Goal: Information Seeking & Learning: Learn about a topic

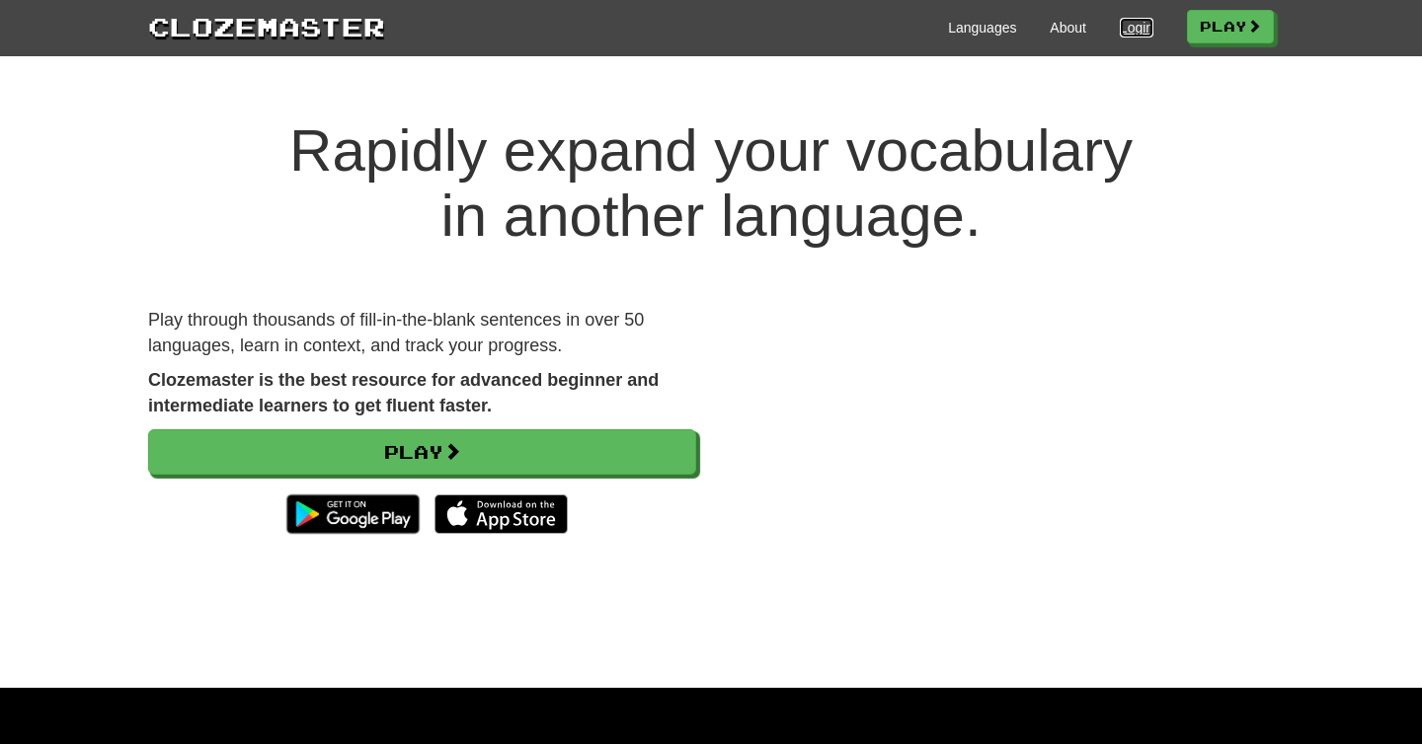
click at [1121, 23] on link "Login" at bounding box center [1137, 28] width 34 height 20
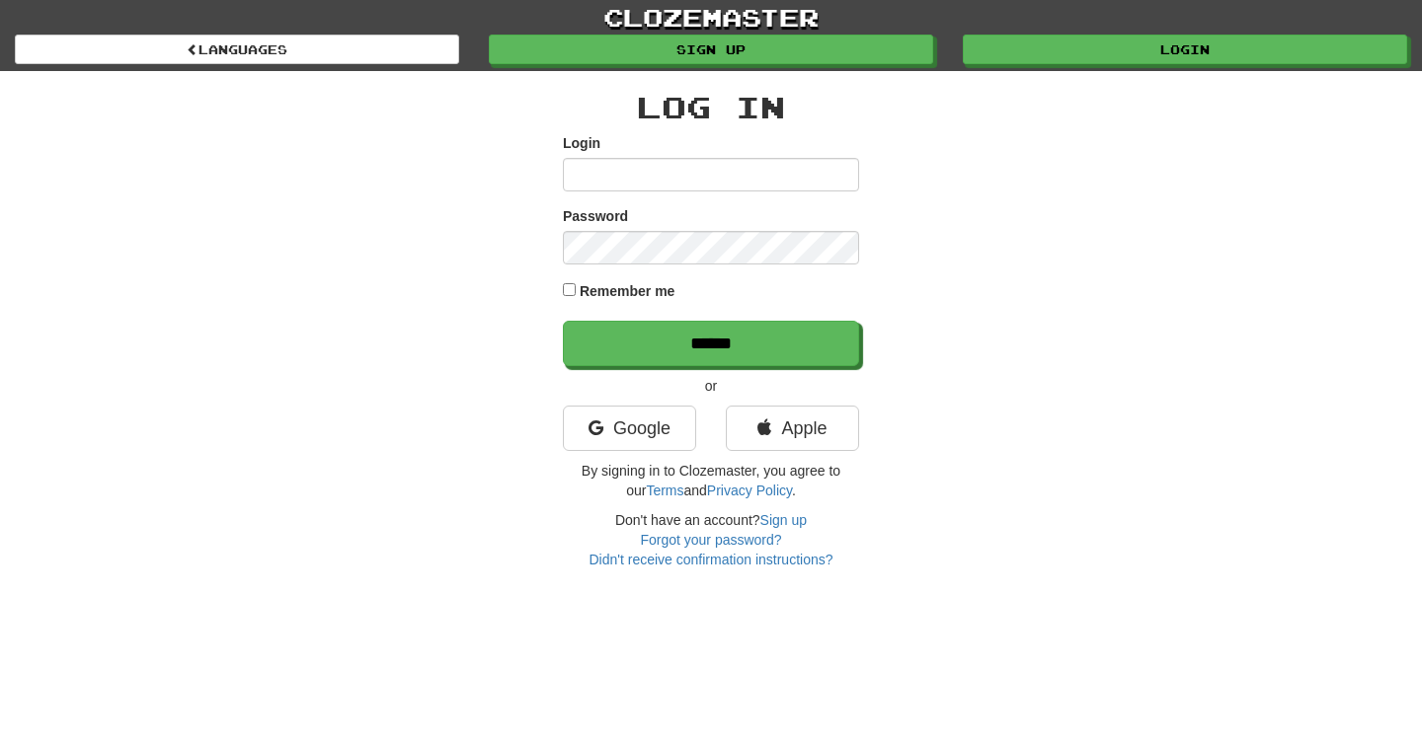
type input "**********"
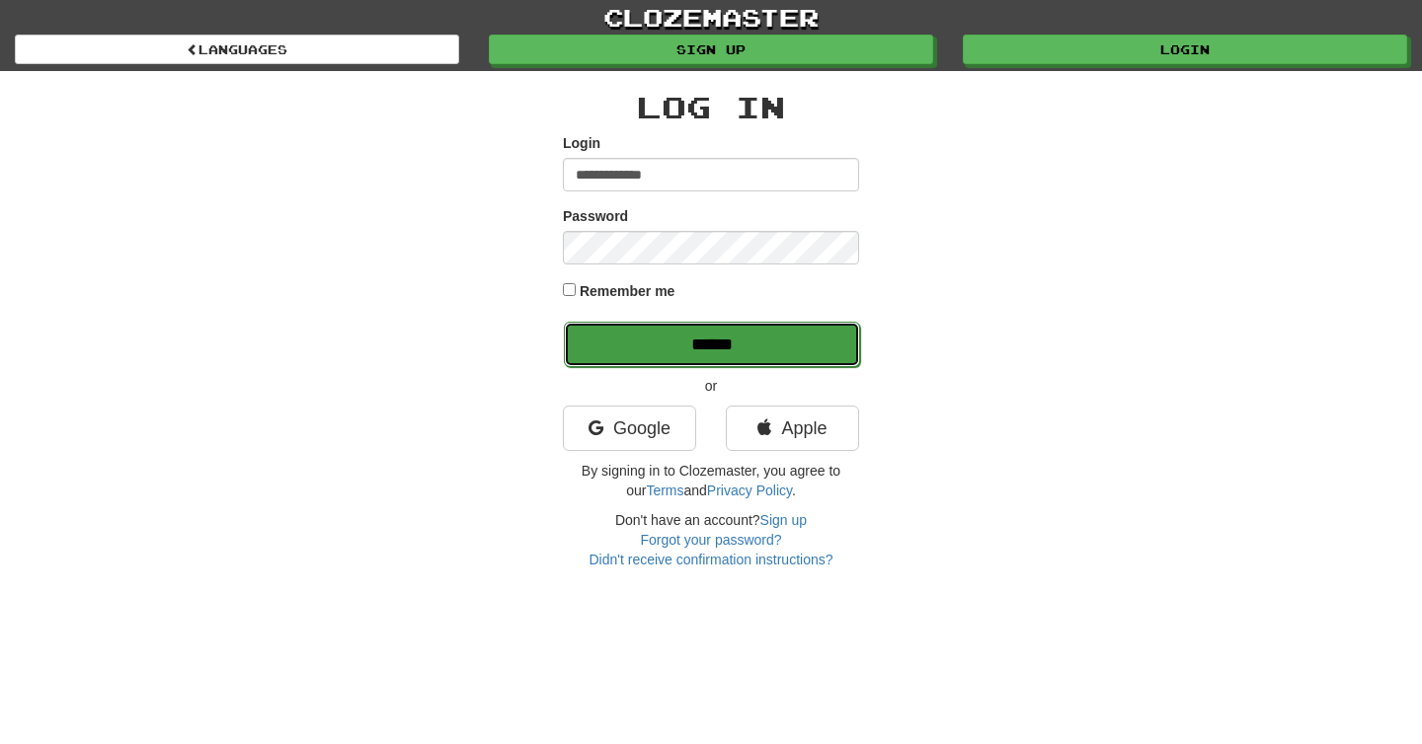
click at [714, 351] on input "******" at bounding box center [712, 344] width 296 height 45
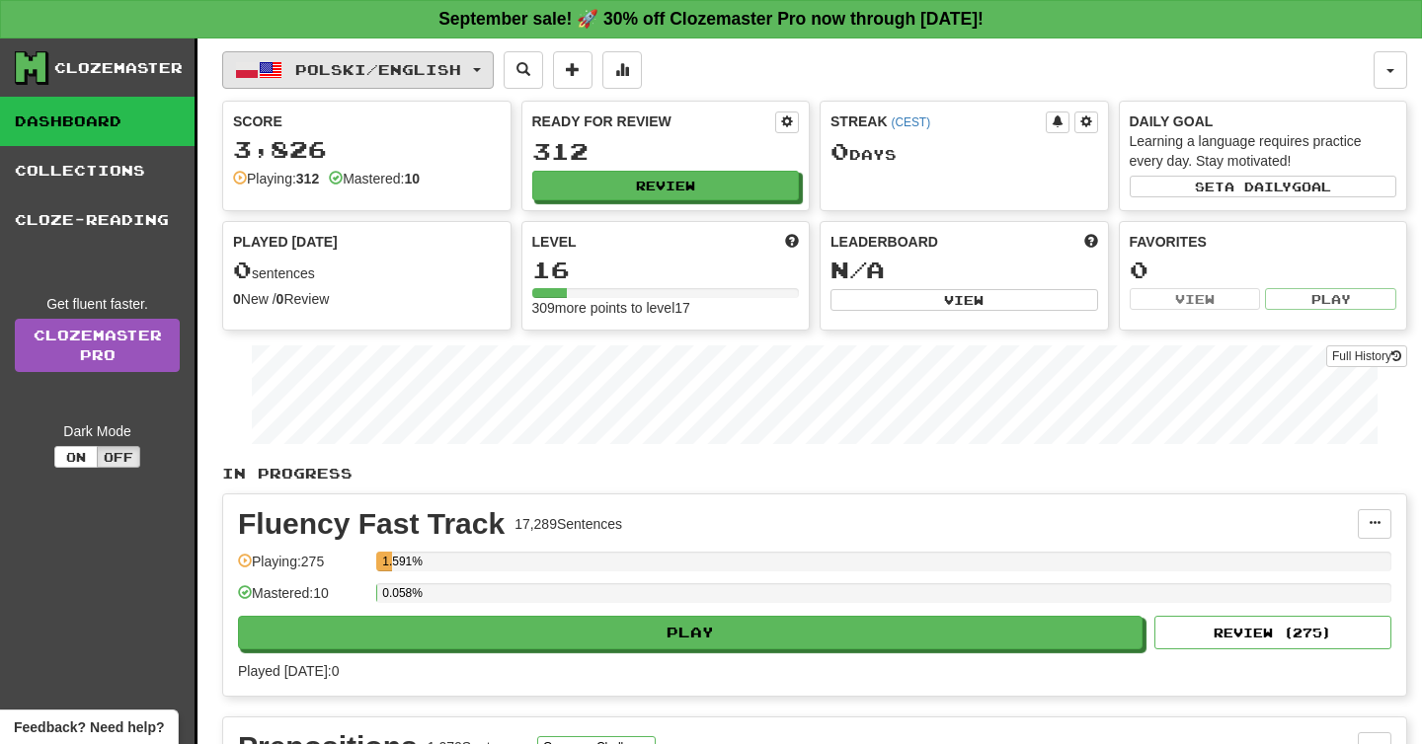
click at [321, 62] on span "Polski / English" at bounding box center [378, 69] width 166 height 17
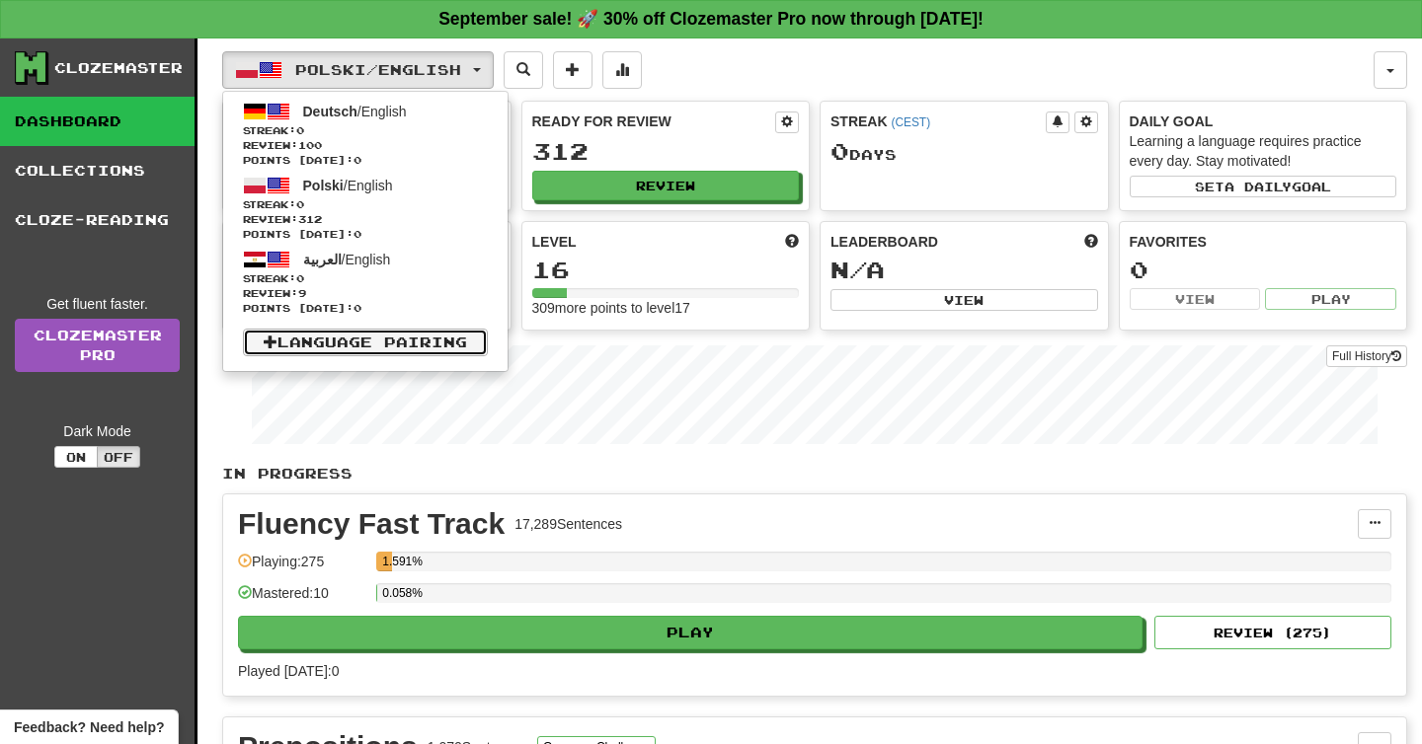
click at [332, 346] on link "Language Pairing" at bounding box center [365, 343] width 245 height 28
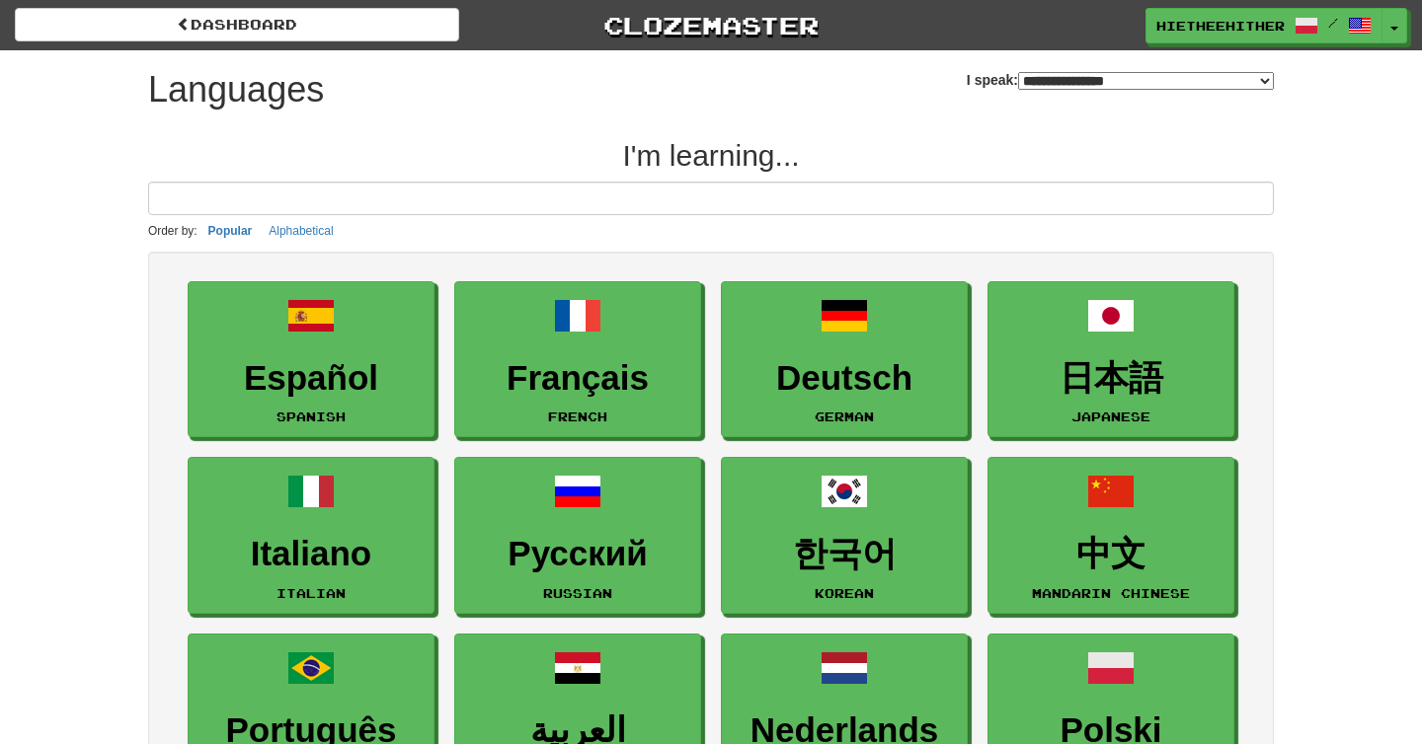
select select "*******"
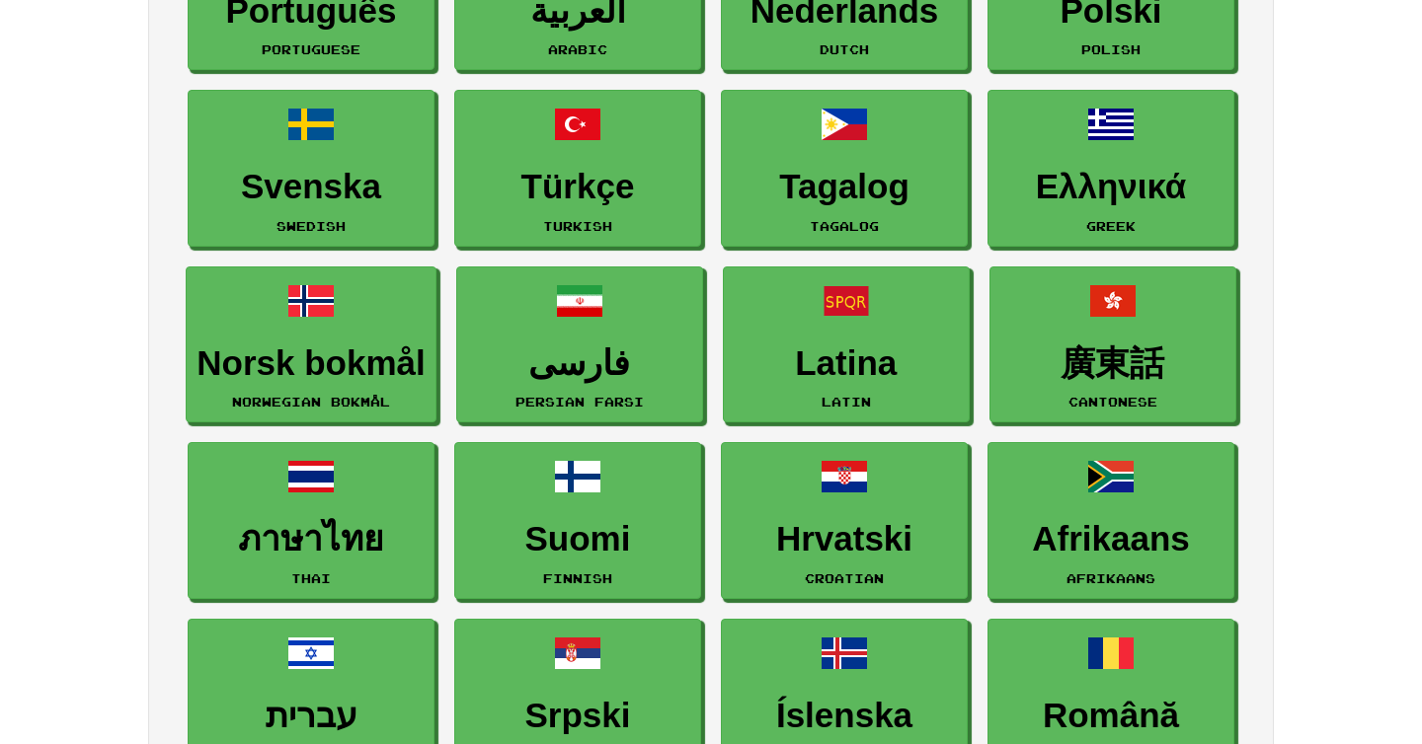
scroll to position [723, 0]
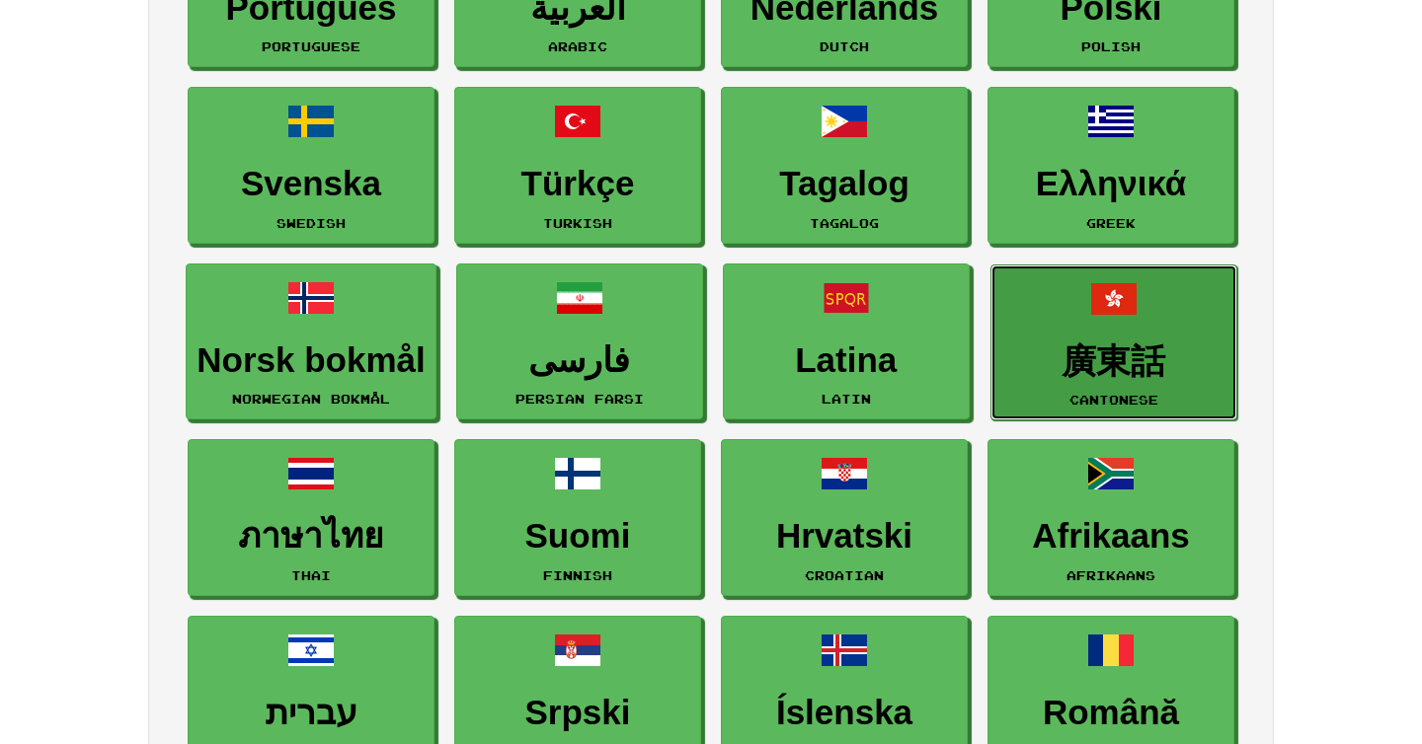
click at [1128, 345] on h3 "廣東話" at bounding box center [1113, 362] width 225 height 39
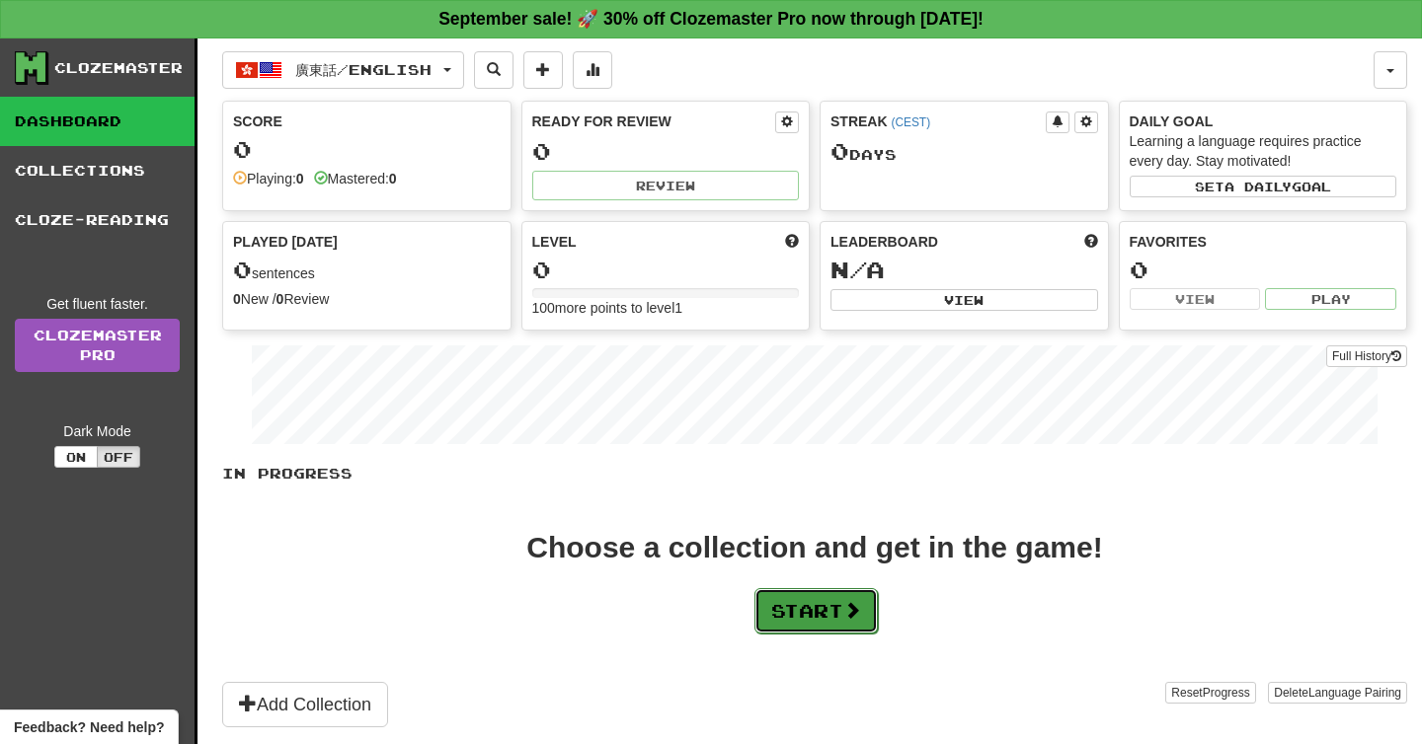
click at [836, 609] on button "Start" at bounding box center [815, 610] width 123 height 45
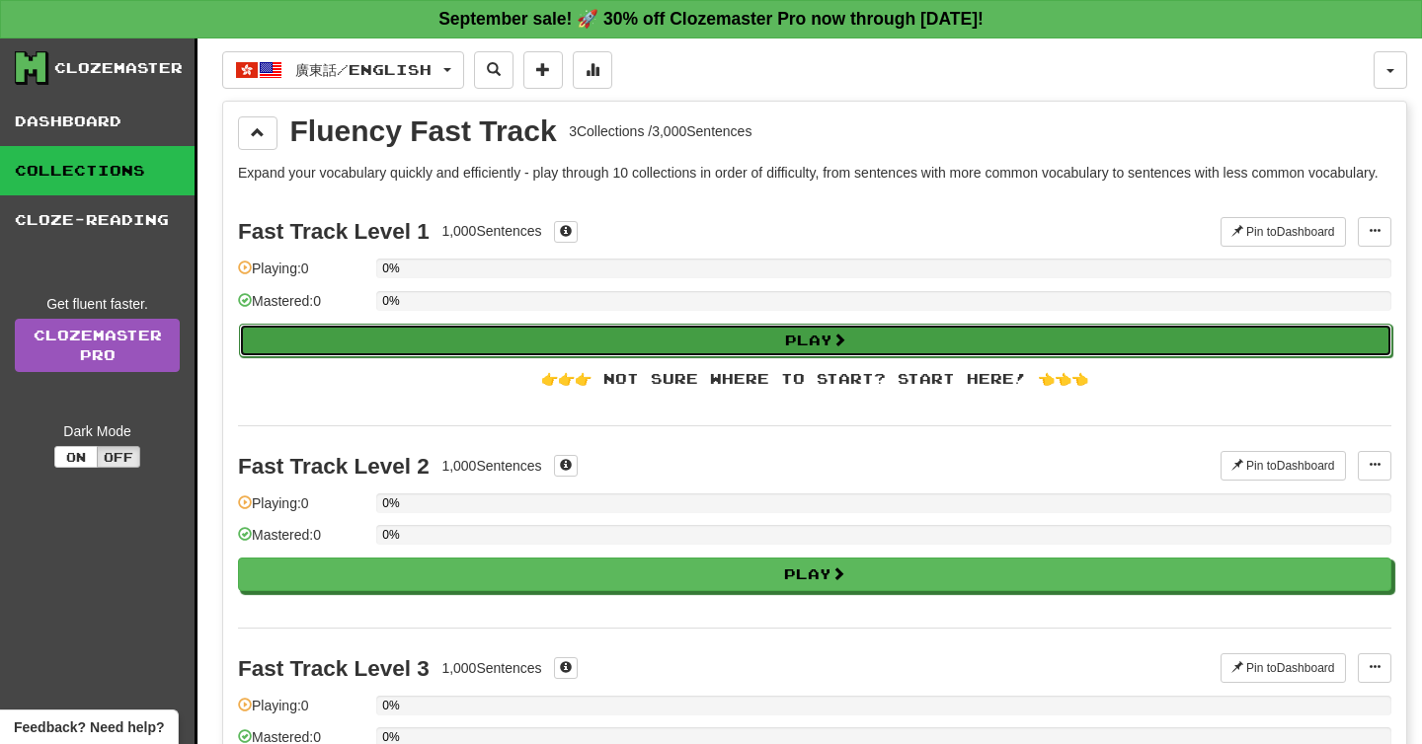
click at [742, 357] on button "Play" at bounding box center [815, 341] width 1153 height 34
select select "**"
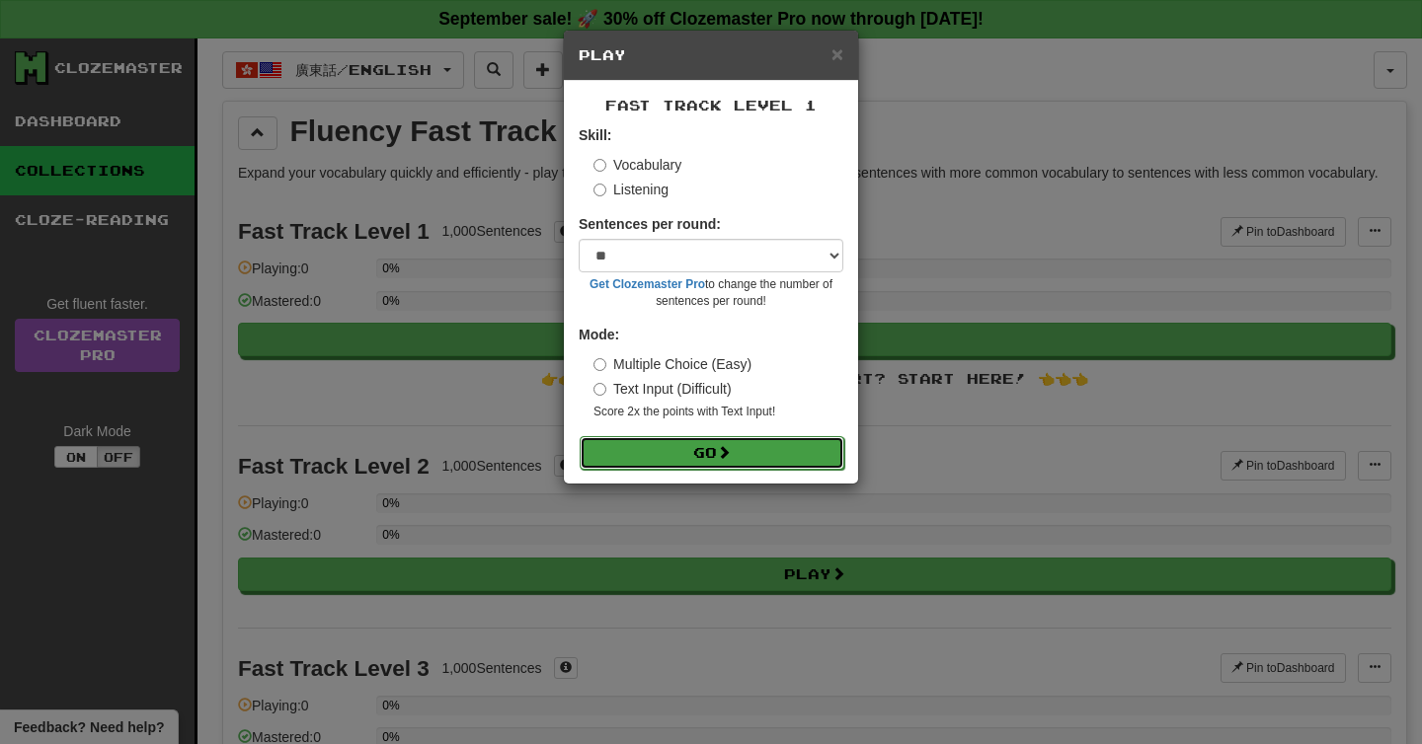
click at [745, 463] on button "Go" at bounding box center [712, 453] width 265 height 34
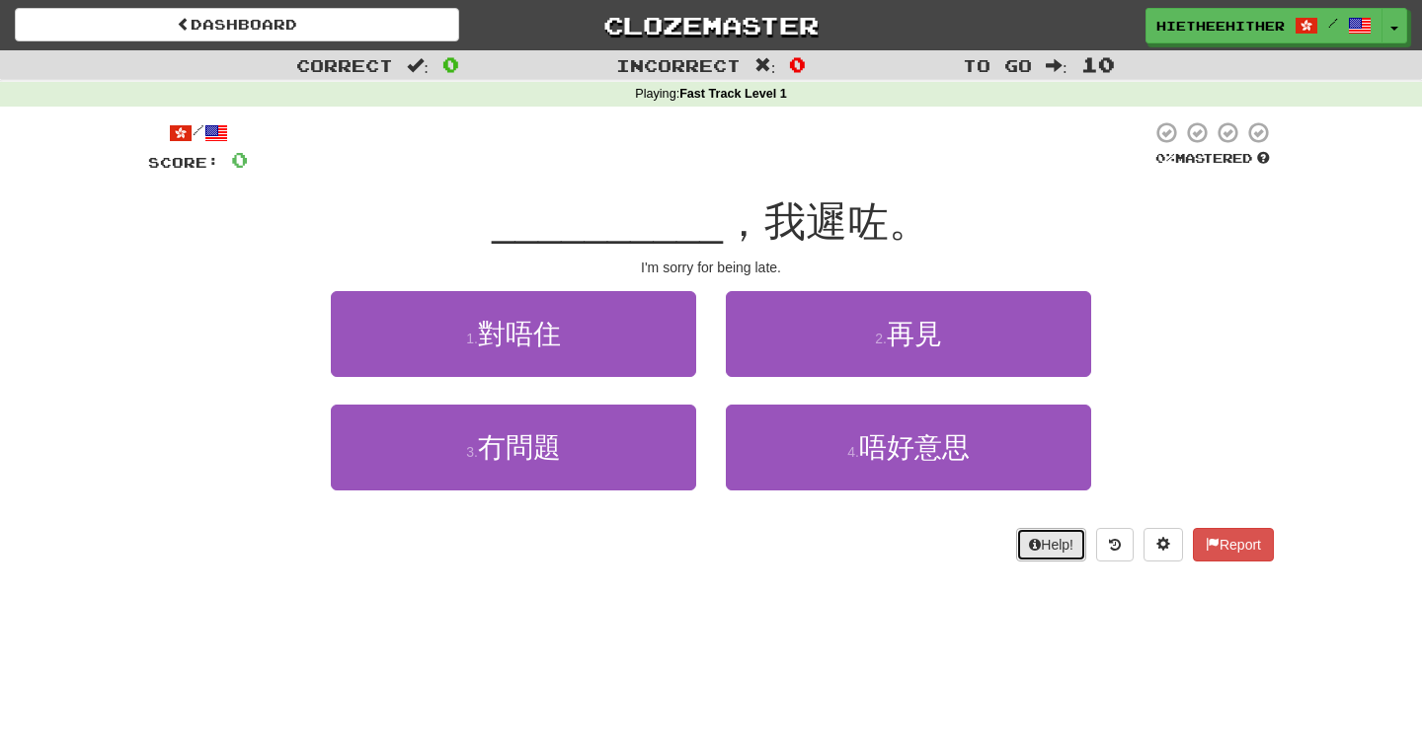
click at [1025, 535] on button "Help!" at bounding box center [1051, 545] width 70 height 34
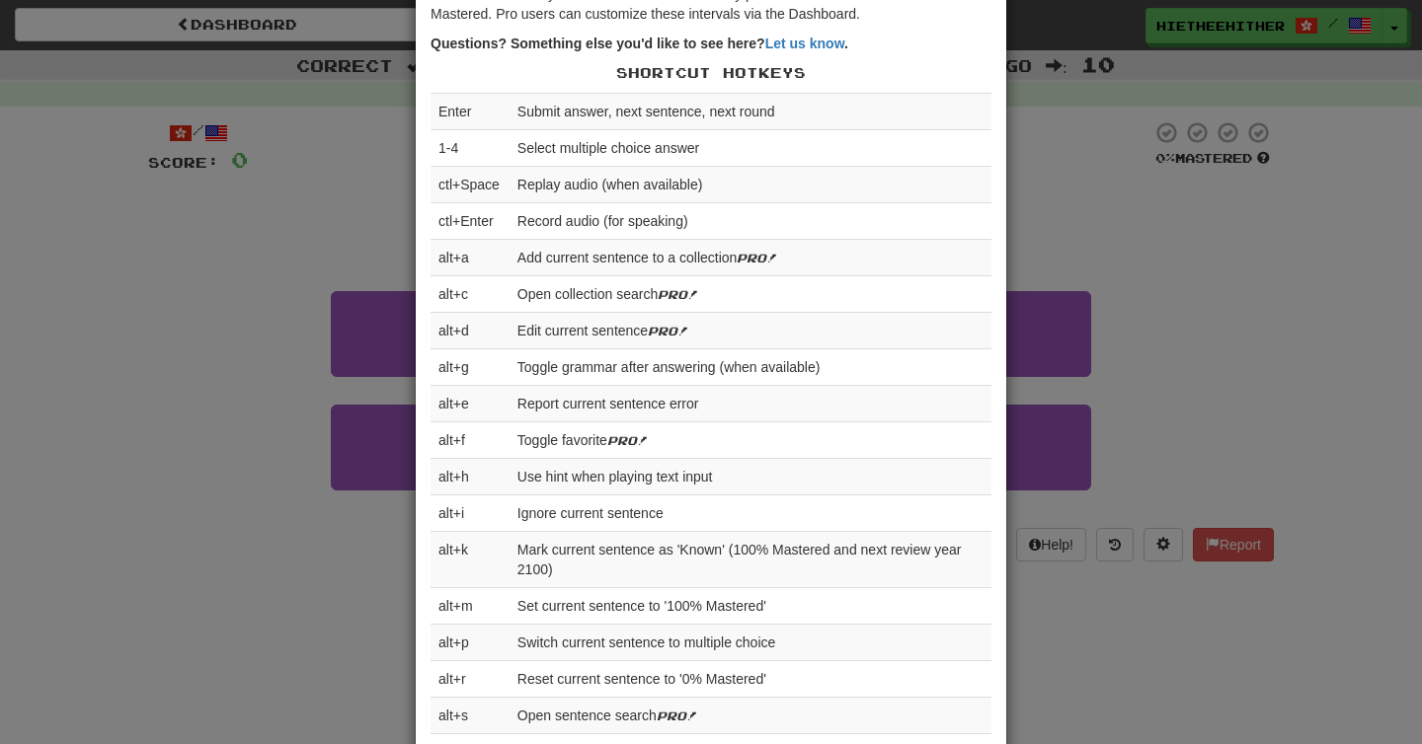
scroll to position [452, 0]
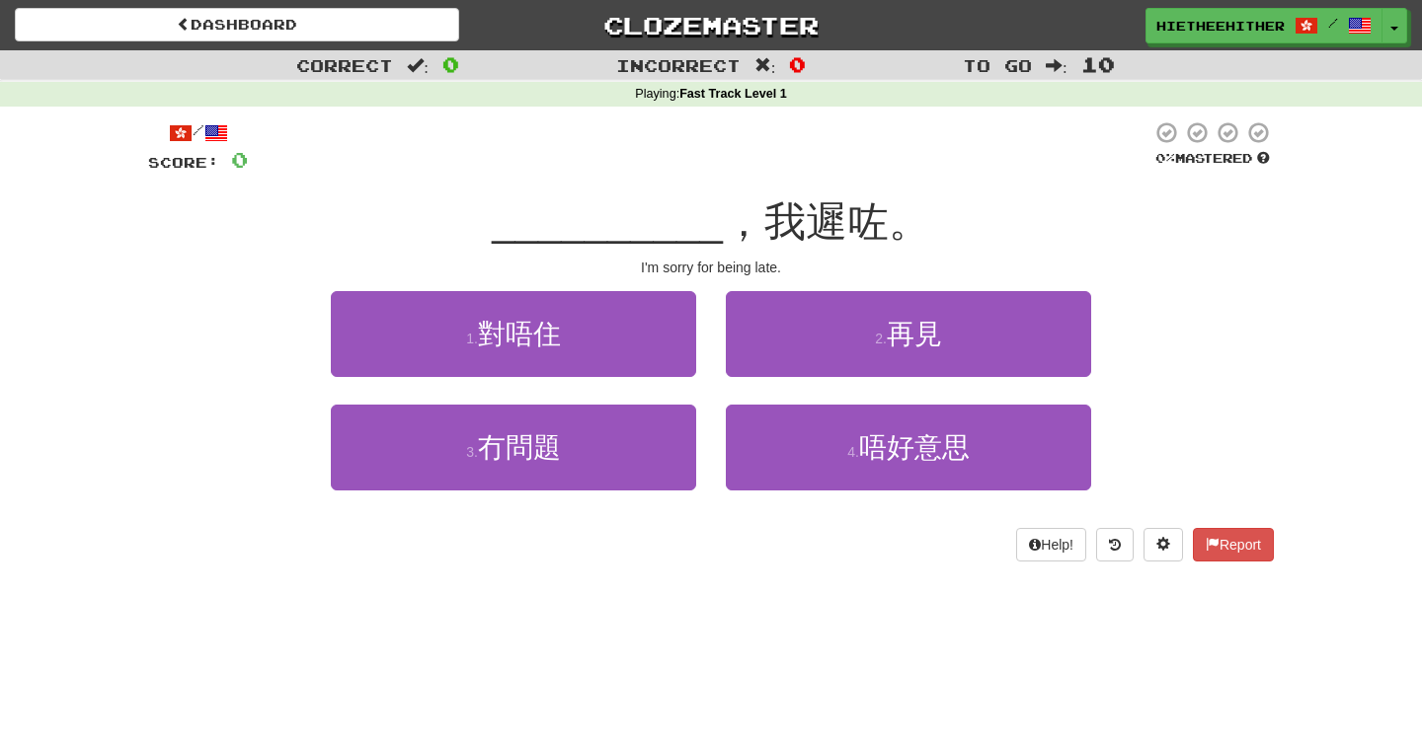
click at [805, 617] on div "Dashboard Clozemaster hietheehither / Toggle Dropdown Dashboard Leaderboard Act…" at bounding box center [711, 372] width 1422 height 744
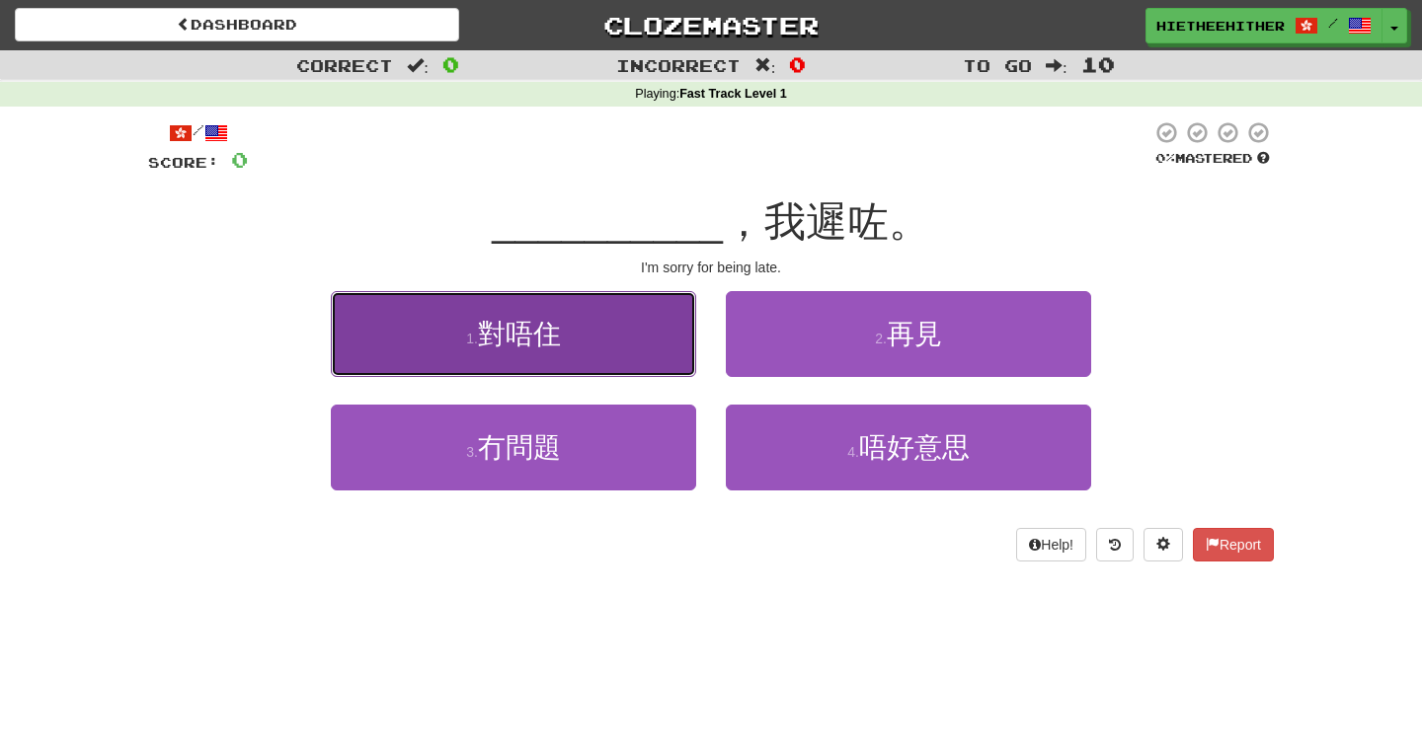
click at [607, 344] on button "1 . 對唔住" at bounding box center [513, 334] width 365 height 86
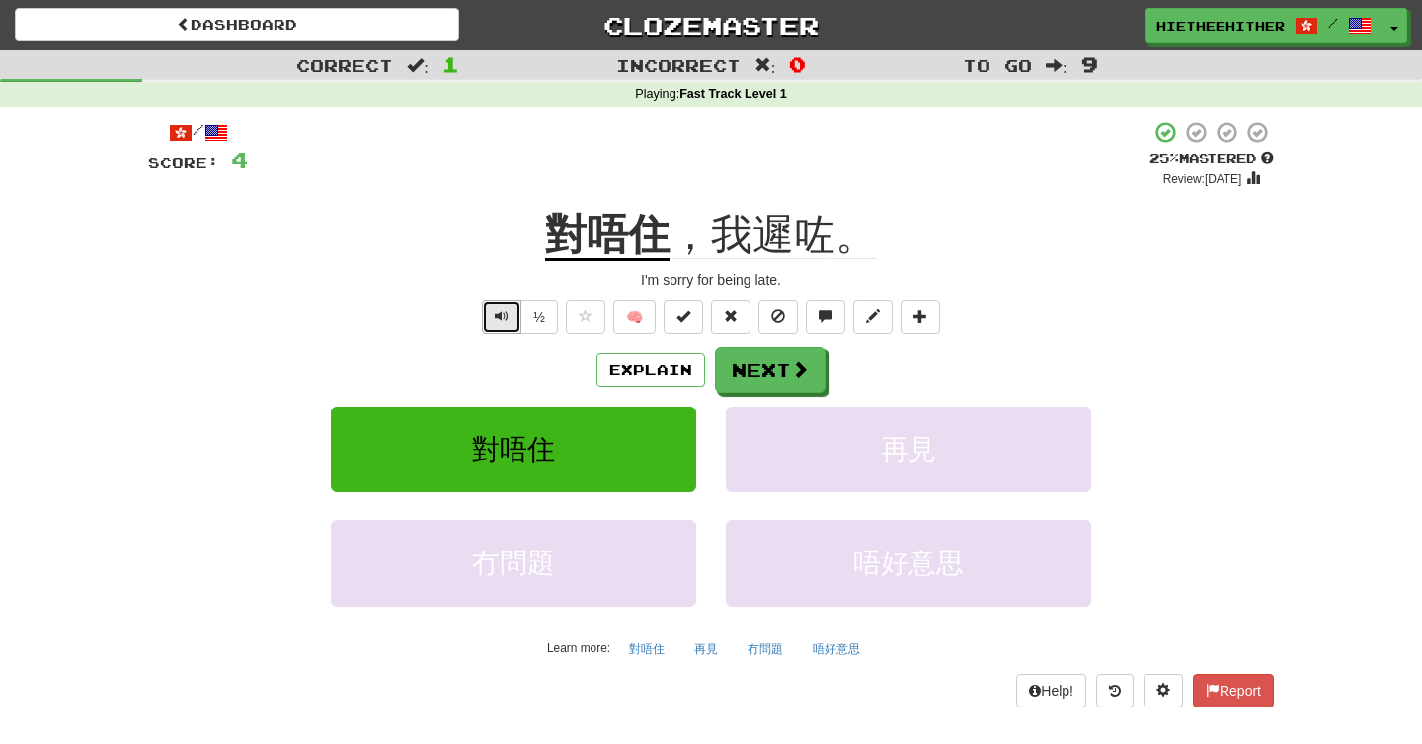
click at [504, 314] on span "Text-to-speech controls" at bounding box center [502, 316] width 14 height 14
click at [544, 314] on button "½" at bounding box center [539, 317] width 38 height 34
click at [504, 320] on span "Text-to-speech controls" at bounding box center [502, 316] width 14 height 14
click at [664, 370] on button "Explain" at bounding box center [650, 370] width 109 height 34
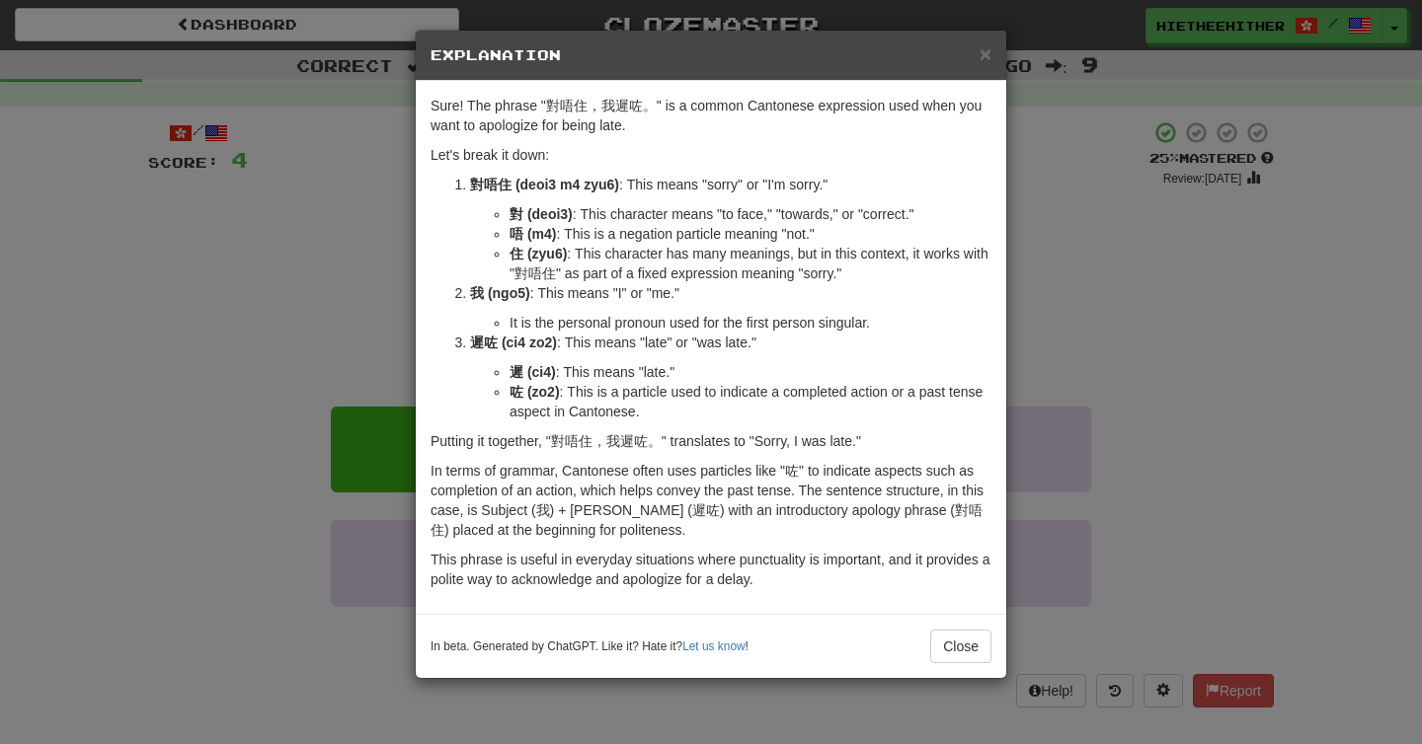
click at [361, 357] on div "× Explanation Sure! The phrase "對唔住，我遲咗。" is a common Cantonese expression used…" at bounding box center [711, 372] width 1422 height 744
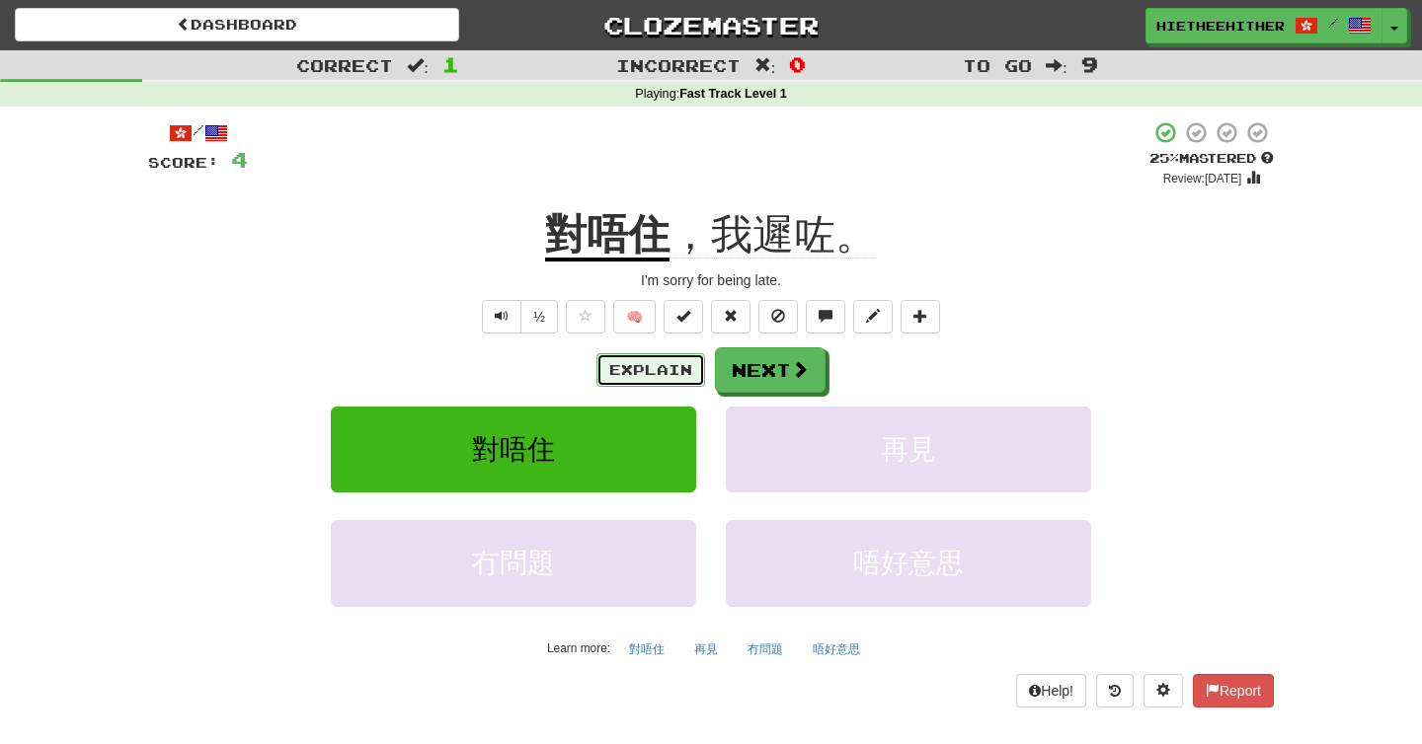
click at [626, 369] on button "Explain" at bounding box center [650, 370] width 109 height 34
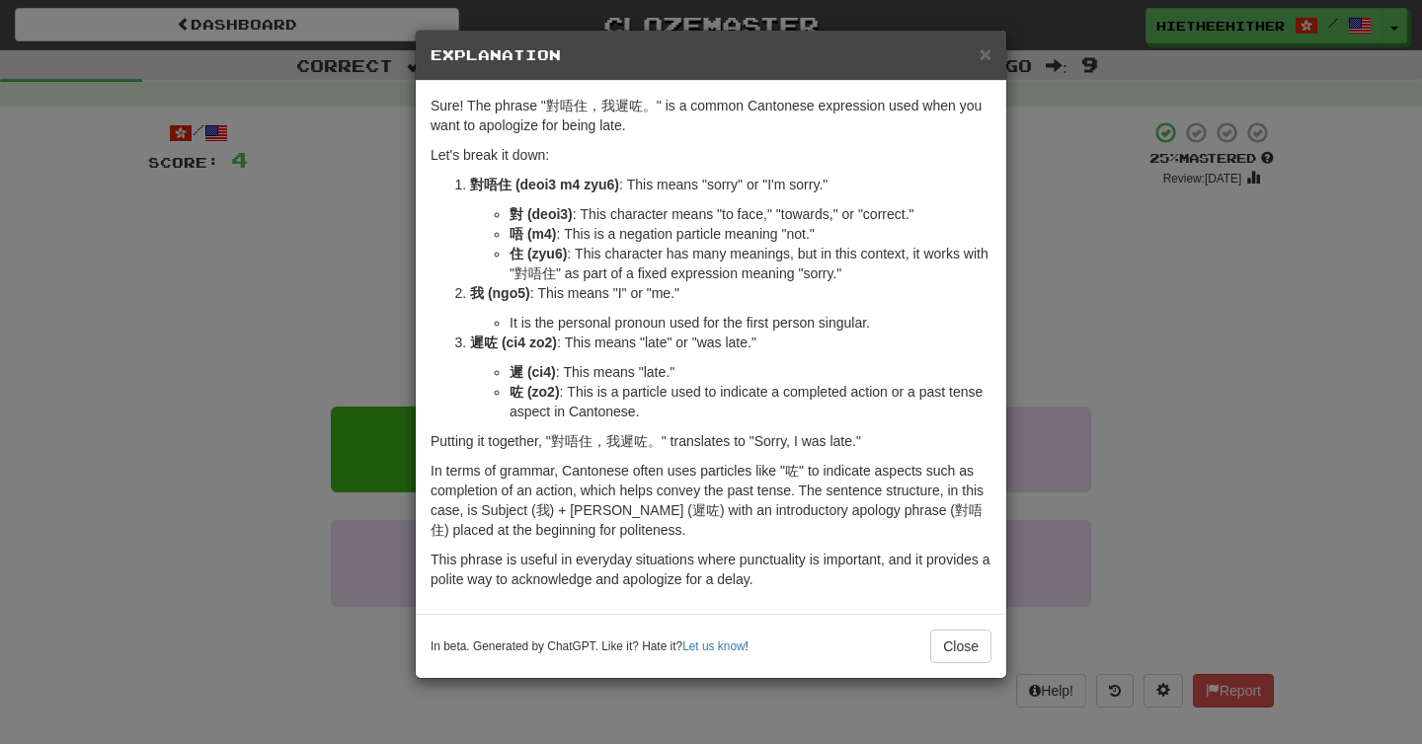
click at [364, 317] on div "× Explanation Sure! The phrase "對唔住，我遲咗。" is a common Cantonese expression used…" at bounding box center [711, 372] width 1422 height 744
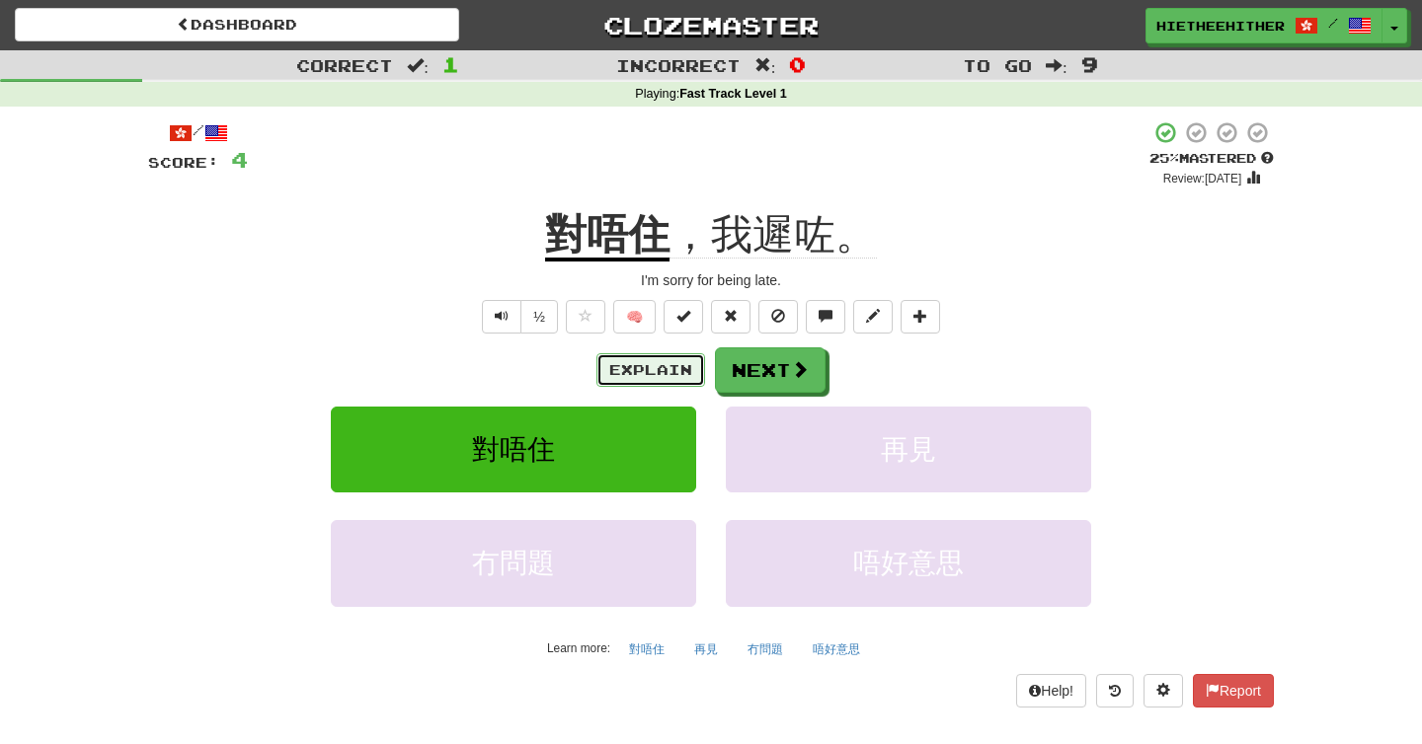
click at [627, 384] on button "Explain" at bounding box center [650, 370] width 109 height 34
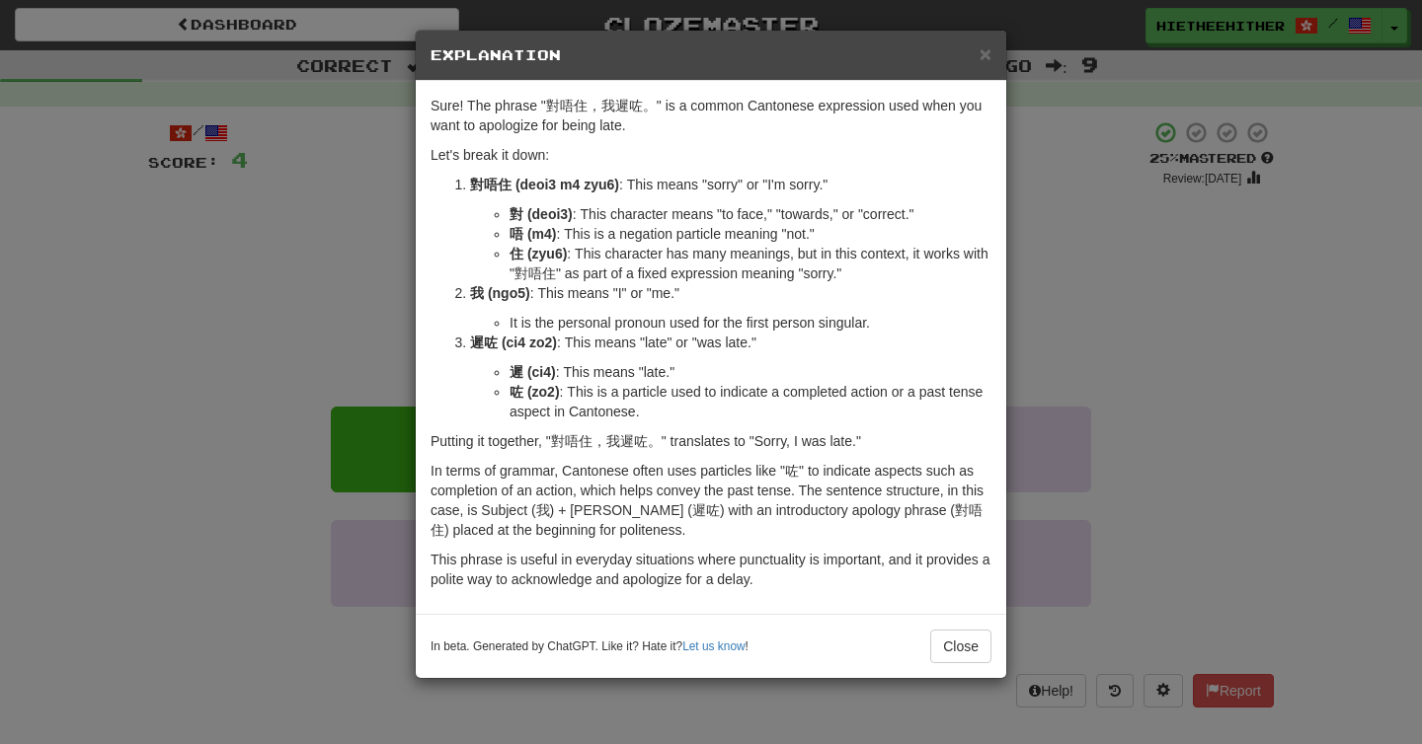
click at [359, 313] on div "× Explanation Sure! The phrase "對唔住，我遲咗。" is a common Cantonese expression used…" at bounding box center [711, 372] width 1422 height 744
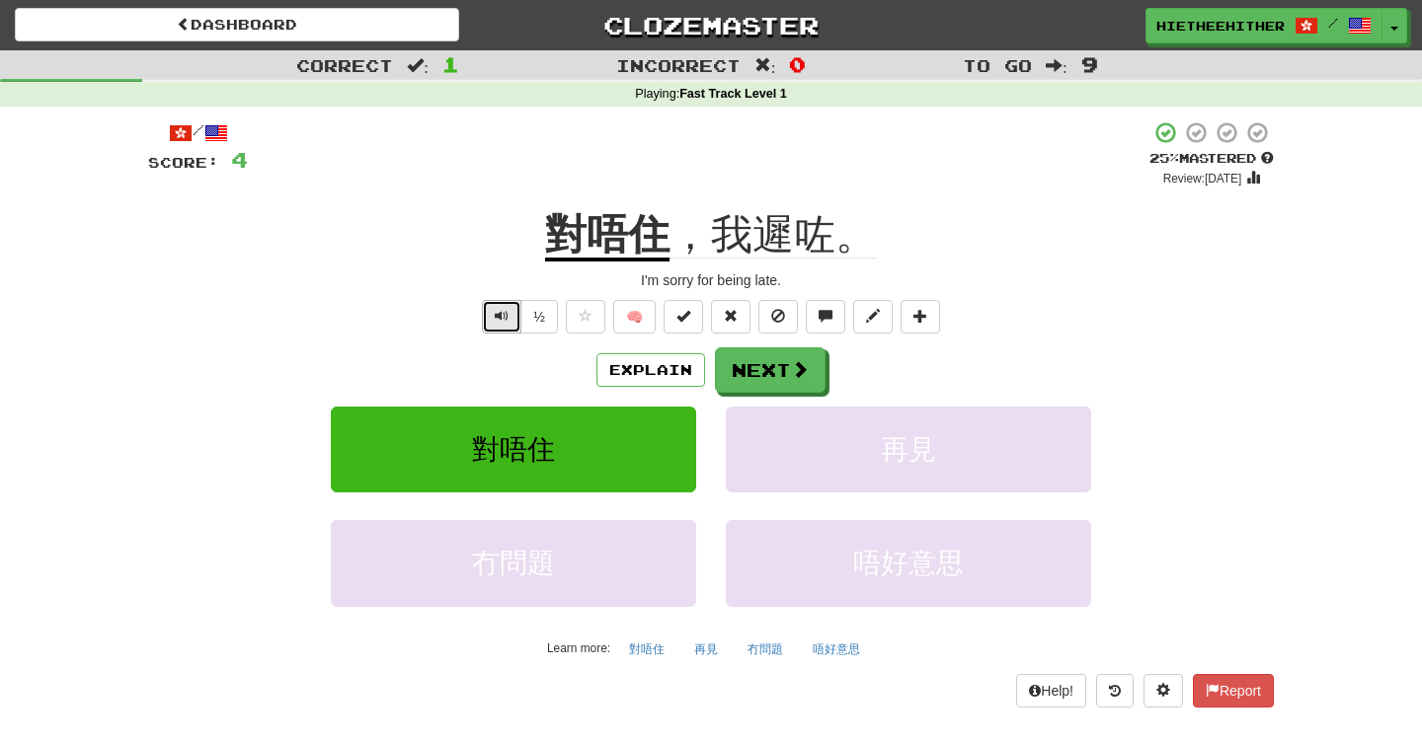
click at [489, 310] on button "Text-to-speech controls" at bounding box center [501, 317] width 39 height 34
click at [633, 376] on button "Explain" at bounding box center [650, 370] width 109 height 34
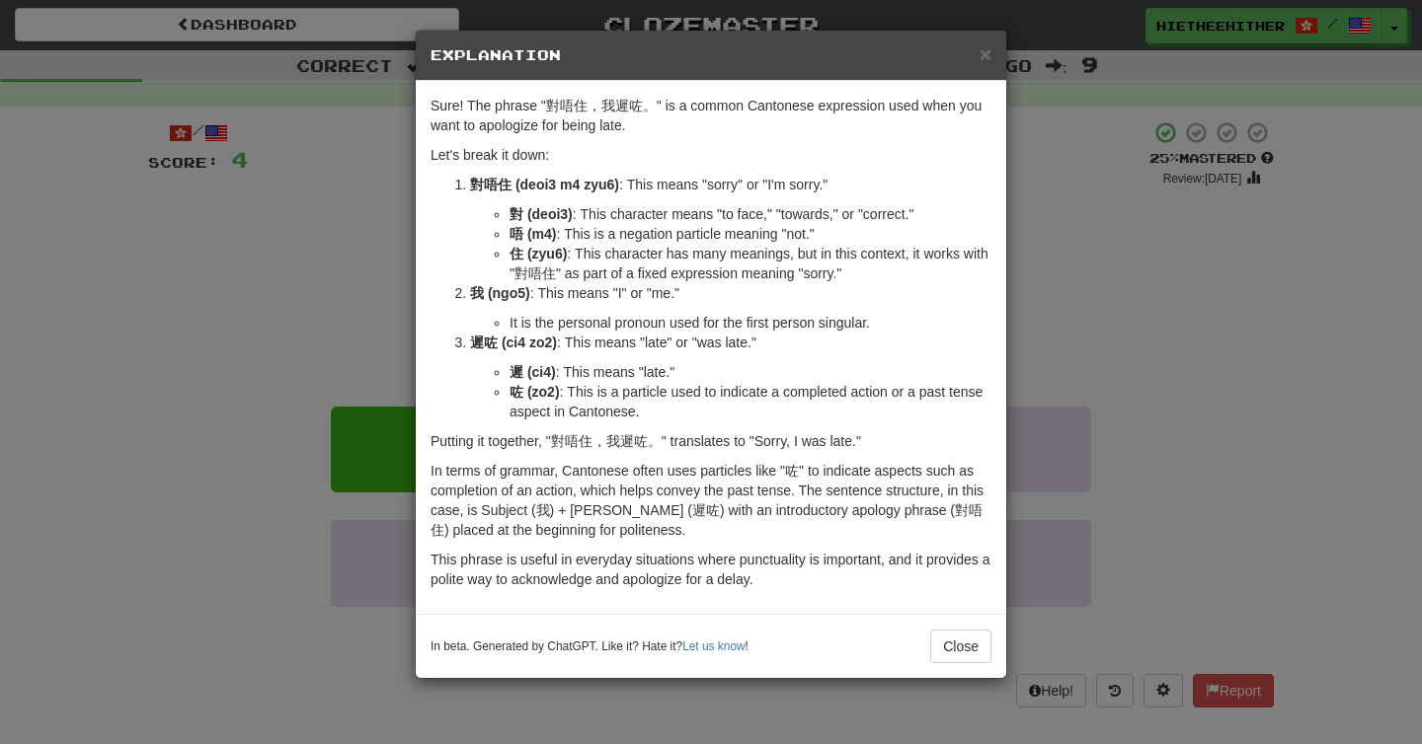
click at [387, 365] on div "× Explanation Sure! The phrase "對唔住，我遲咗。" is a common Cantonese expression used…" at bounding box center [711, 372] width 1422 height 744
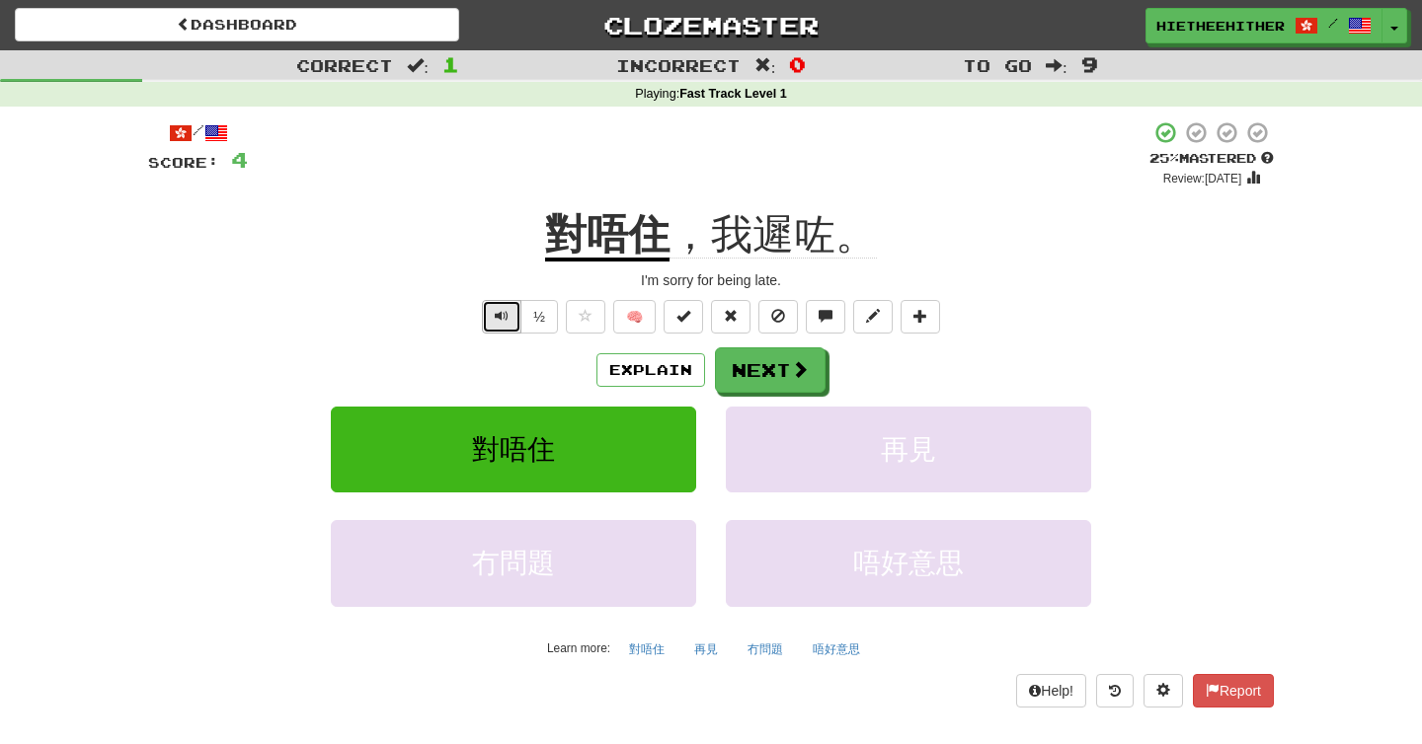
click at [499, 319] on span "Text-to-speech controls" at bounding box center [502, 316] width 14 height 14
click at [664, 377] on button "Explain" at bounding box center [650, 370] width 109 height 34
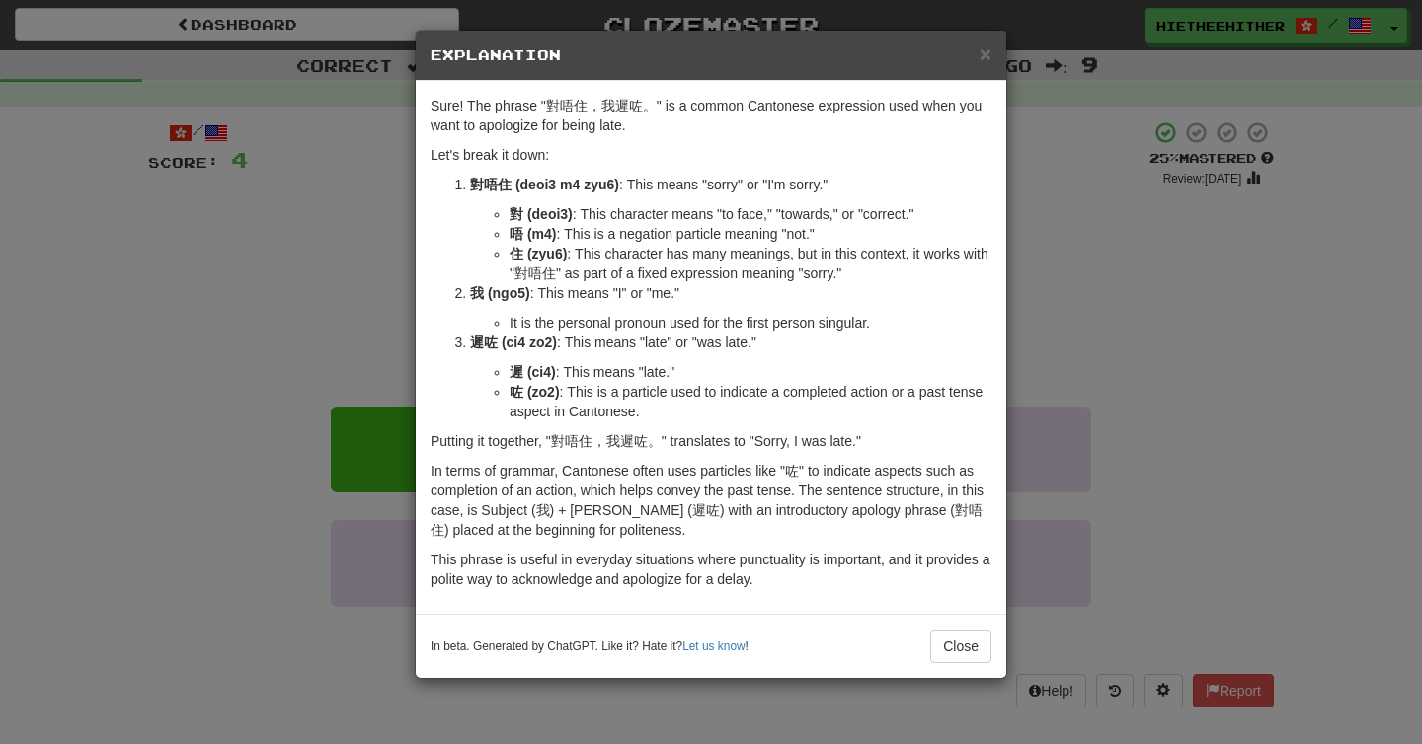
click at [371, 322] on div "× Explanation Sure! The phrase "對唔住，我遲咗。" is a common Cantonese expression used…" at bounding box center [711, 372] width 1422 height 744
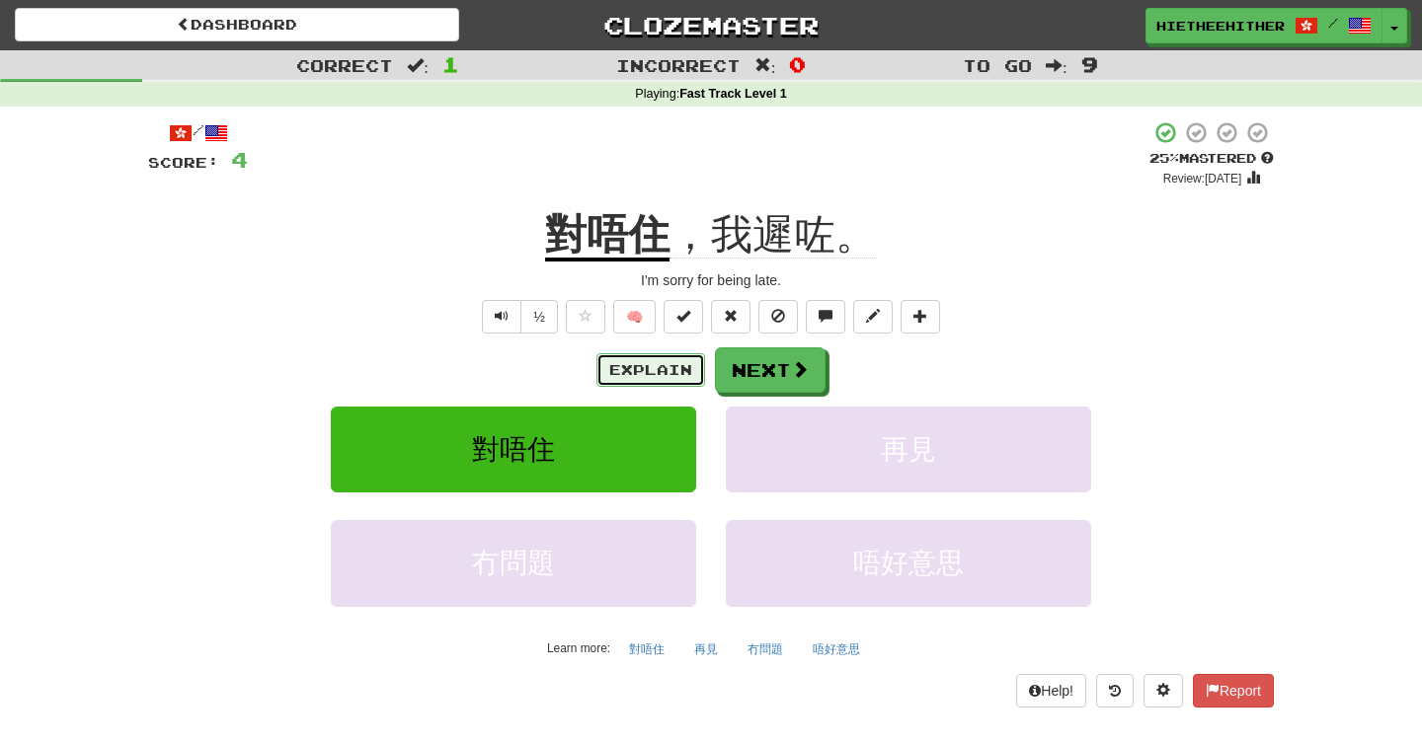
click at [645, 371] on button "Explain" at bounding box center [650, 370] width 109 height 34
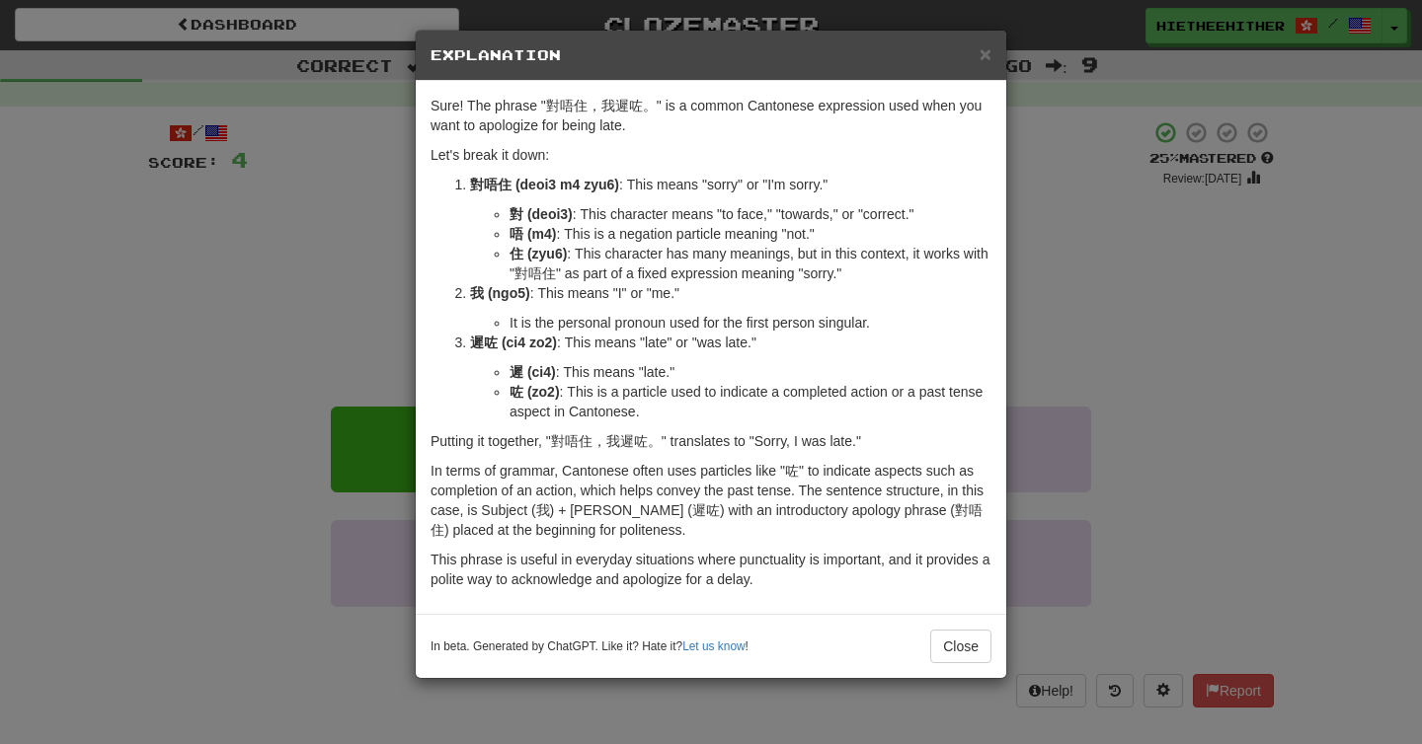
click at [369, 306] on div "× Explanation Sure! The phrase "對唔住，我遲咗。" is a common Cantonese expression used…" at bounding box center [711, 372] width 1422 height 744
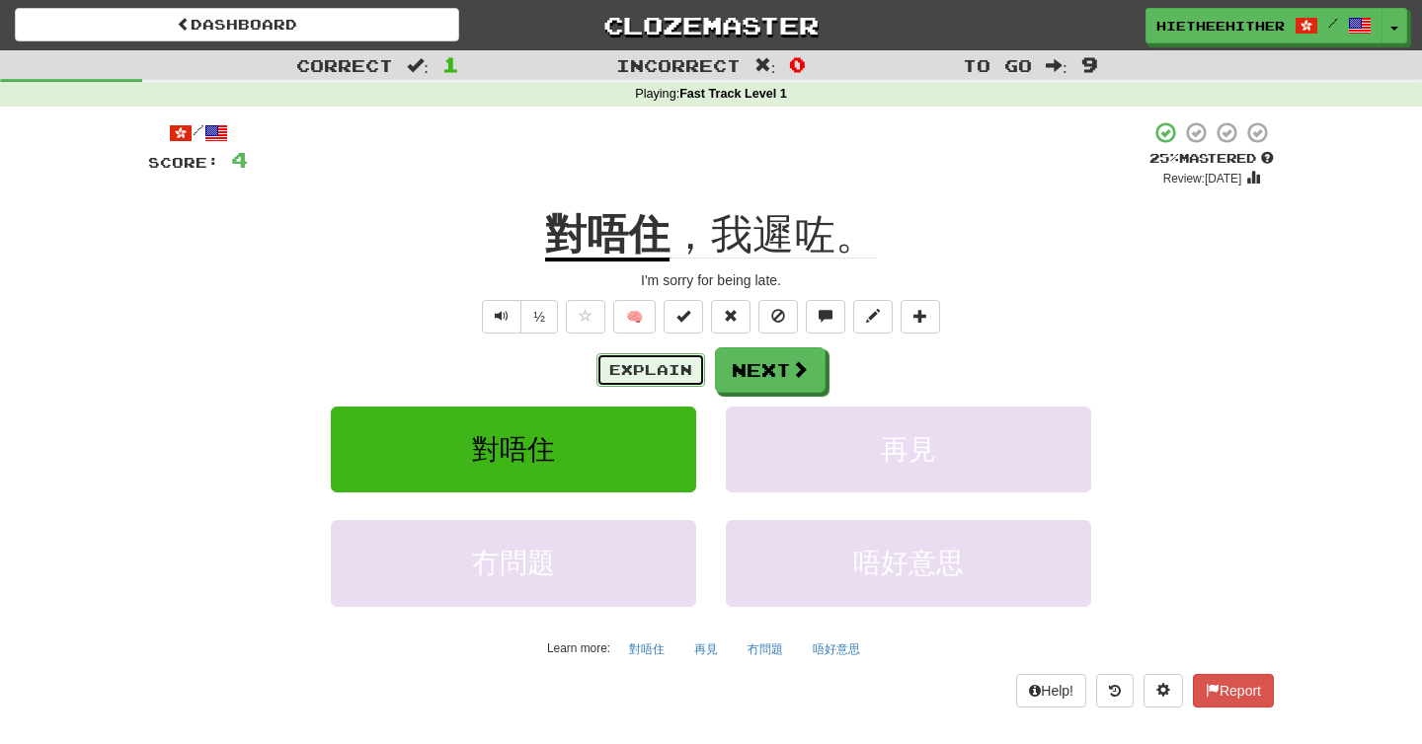
click at [608, 373] on button "Explain" at bounding box center [650, 370] width 109 height 34
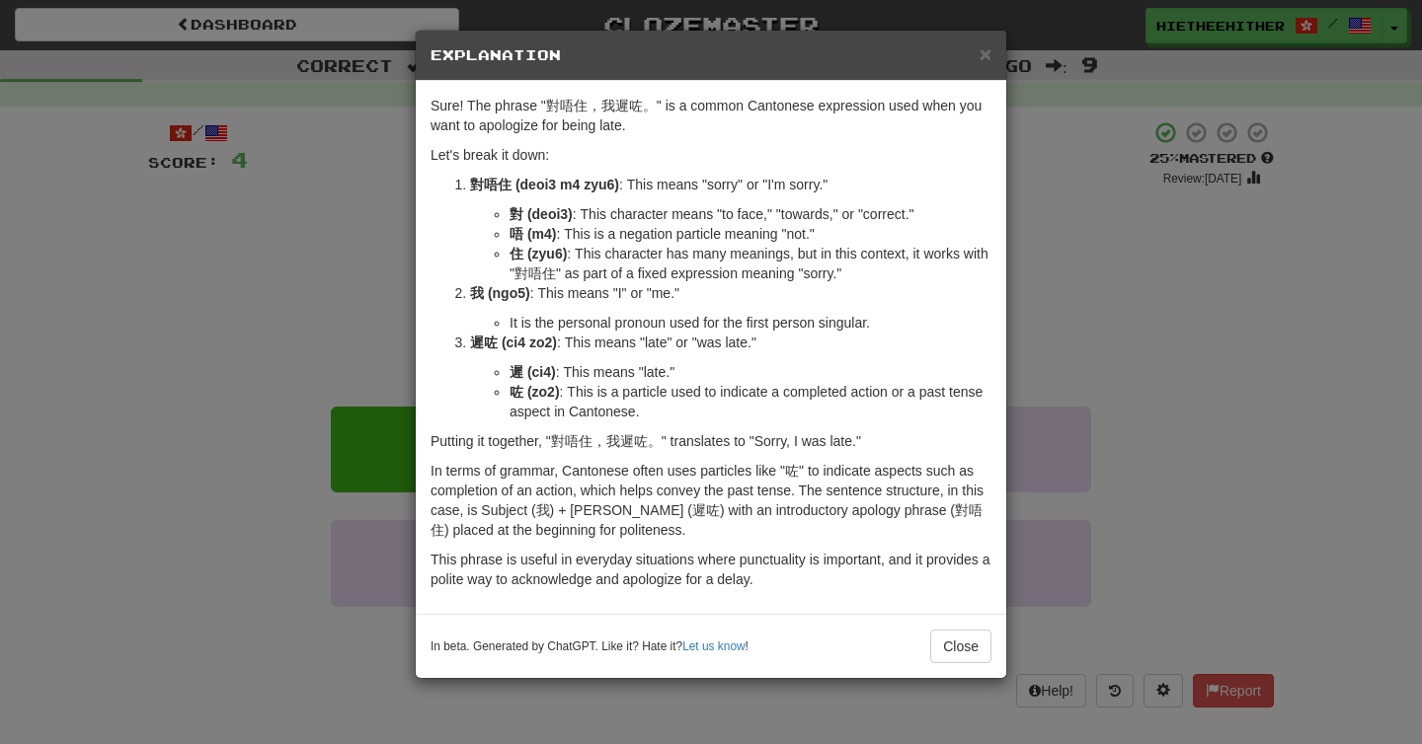
click at [362, 292] on div "× Explanation Sure! The phrase "對唔住，我遲咗。" is a common Cantonese expression used…" at bounding box center [711, 372] width 1422 height 744
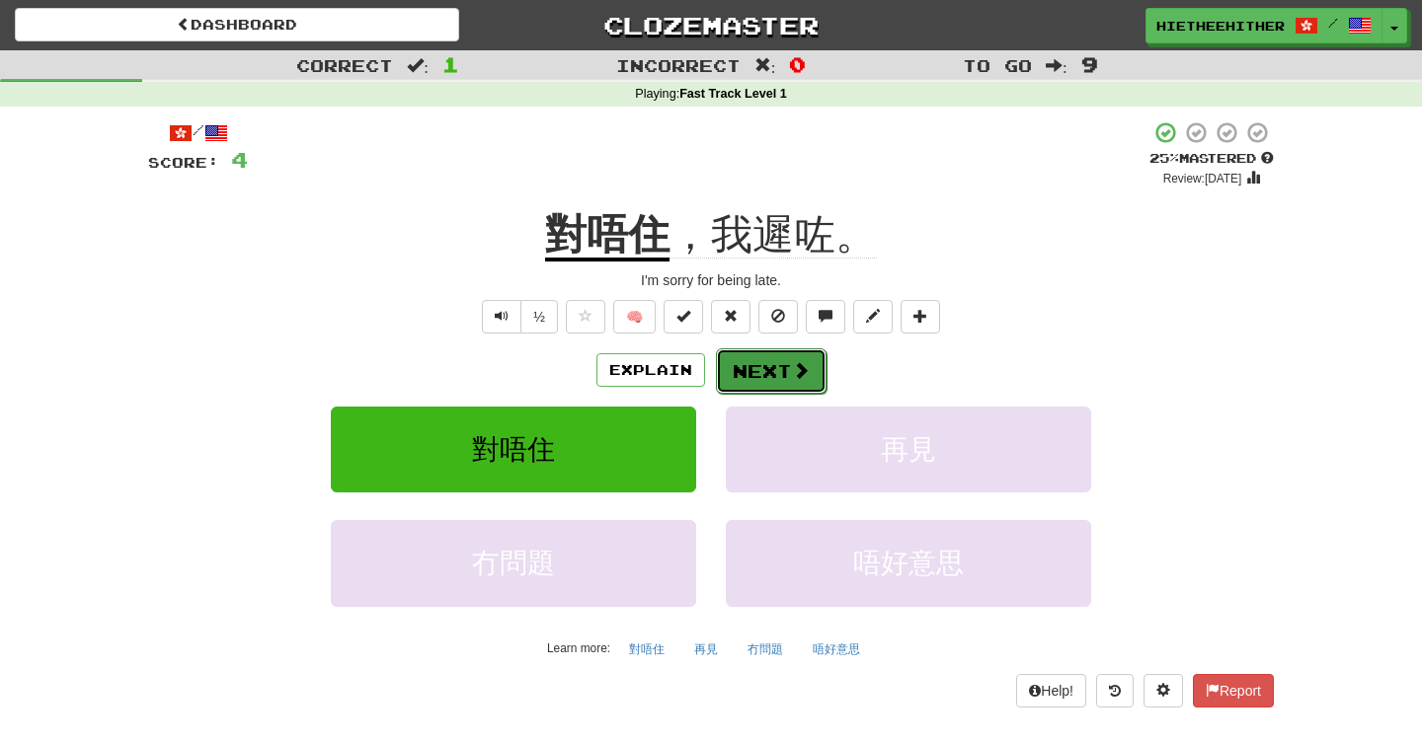
click at [774, 381] on button "Next" at bounding box center [771, 370] width 111 height 45
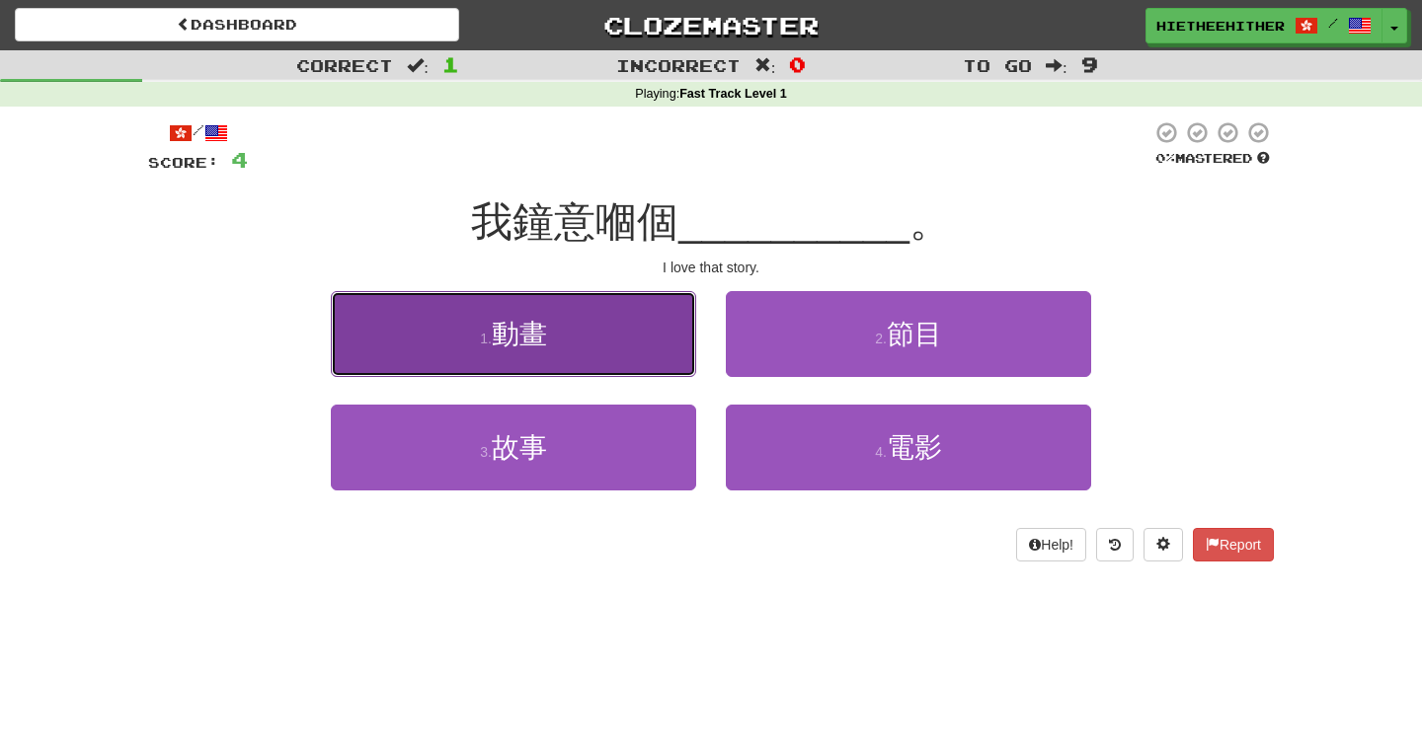
click at [650, 326] on button "1 . 動畫" at bounding box center [513, 334] width 365 height 86
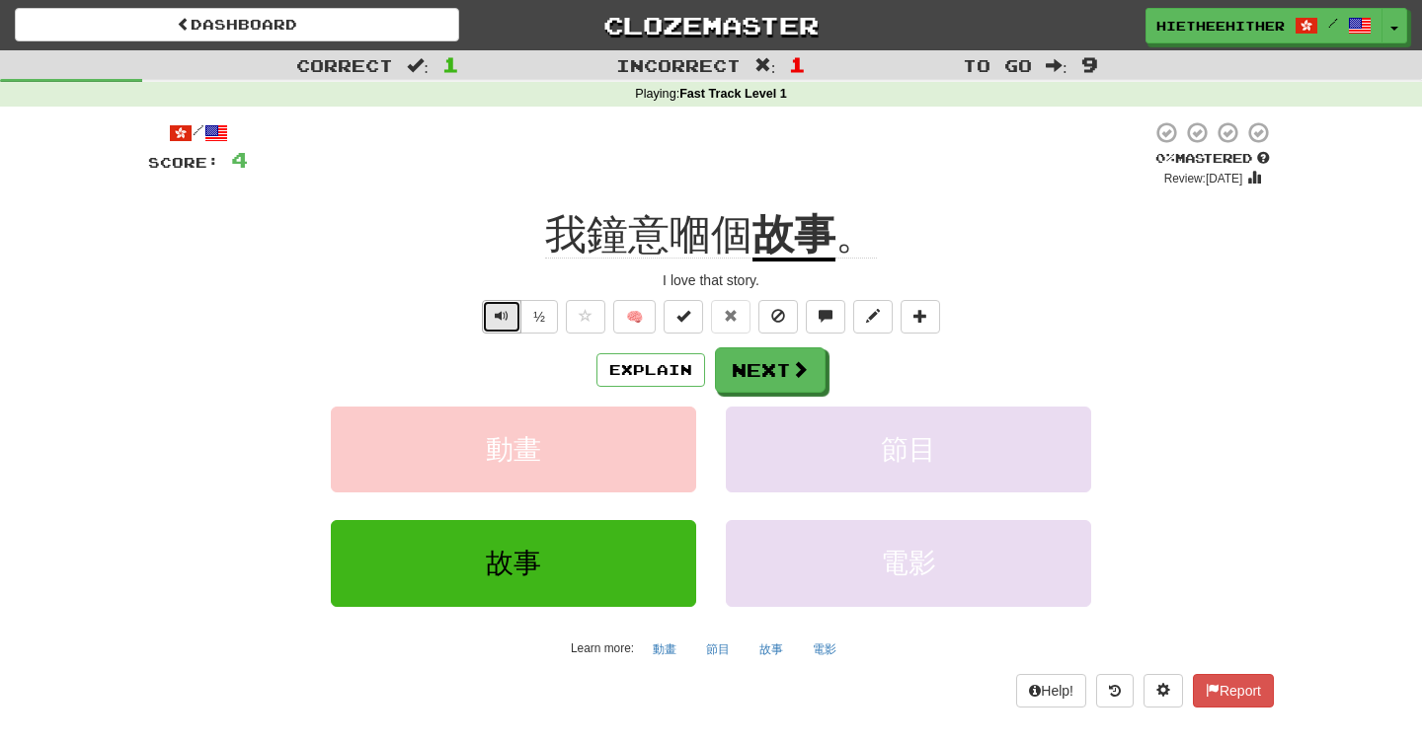
click at [500, 322] on span "Text-to-speech controls" at bounding box center [502, 316] width 14 height 14
click at [626, 371] on button "Explain" at bounding box center [650, 370] width 109 height 34
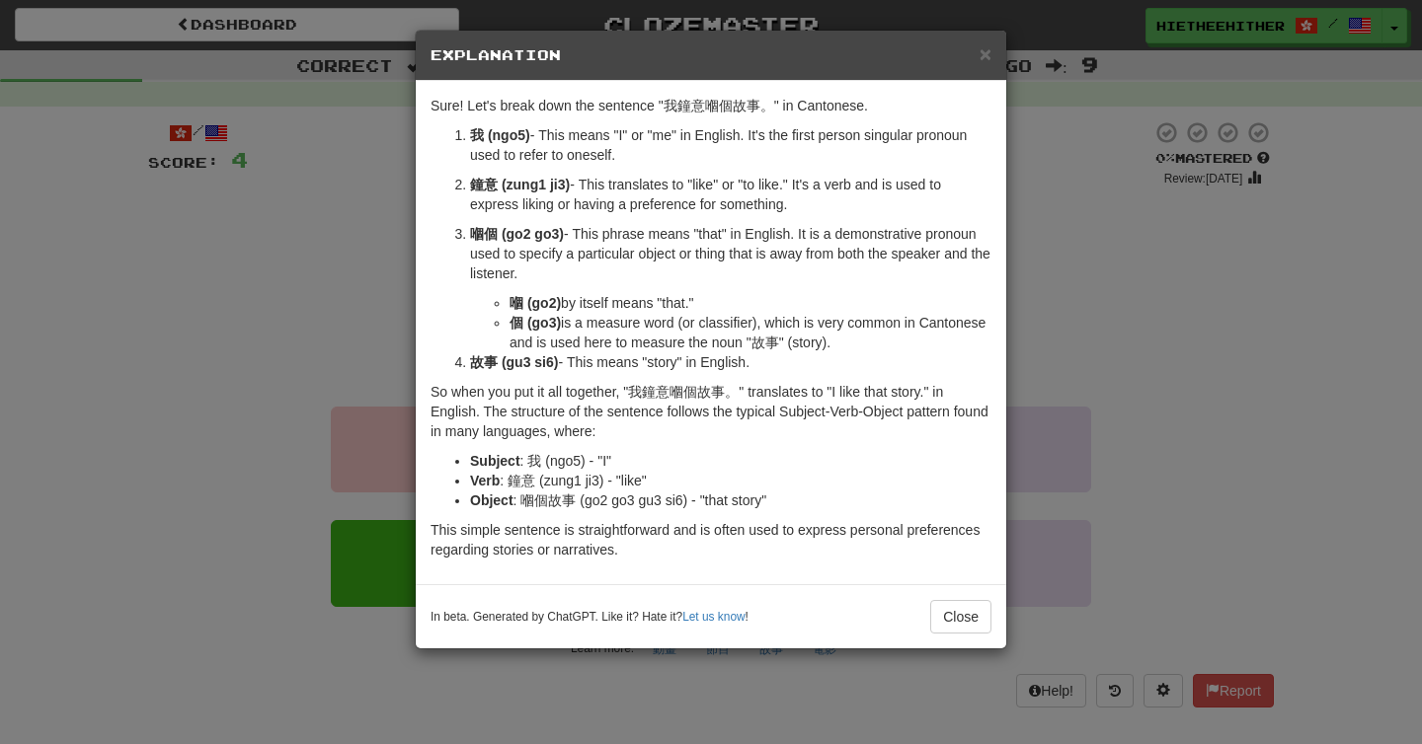
click at [388, 283] on div "× Explanation Sure! Let's break down the sentence "我鐘意嗰個故事。" in Cantonese. 我 (n…" at bounding box center [711, 372] width 1422 height 744
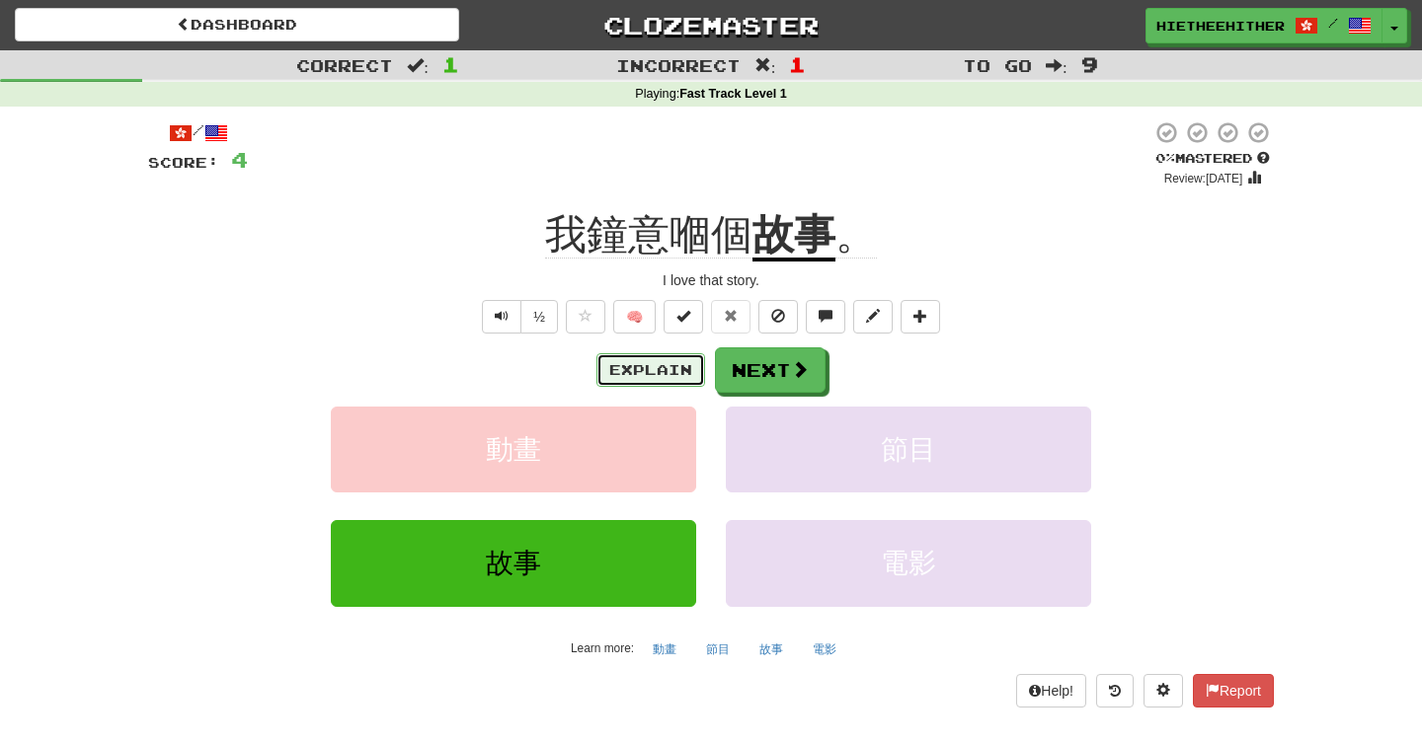
click at [642, 372] on button "Explain" at bounding box center [650, 370] width 109 height 34
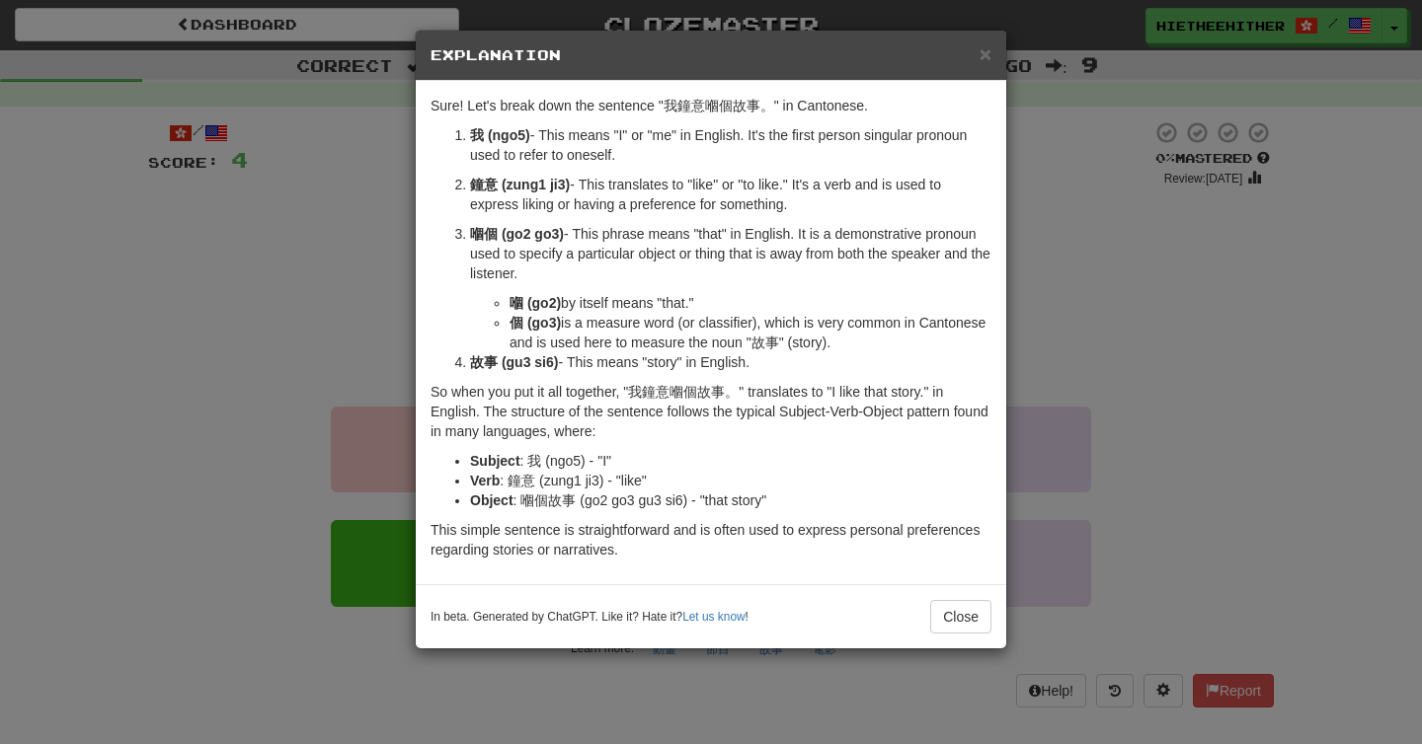
click at [385, 373] on div "× Explanation Sure! Let's break down the sentence "我鐘意嗰個故事。" in Cantonese. 我 (n…" at bounding box center [711, 372] width 1422 height 744
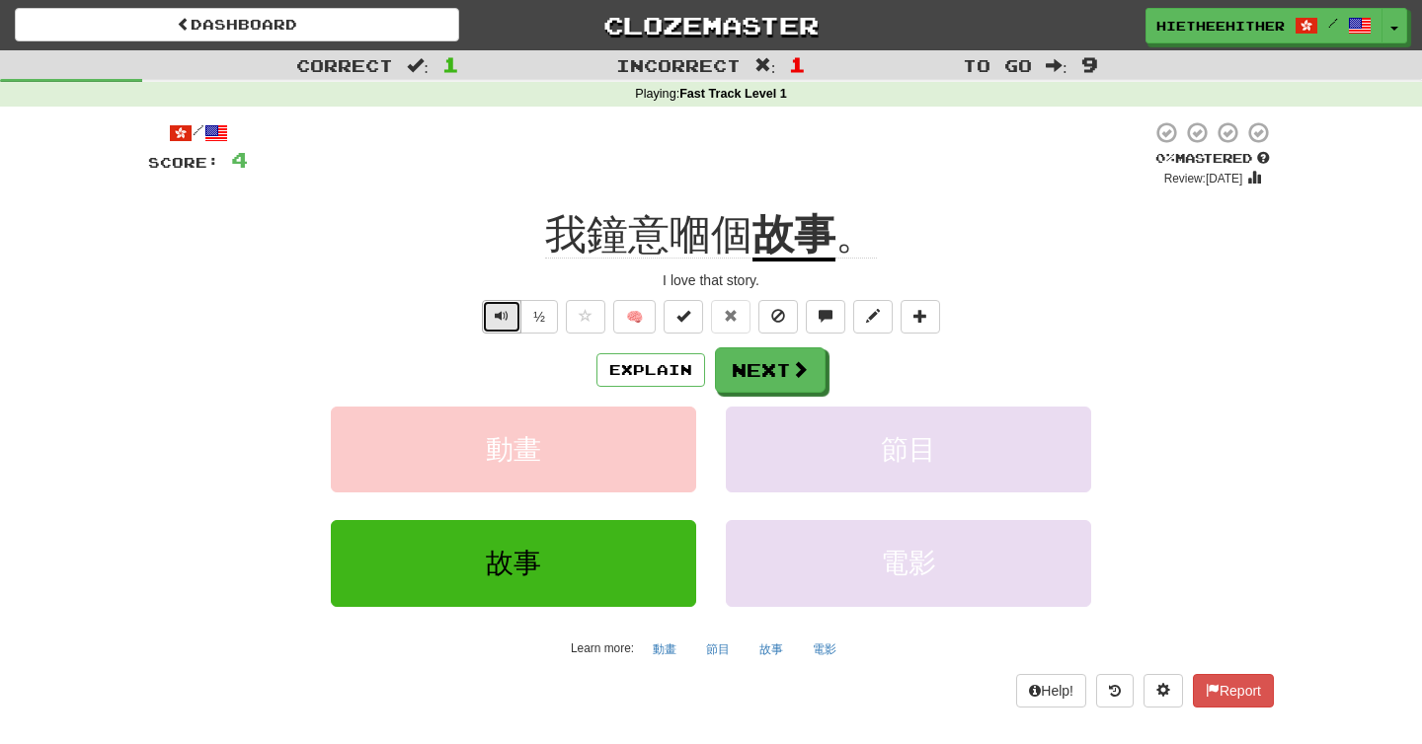
click at [511, 323] on button "Text-to-speech controls" at bounding box center [501, 317] width 39 height 34
click at [501, 309] on span "Text-to-speech controls" at bounding box center [502, 316] width 14 height 14
click at [638, 366] on button "Explain" at bounding box center [650, 370] width 109 height 34
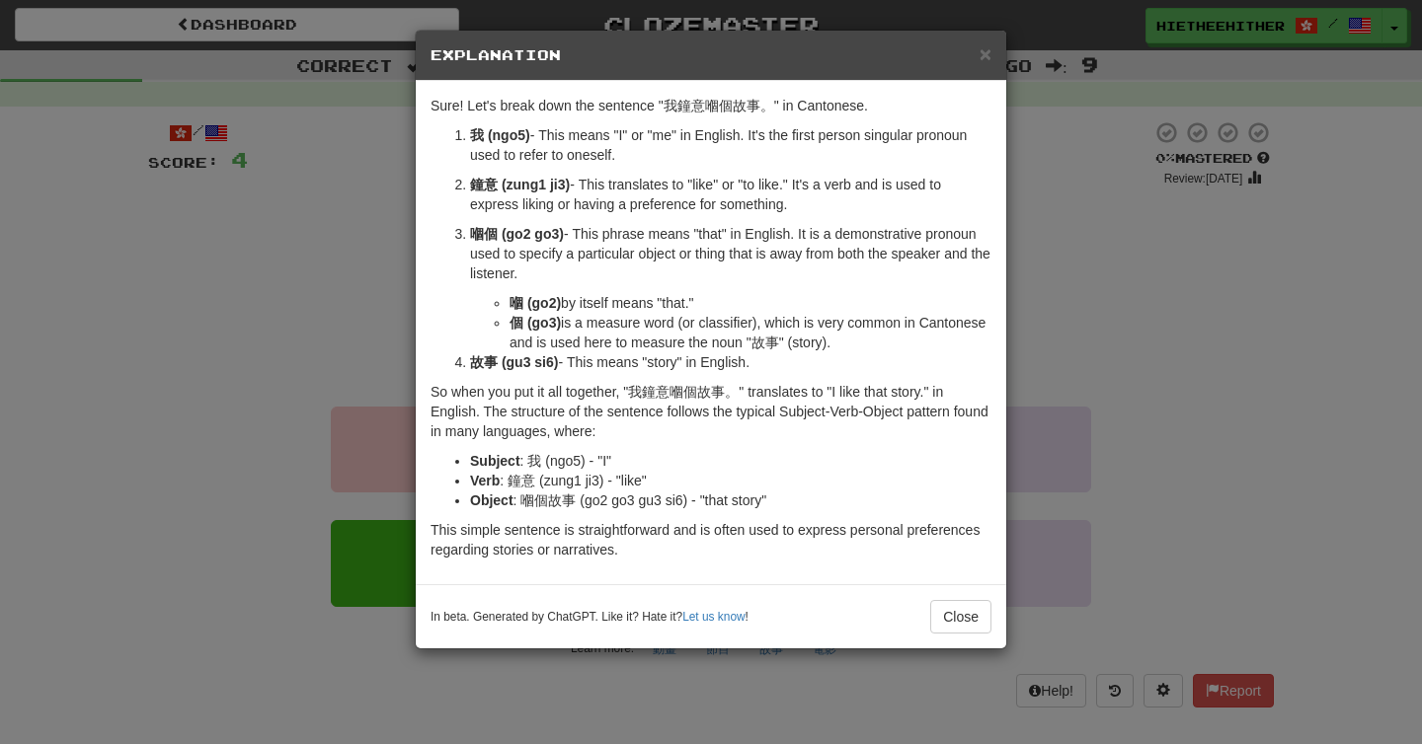
click at [371, 309] on div "× Explanation Sure! Let's break down the sentence "我鐘意嗰個故事。" in Cantonese. 我 (n…" at bounding box center [711, 372] width 1422 height 744
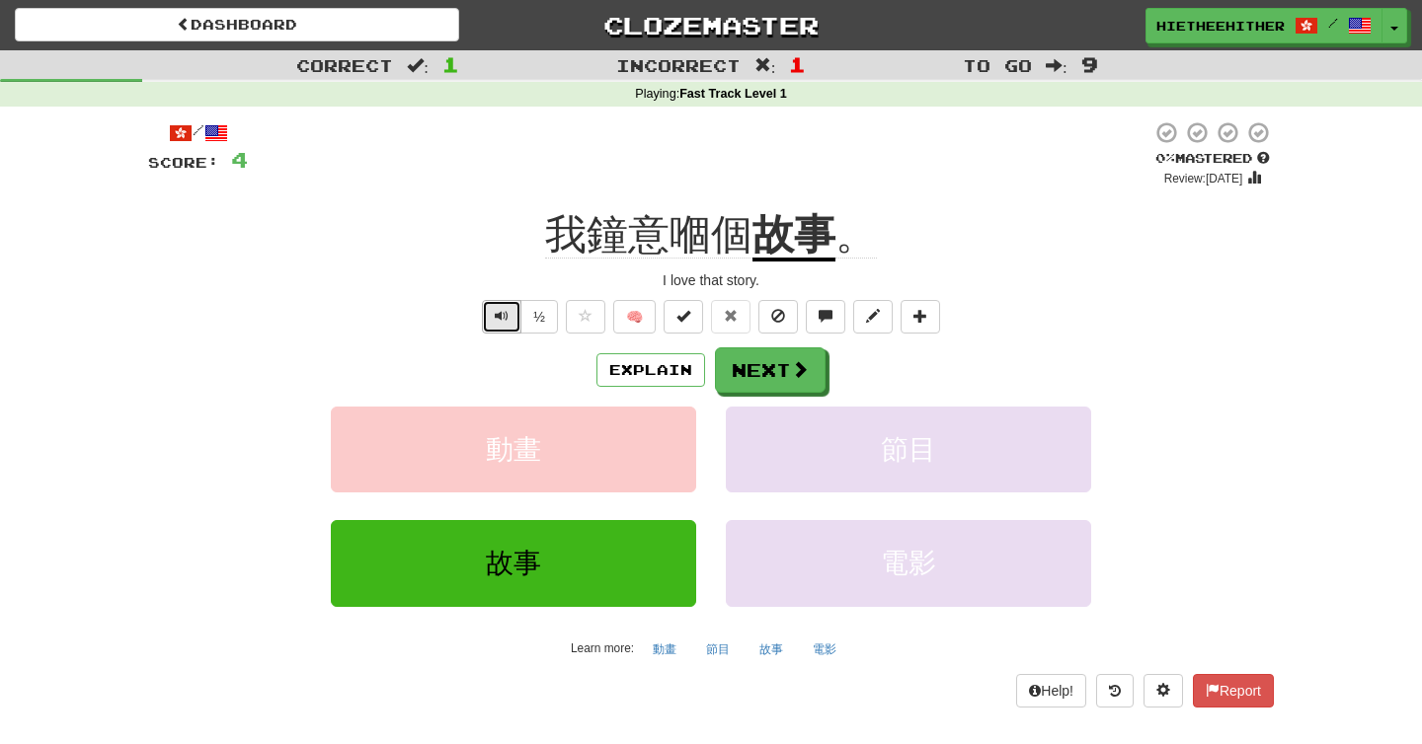
click at [494, 317] on button "Text-to-speech controls" at bounding box center [501, 317] width 39 height 34
click at [610, 376] on button "Explain" at bounding box center [650, 370] width 109 height 34
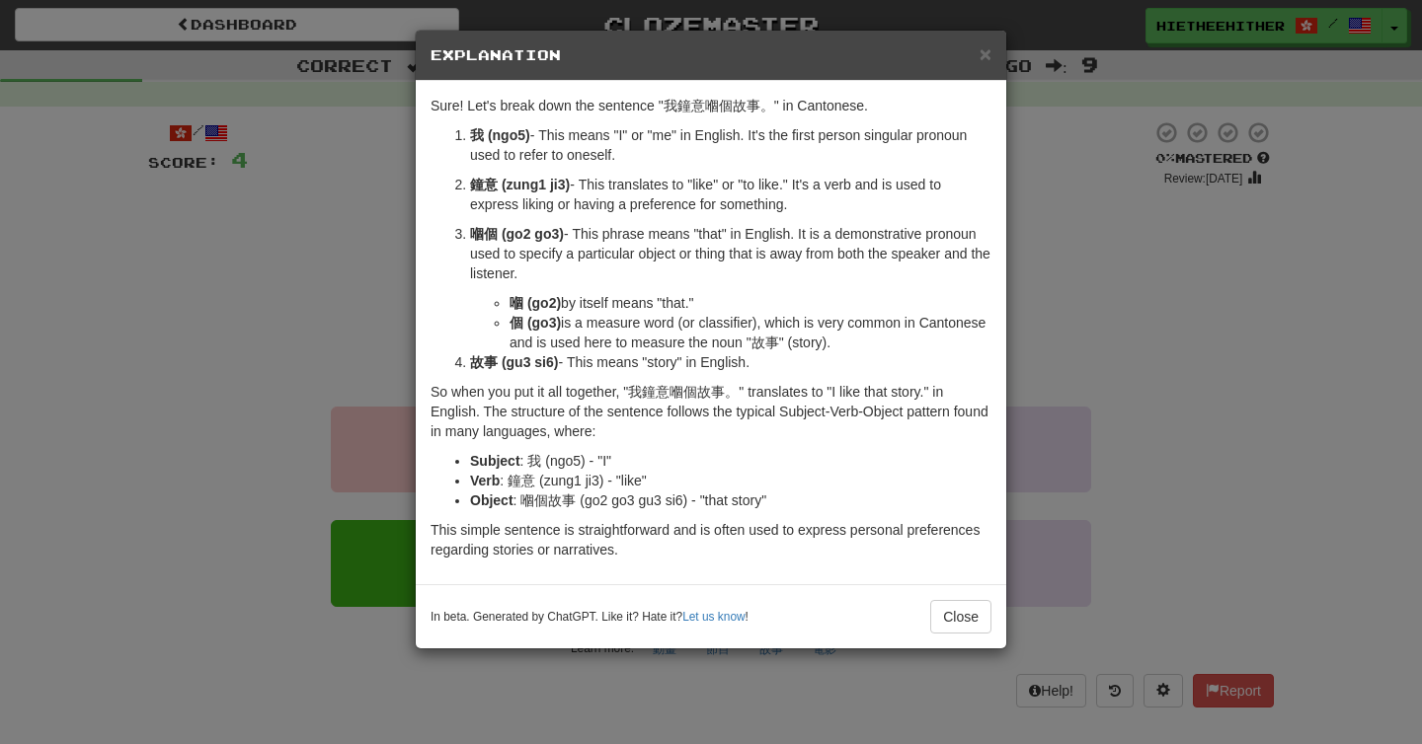
click at [425, 339] on div "Sure! Let's break down the sentence "我鐘意嗰個故事。" in Cantonese. 我 (ngo5) - This me…" at bounding box center [711, 332] width 590 height 503
click at [373, 322] on div "× Explanation Sure! Let's break down the sentence "我鐘意嗰個故事。" in Cantonese. 我 (n…" at bounding box center [711, 372] width 1422 height 744
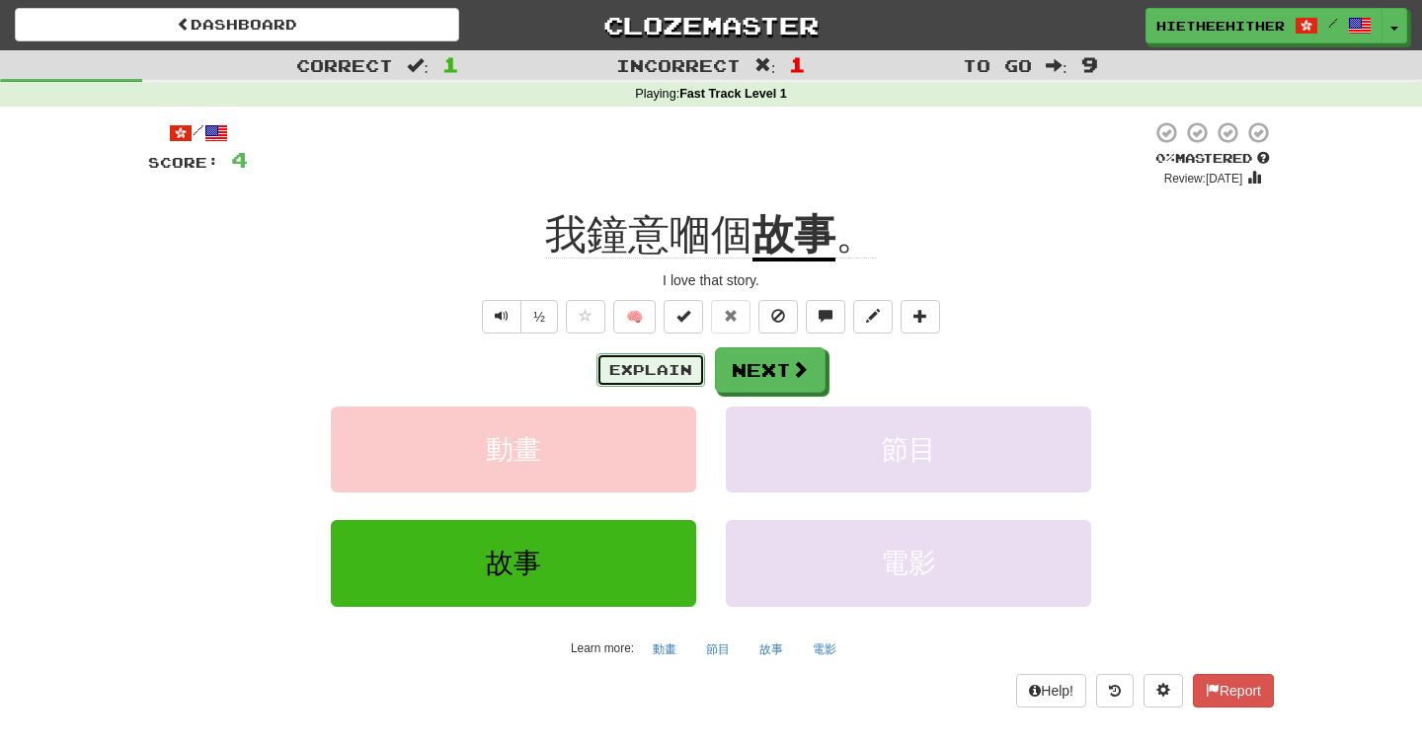
click at [665, 374] on button "Explain" at bounding box center [650, 370] width 109 height 34
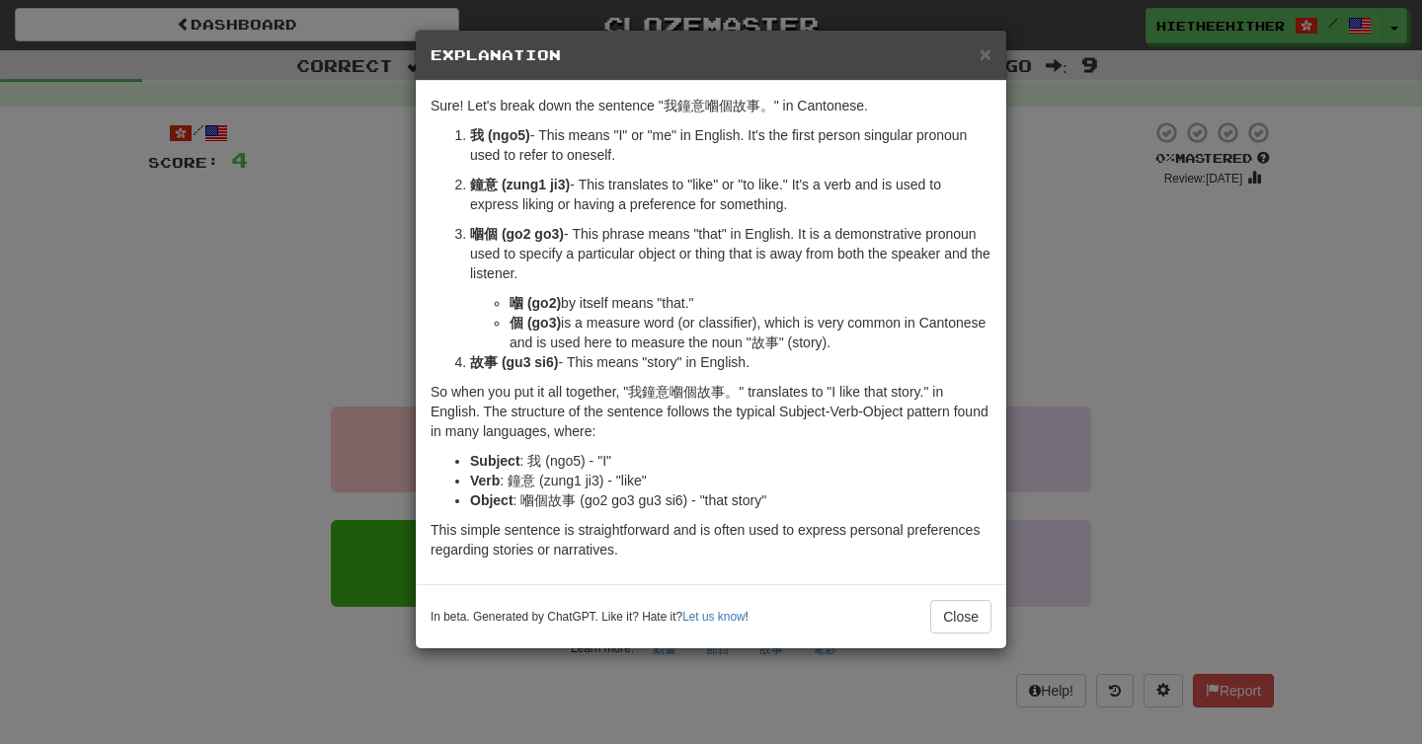
click at [372, 314] on div "× Explanation Sure! Let's break down the sentence "我鐘意嗰個故事。" in Cantonese. 我 (n…" at bounding box center [711, 372] width 1422 height 744
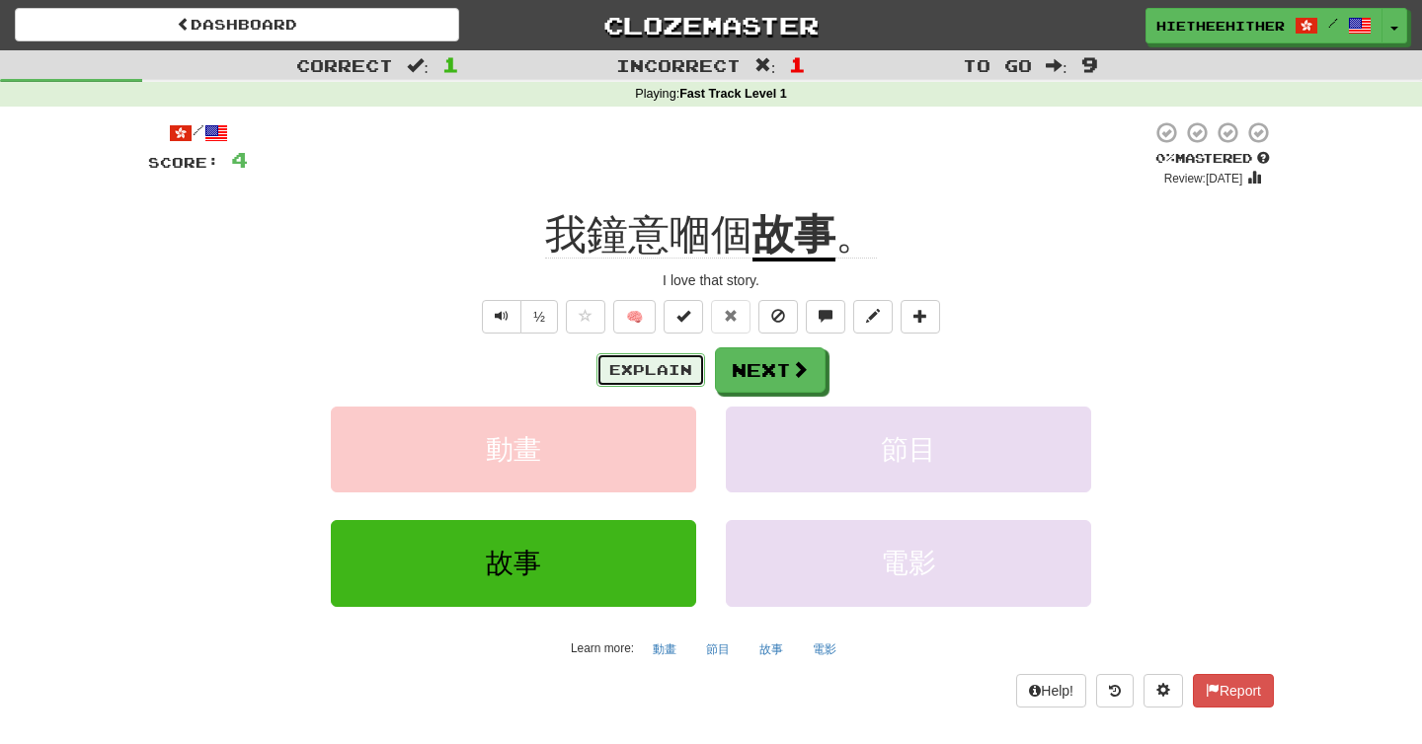
click at [637, 376] on button "Explain" at bounding box center [650, 370] width 109 height 34
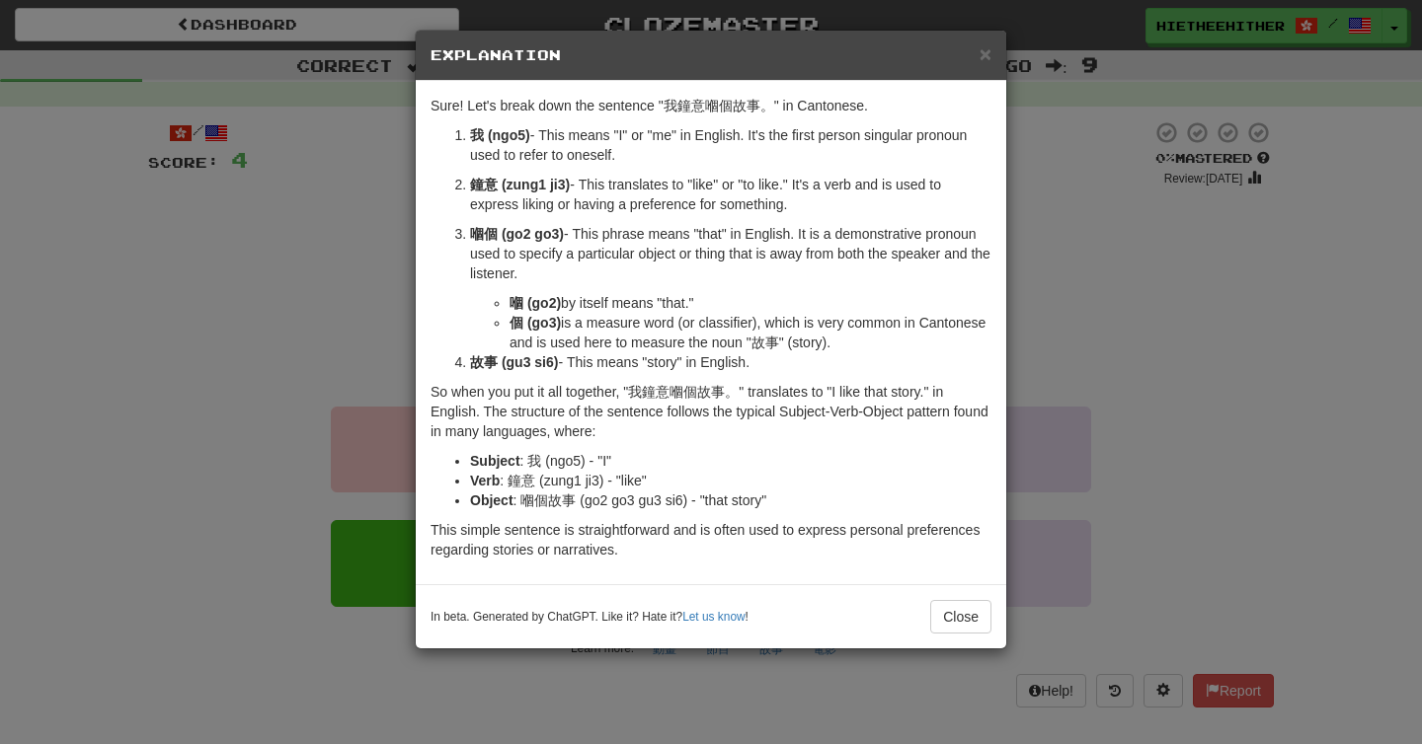
click at [369, 305] on div "× Explanation Sure! Let's break down the sentence "我鐘意嗰個故事。" in Cantonese. 我 (n…" at bounding box center [711, 372] width 1422 height 744
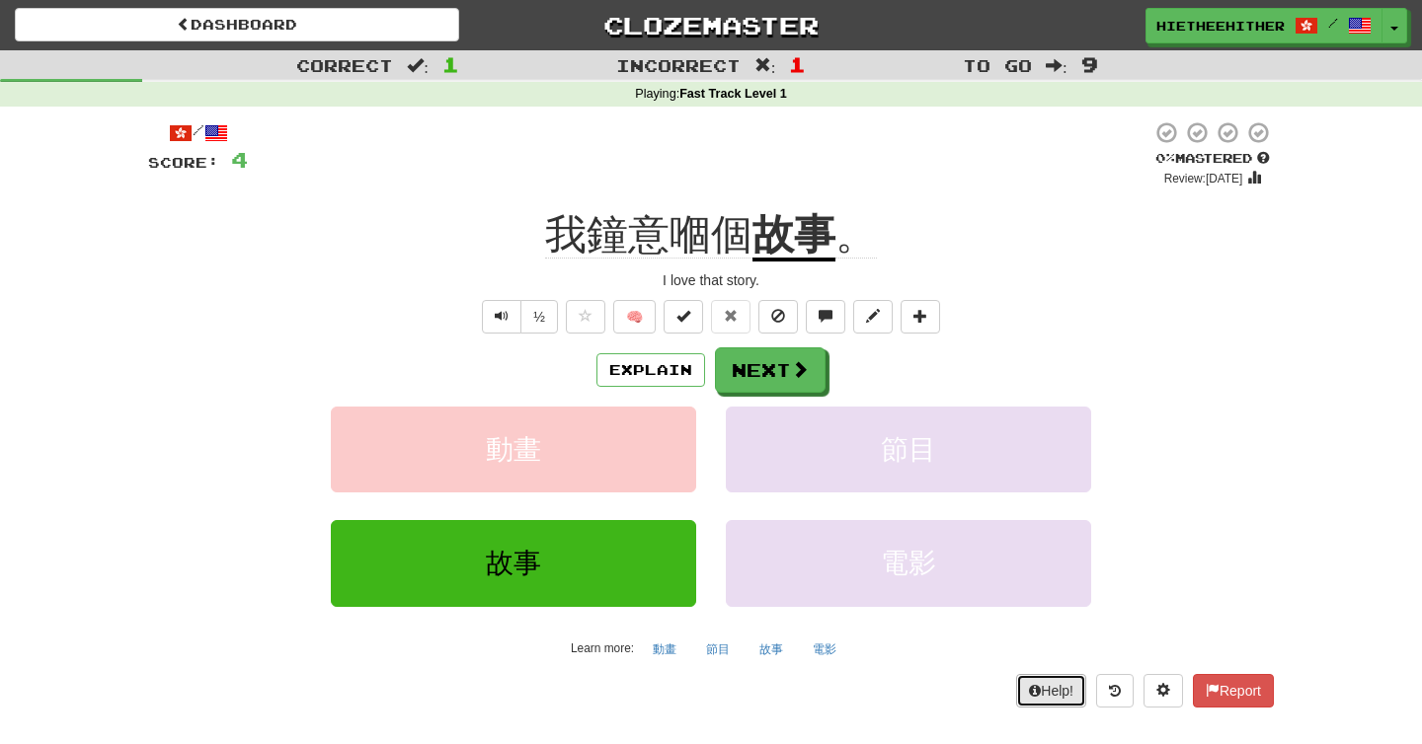
click at [1047, 689] on button "Help!" at bounding box center [1051, 691] width 70 height 34
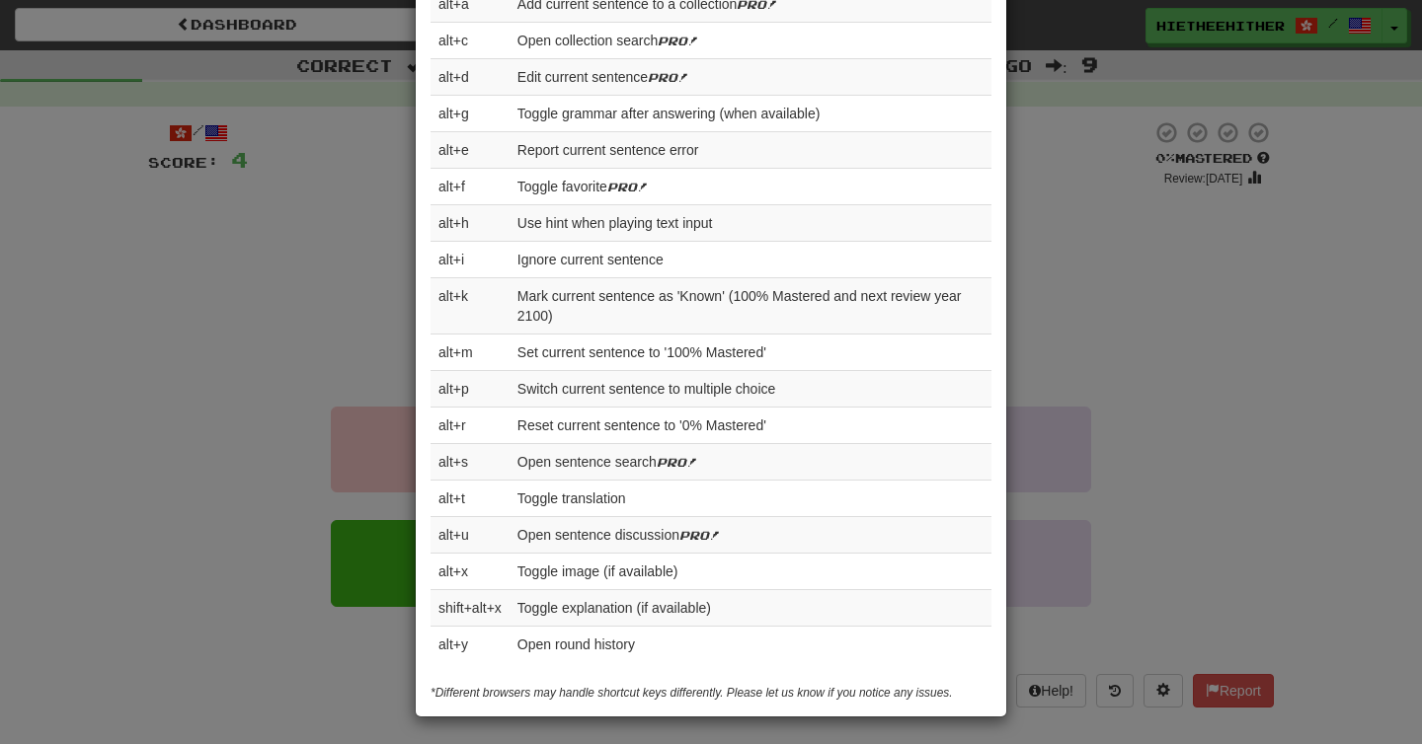
scroll to position [709, 0]
click at [354, 263] on div "× Help Complete the sentence with the correct missing word! 👉 Run Tutorial 👈 Po…" at bounding box center [711, 372] width 1422 height 744
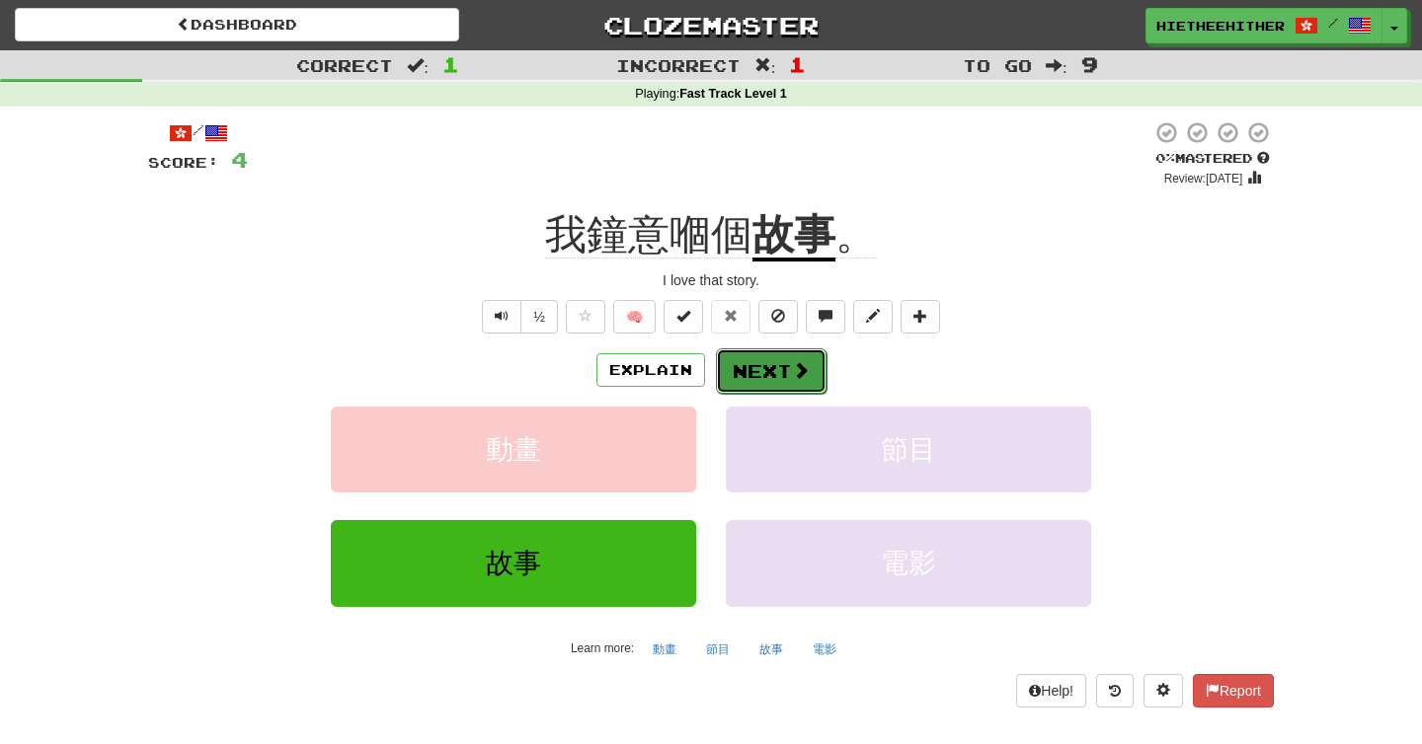
click at [749, 379] on button "Next" at bounding box center [771, 370] width 111 height 45
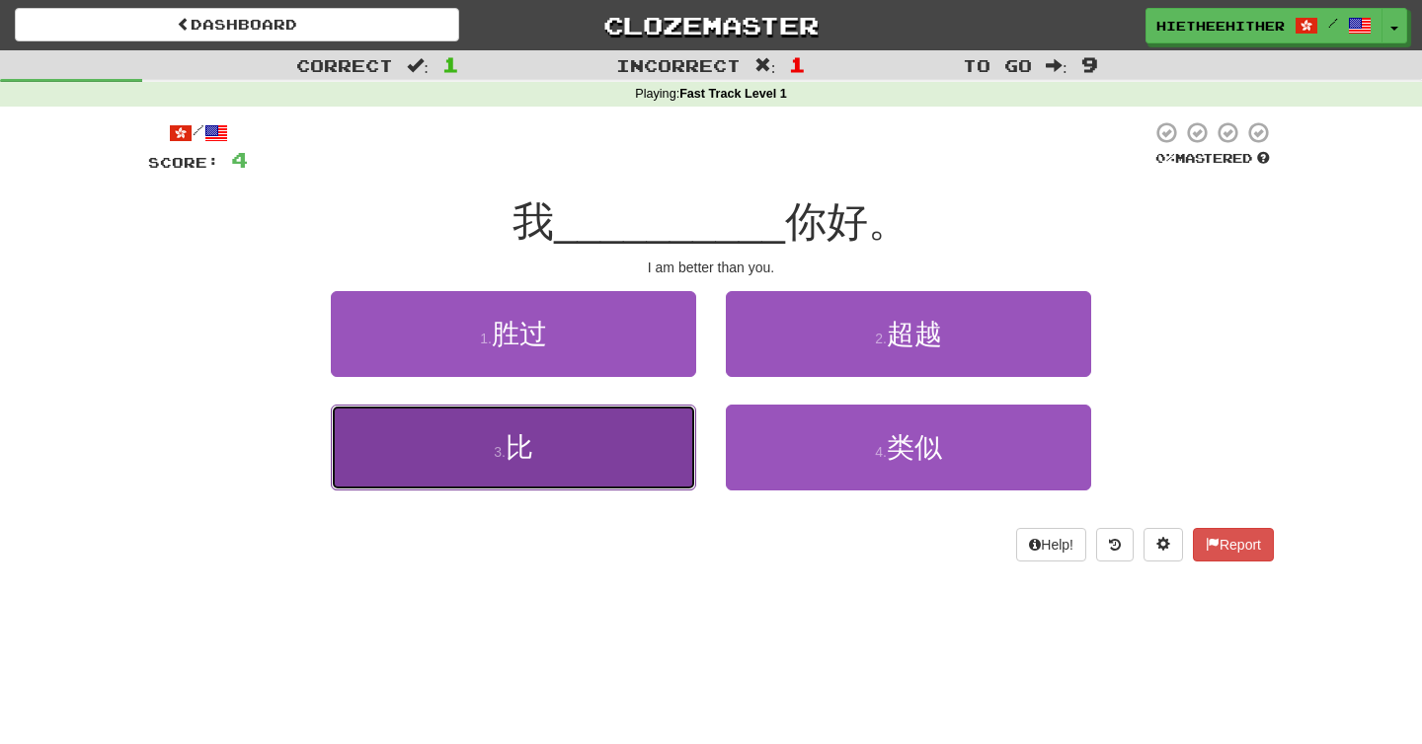
click at [634, 443] on button "3 . 比" at bounding box center [513, 448] width 365 height 86
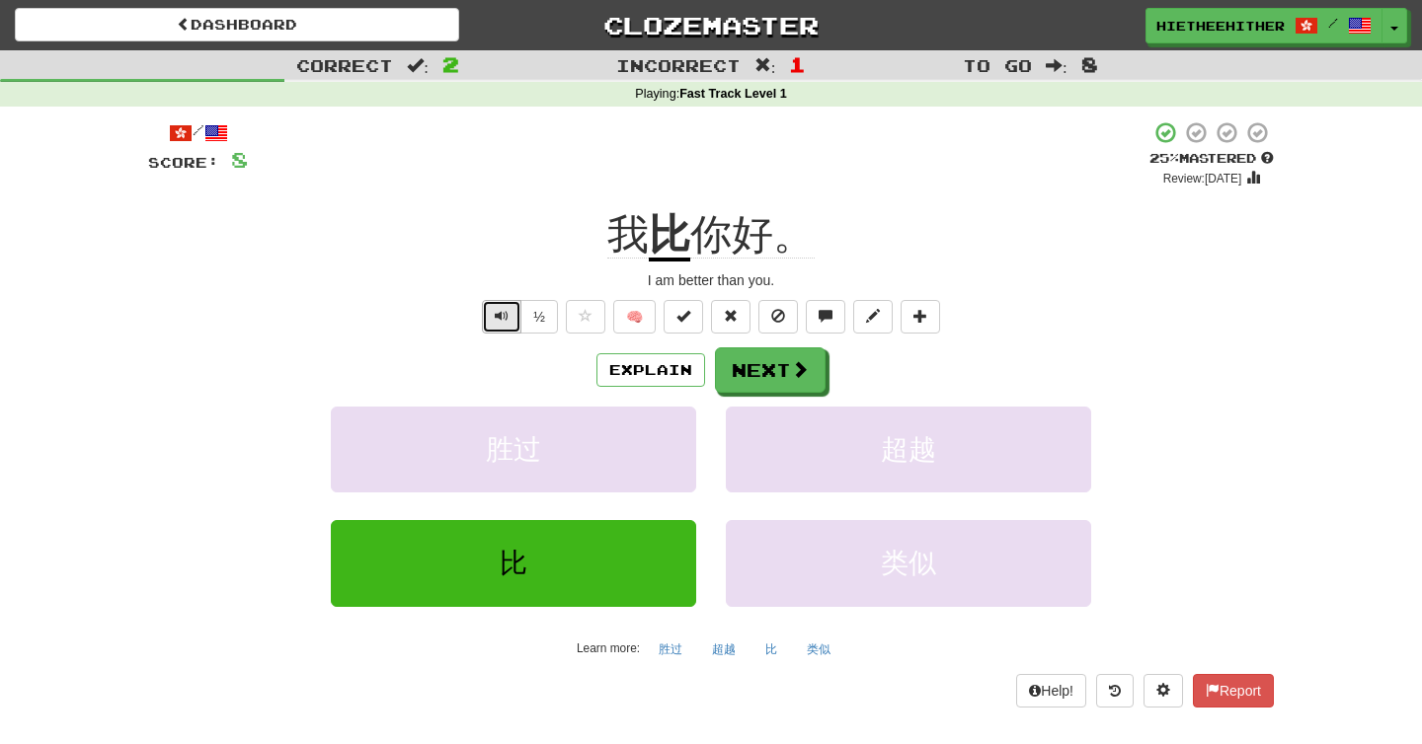
click at [492, 318] on button "Text-to-speech controls" at bounding box center [501, 317] width 39 height 34
click at [631, 373] on button "Explain" at bounding box center [650, 370] width 109 height 34
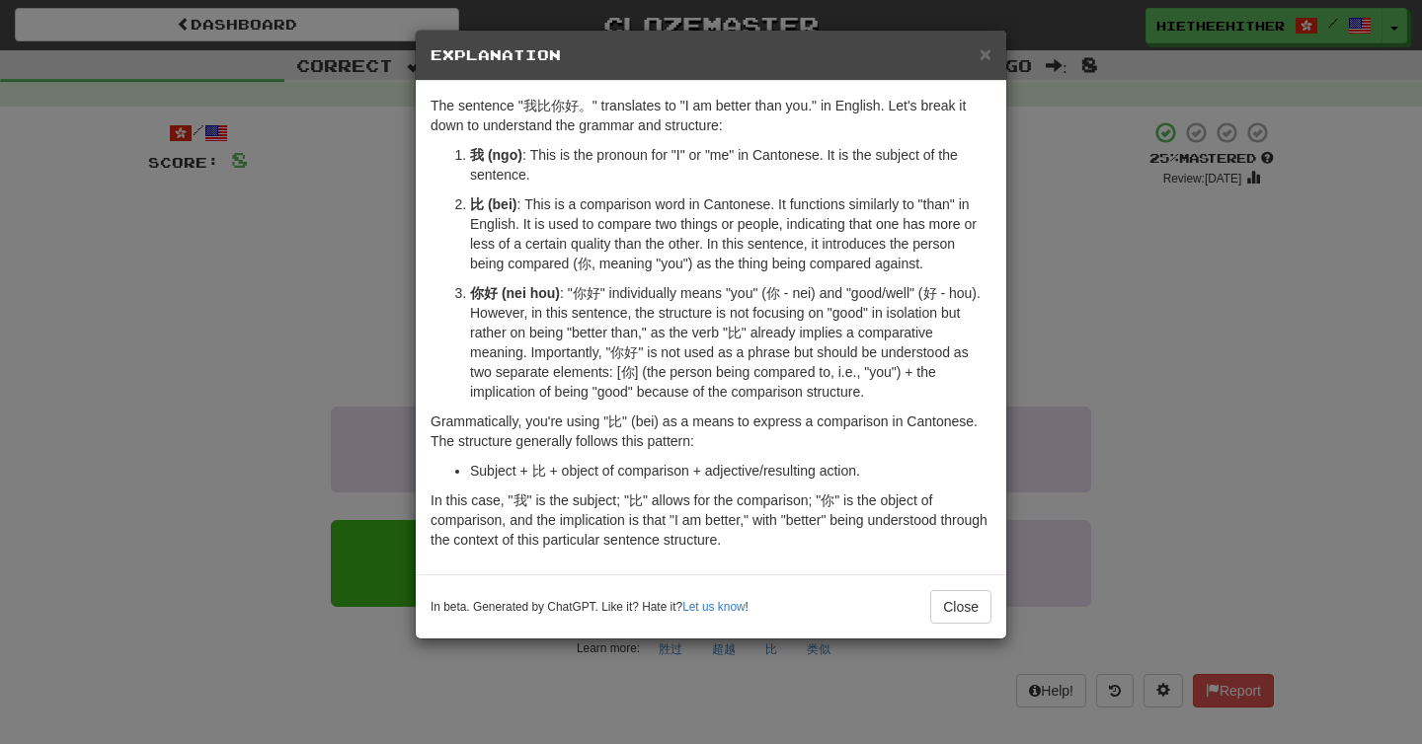
click at [377, 313] on div "× Explanation The sentence "我比你好。" translates to "I am better than you." in Eng…" at bounding box center [711, 372] width 1422 height 744
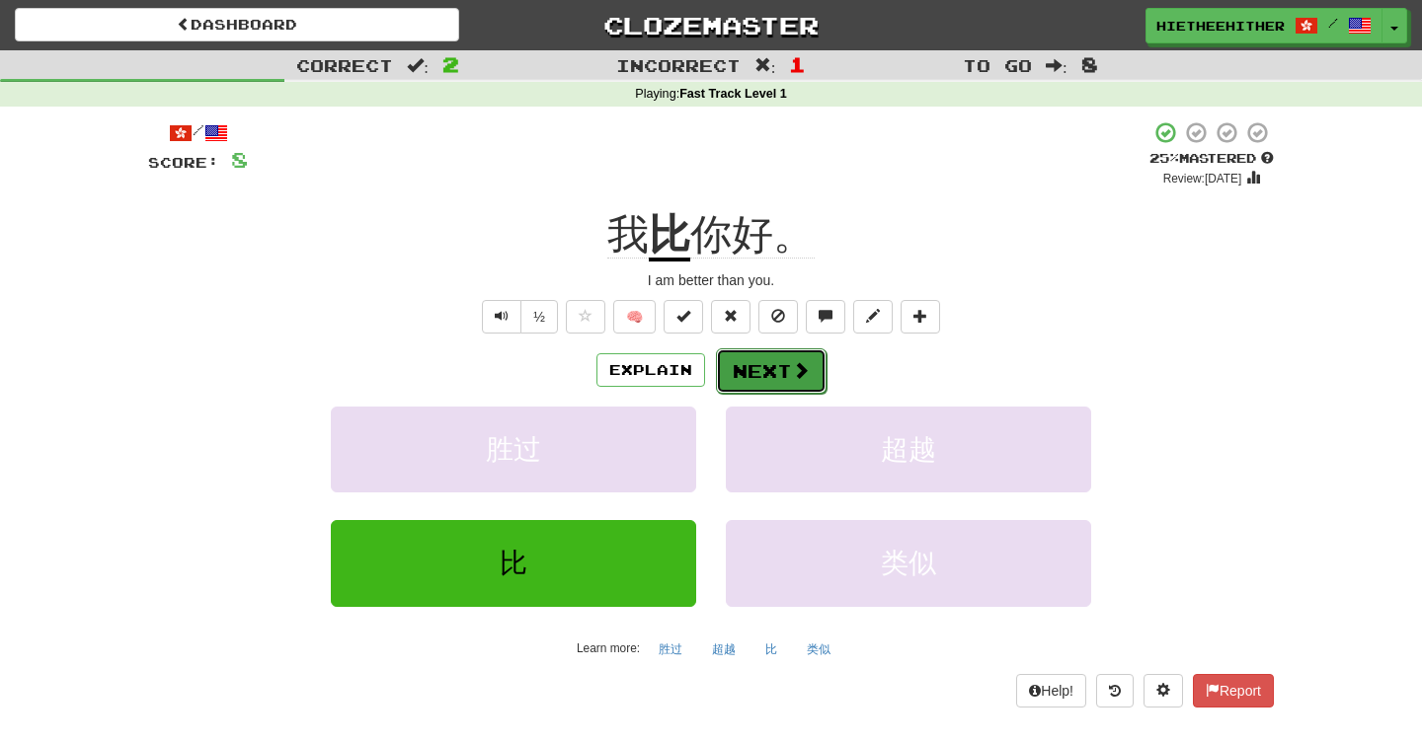
click at [751, 363] on button "Next" at bounding box center [771, 370] width 111 height 45
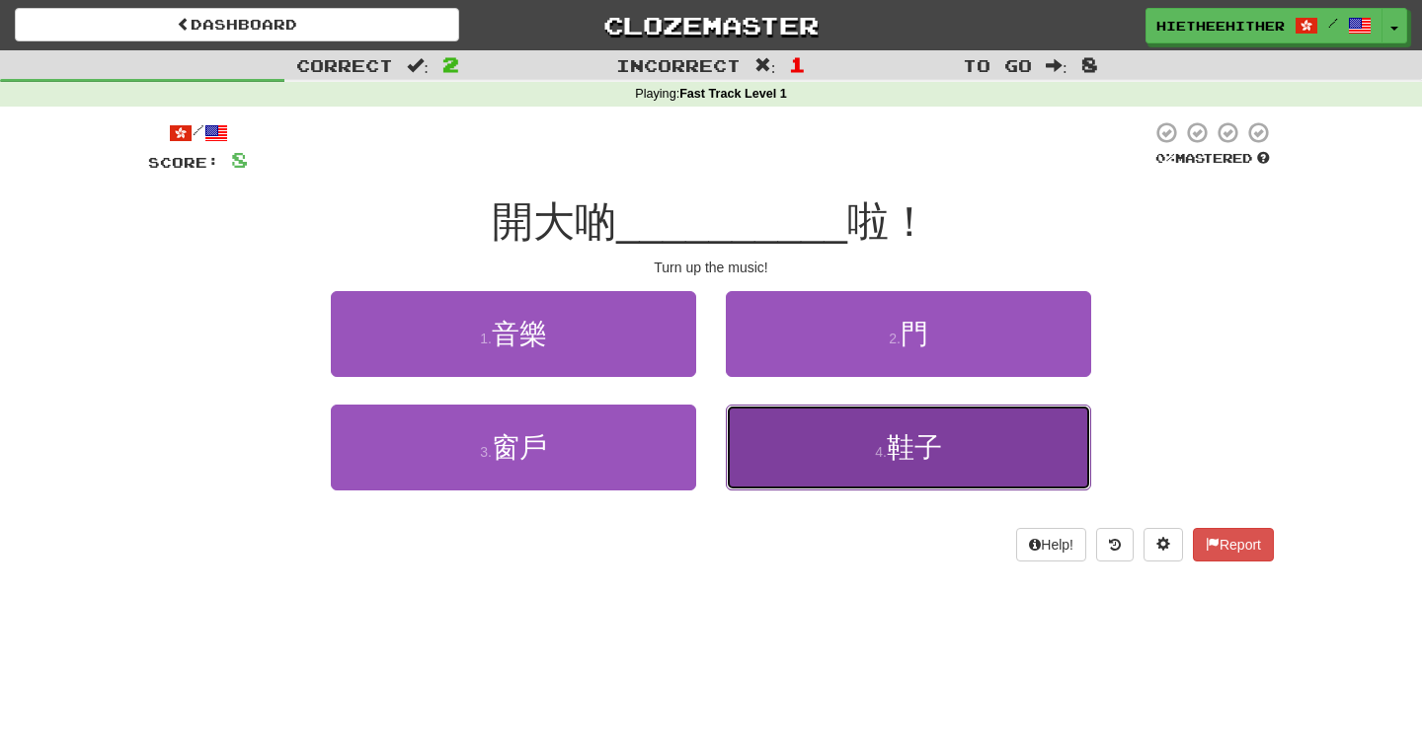
click at [752, 436] on button "4 . 鞋子" at bounding box center [908, 448] width 365 height 86
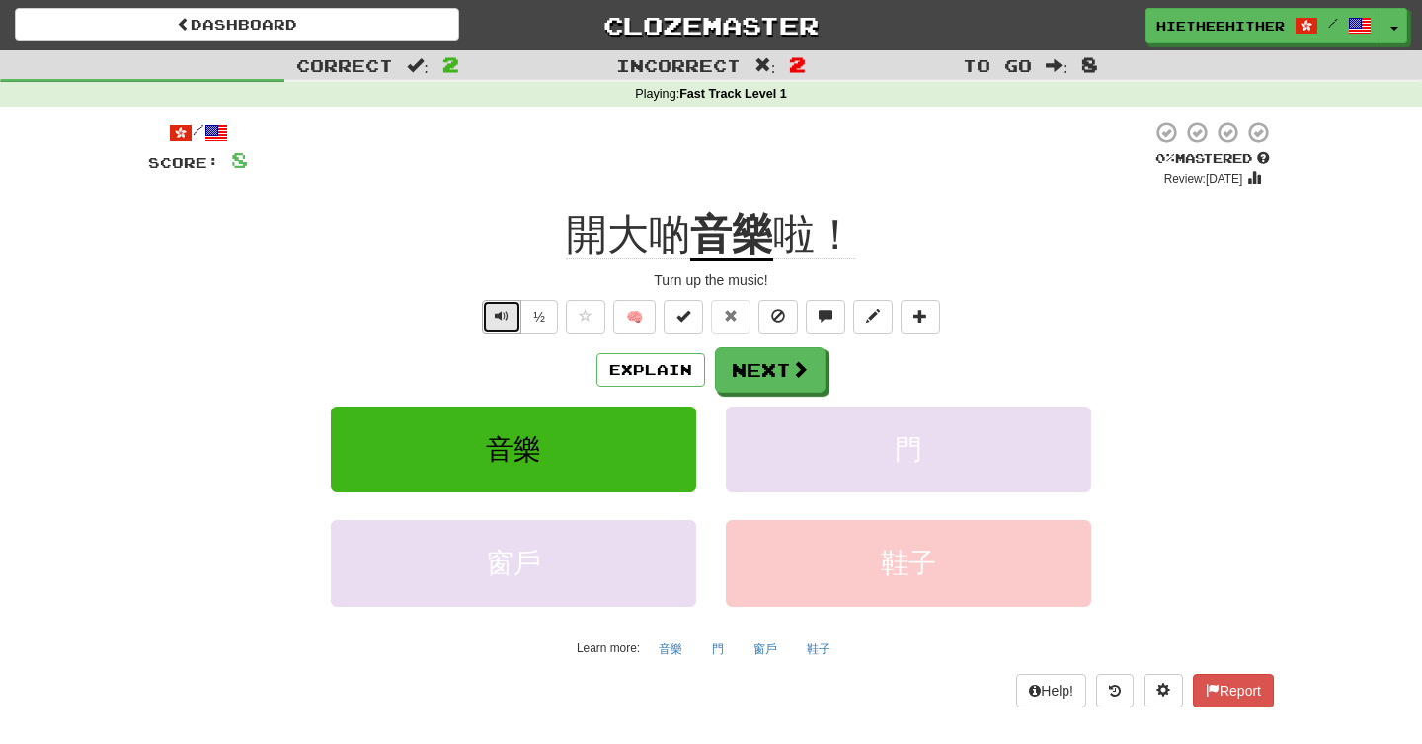
click at [502, 323] on span "Text-to-speech controls" at bounding box center [502, 316] width 14 height 14
click at [621, 370] on button "Explain" at bounding box center [650, 370] width 109 height 34
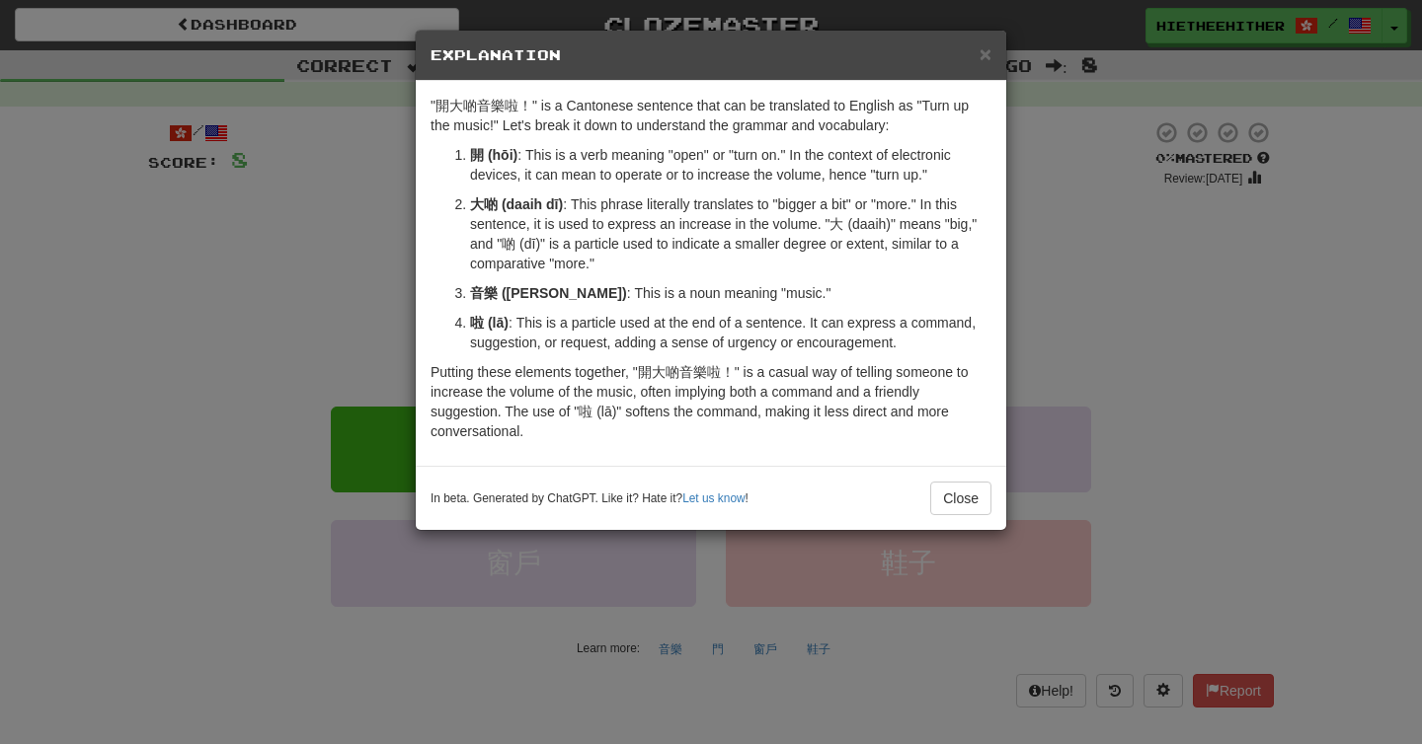
click at [391, 325] on div "× Explanation "開大啲音樂啦！" is a Cantonese sentence that can be translated to Engli…" at bounding box center [711, 372] width 1422 height 744
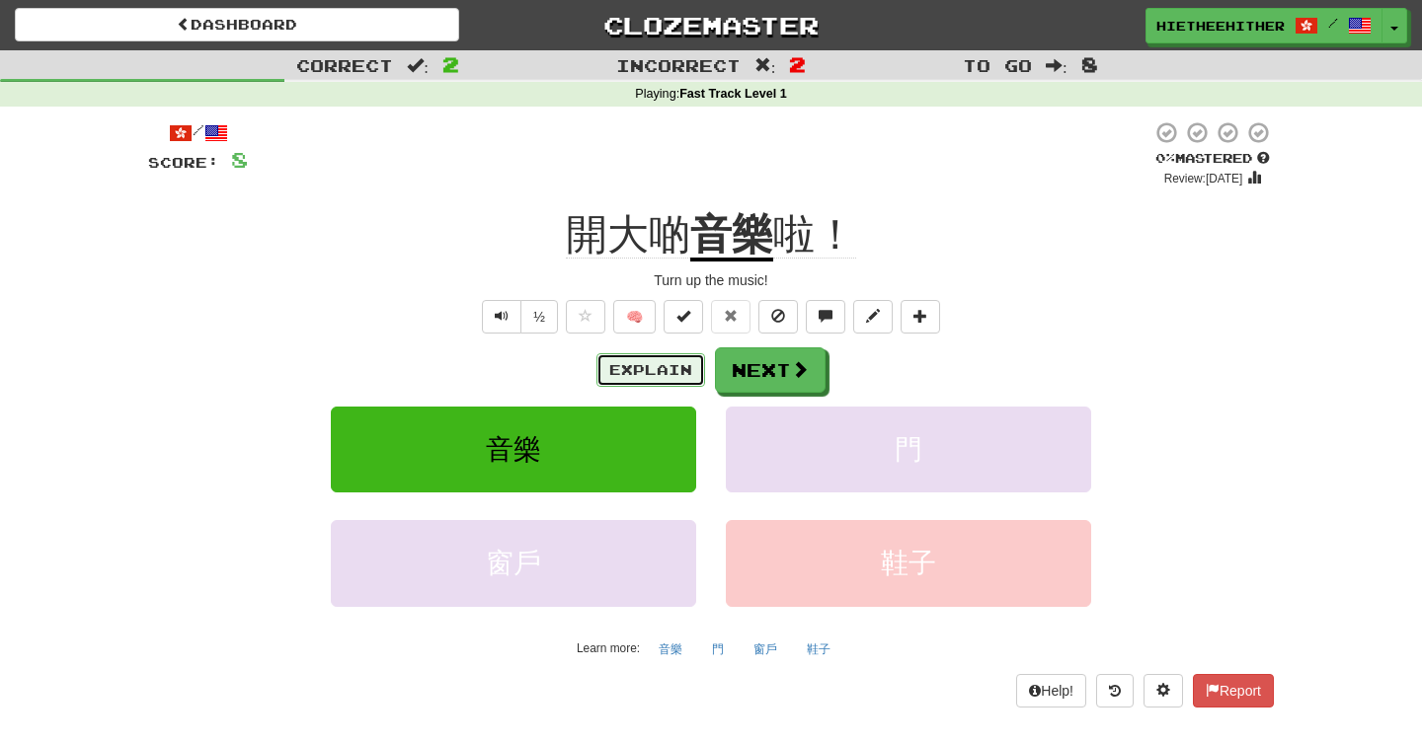
click at [646, 372] on button "Explain" at bounding box center [650, 370] width 109 height 34
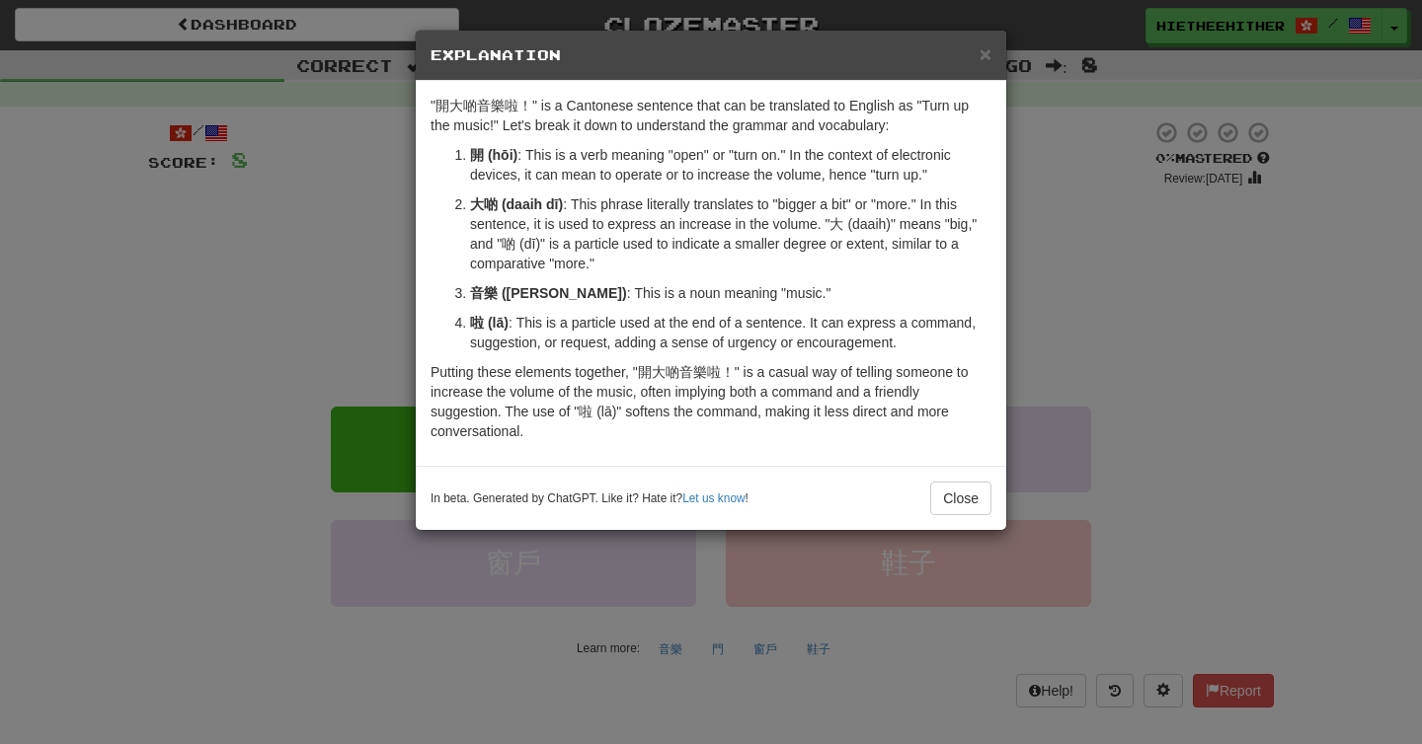
click at [370, 323] on div "× Explanation "開大啲音樂啦！" is a Cantonese sentence that can be translated to Engli…" at bounding box center [711, 372] width 1422 height 744
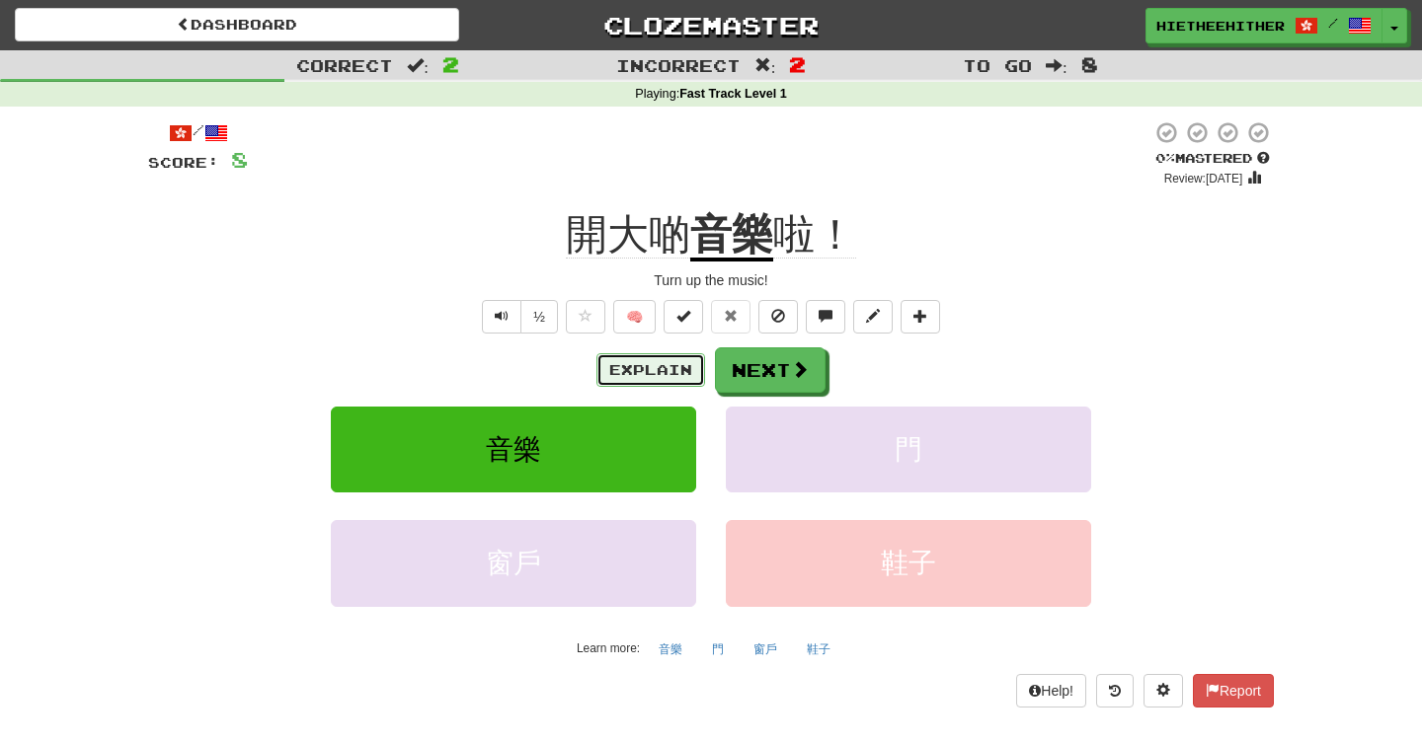
click at [628, 371] on button "Explain" at bounding box center [650, 370] width 109 height 34
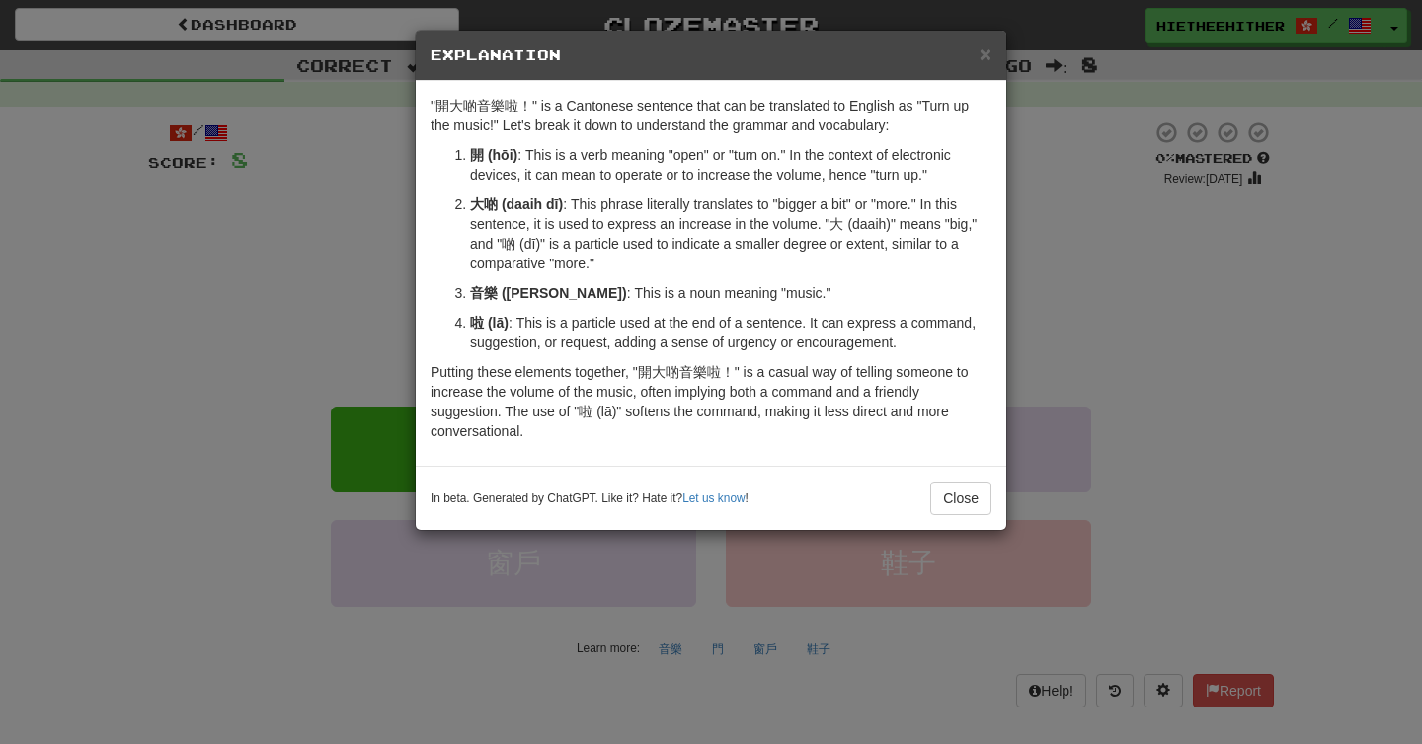
click at [383, 282] on div "× Explanation "開大啲音樂啦！" is a Cantonese sentence that can be translated to Engli…" at bounding box center [711, 372] width 1422 height 744
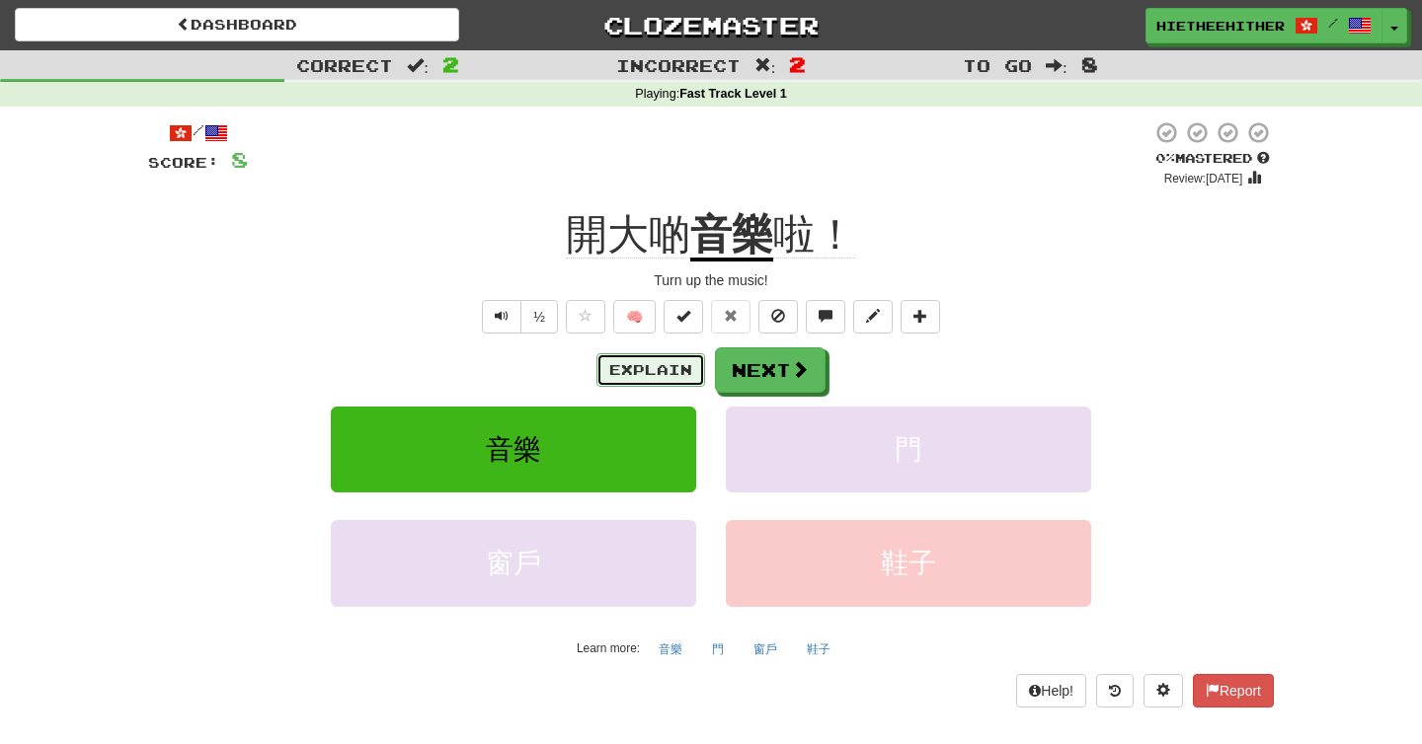
click at [626, 366] on button "Explain" at bounding box center [650, 370] width 109 height 34
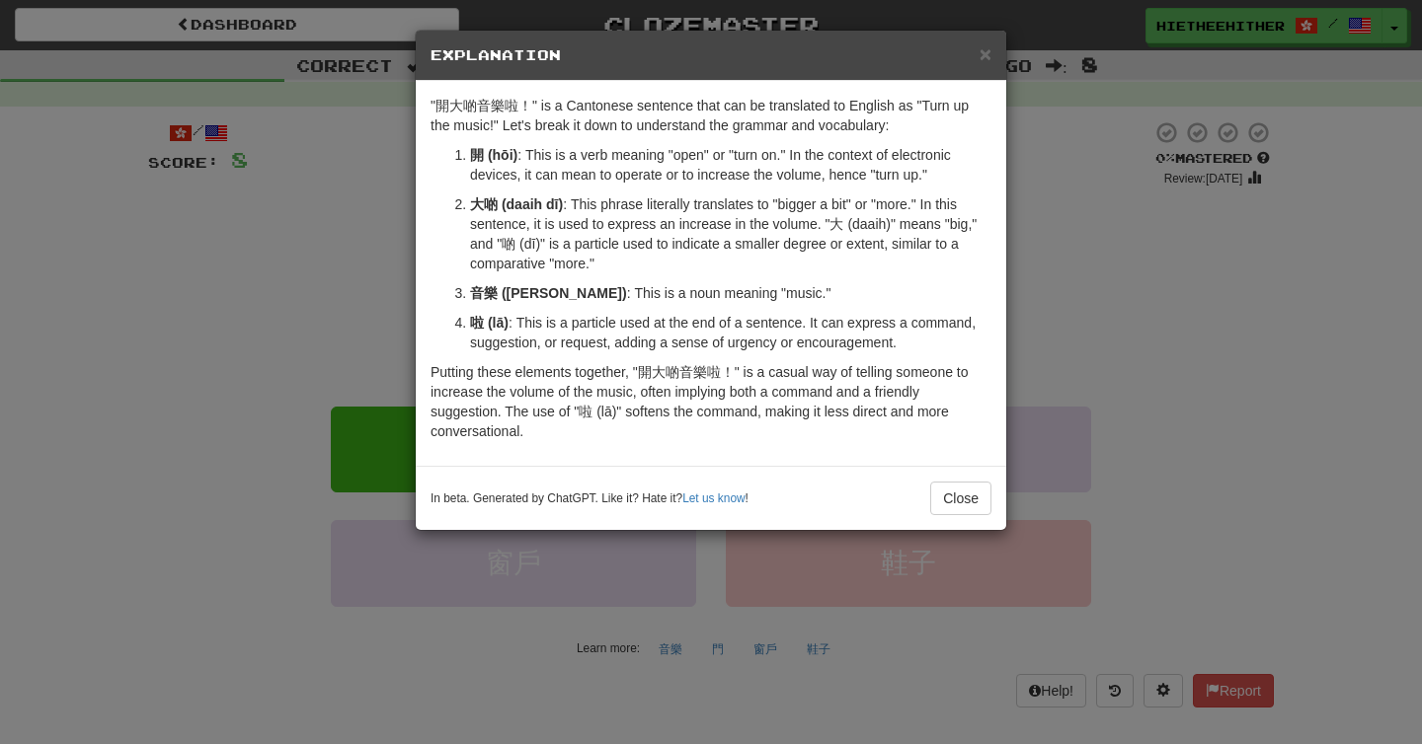
click at [355, 300] on div "× Explanation "開大啲音樂啦！" is a Cantonese sentence that can be translated to Engli…" at bounding box center [711, 372] width 1422 height 744
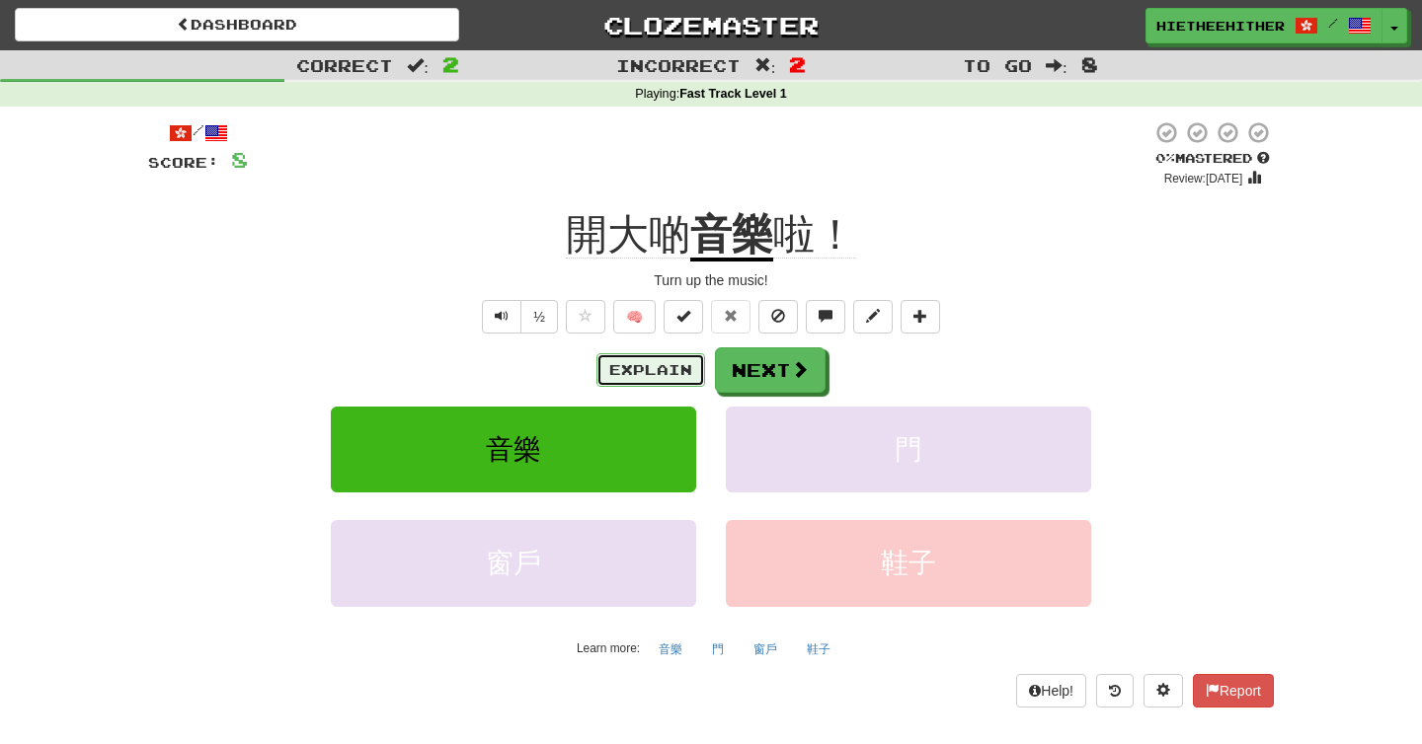
click at [615, 363] on button "Explain" at bounding box center [650, 370] width 109 height 34
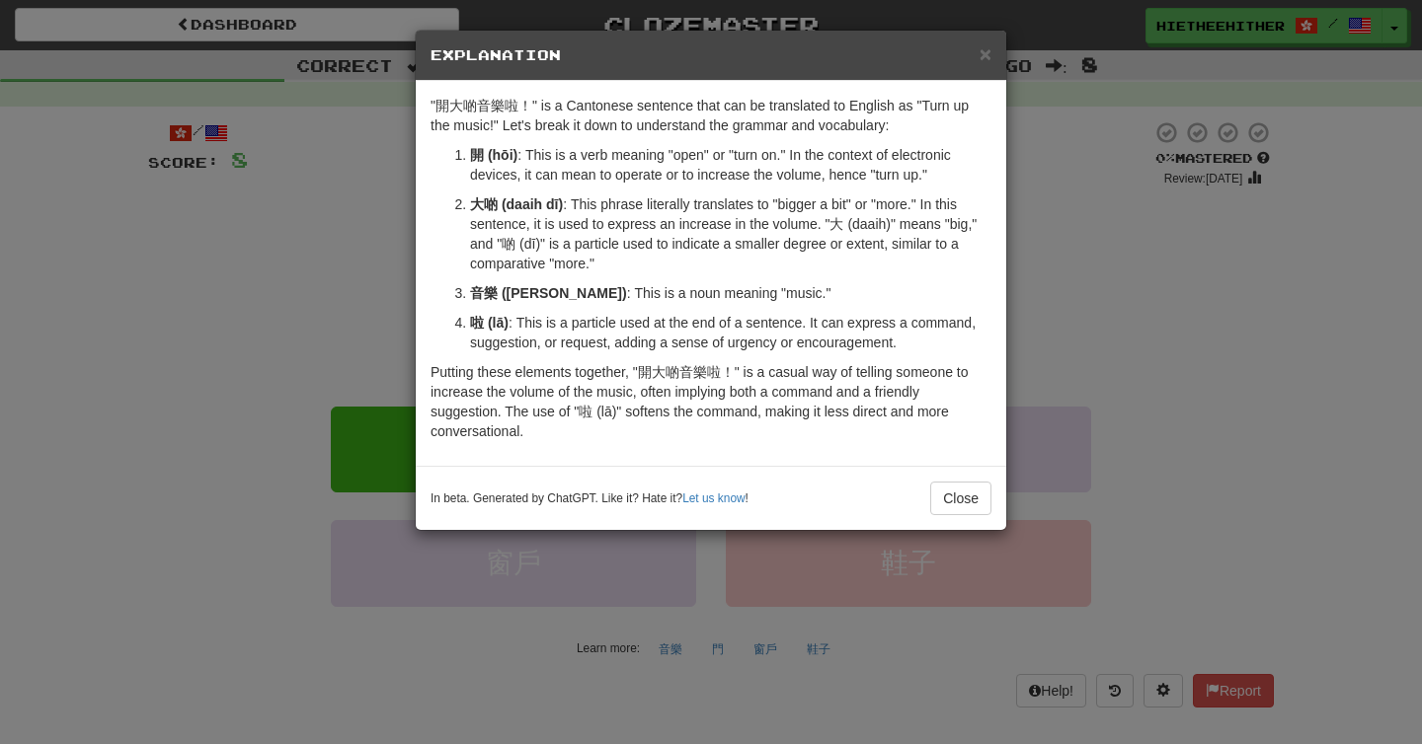
click at [373, 289] on div "× Explanation "開大啲音樂啦！" is a Cantonese sentence that can be translated to Engli…" at bounding box center [711, 372] width 1422 height 744
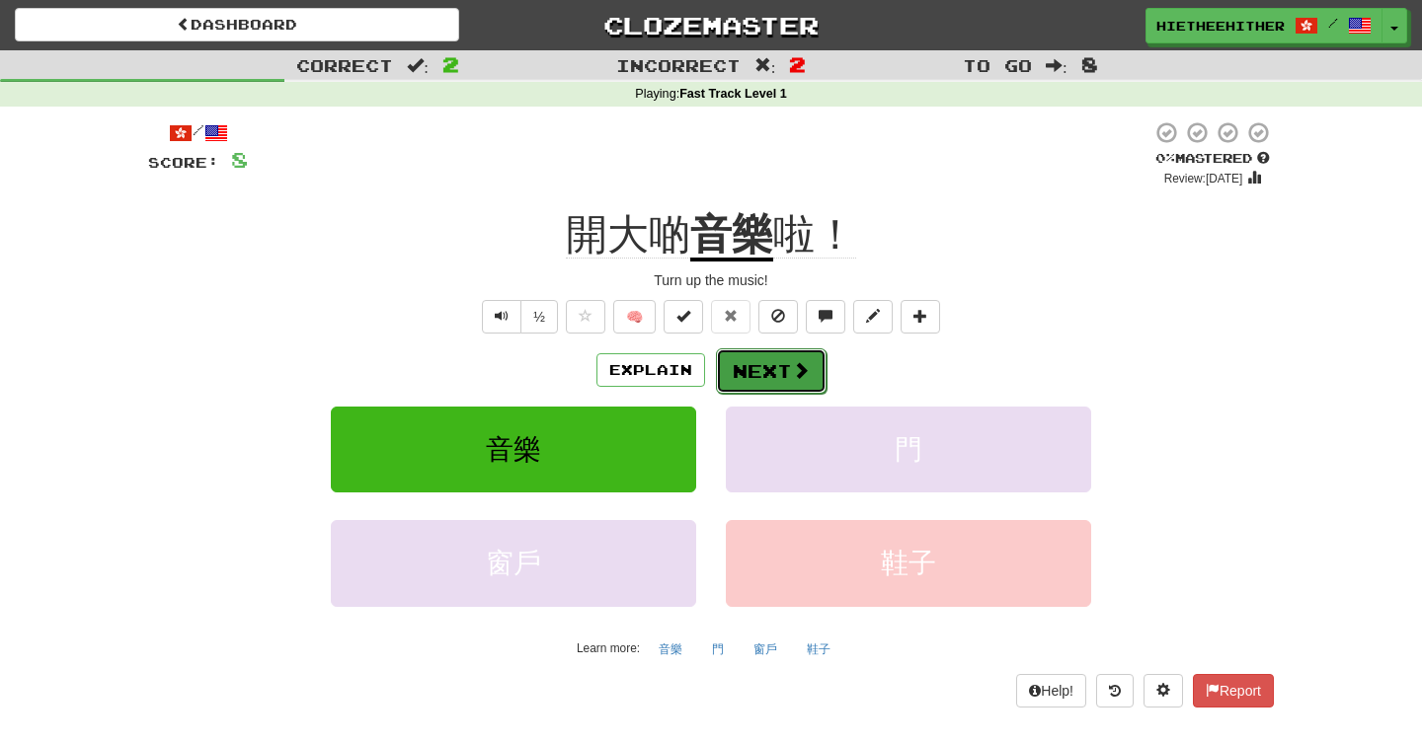
click at [762, 373] on button "Next" at bounding box center [771, 370] width 111 height 45
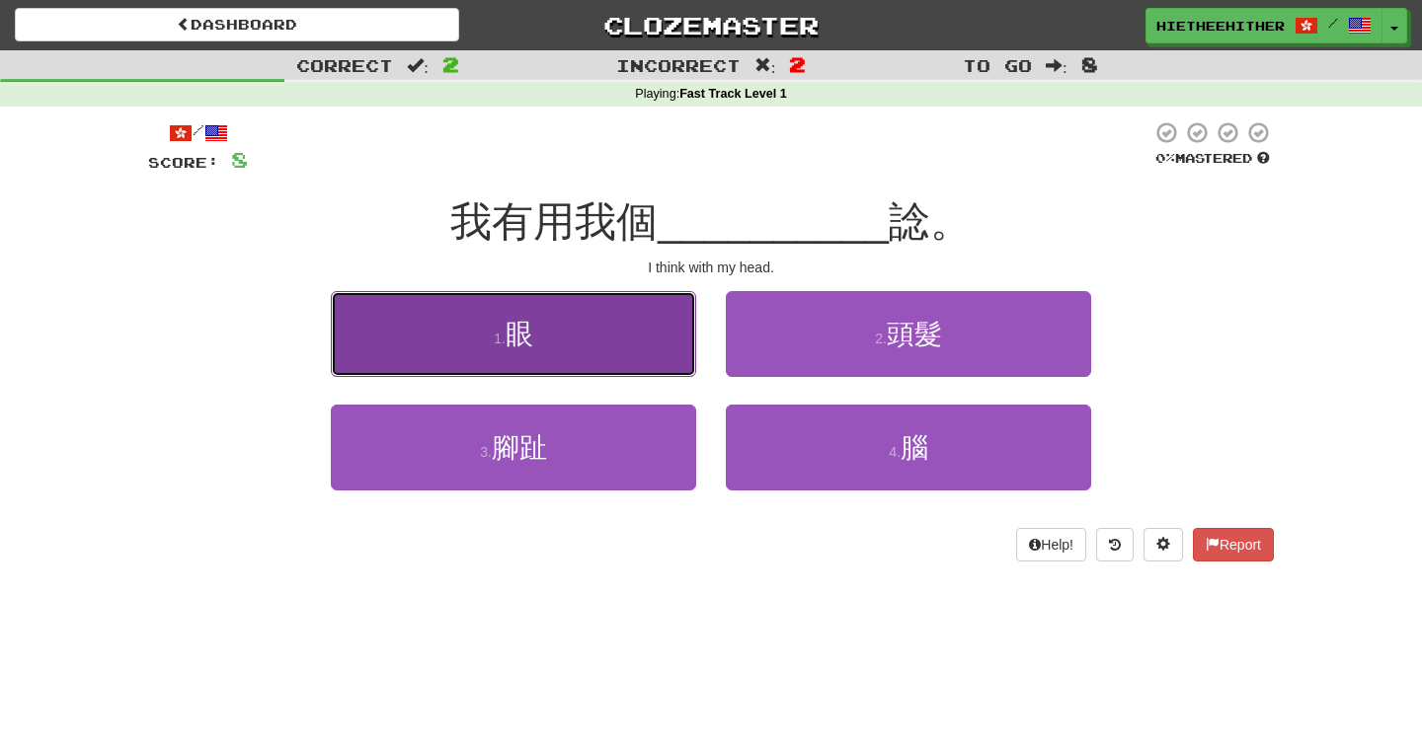
click at [605, 343] on button "1 . 眼" at bounding box center [513, 334] width 365 height 86
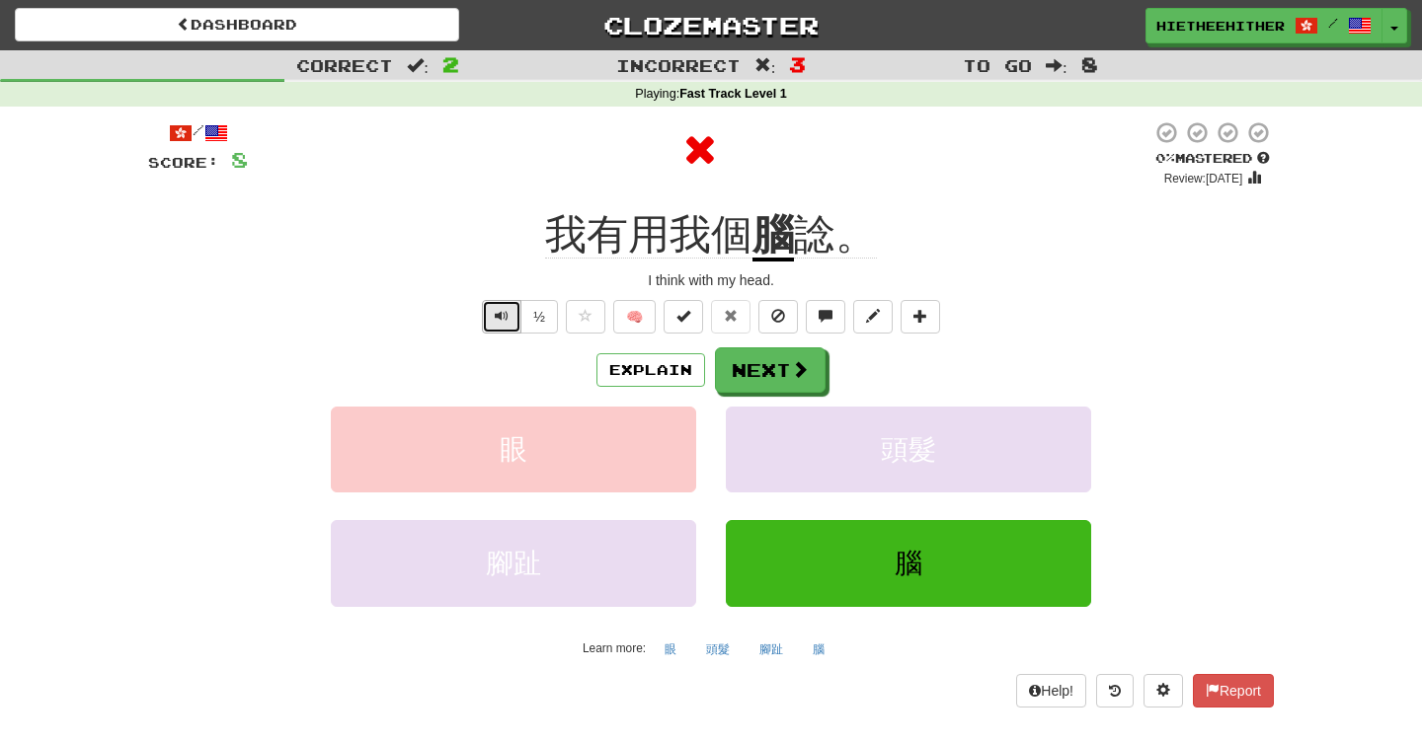
click at [504, 327] on button "Text-to-speech controls" at bounding box center [501, 317] width 39 height 34
click at [628, 366] on button "Explain" at bounding box center [650, 370] width 109 height 34
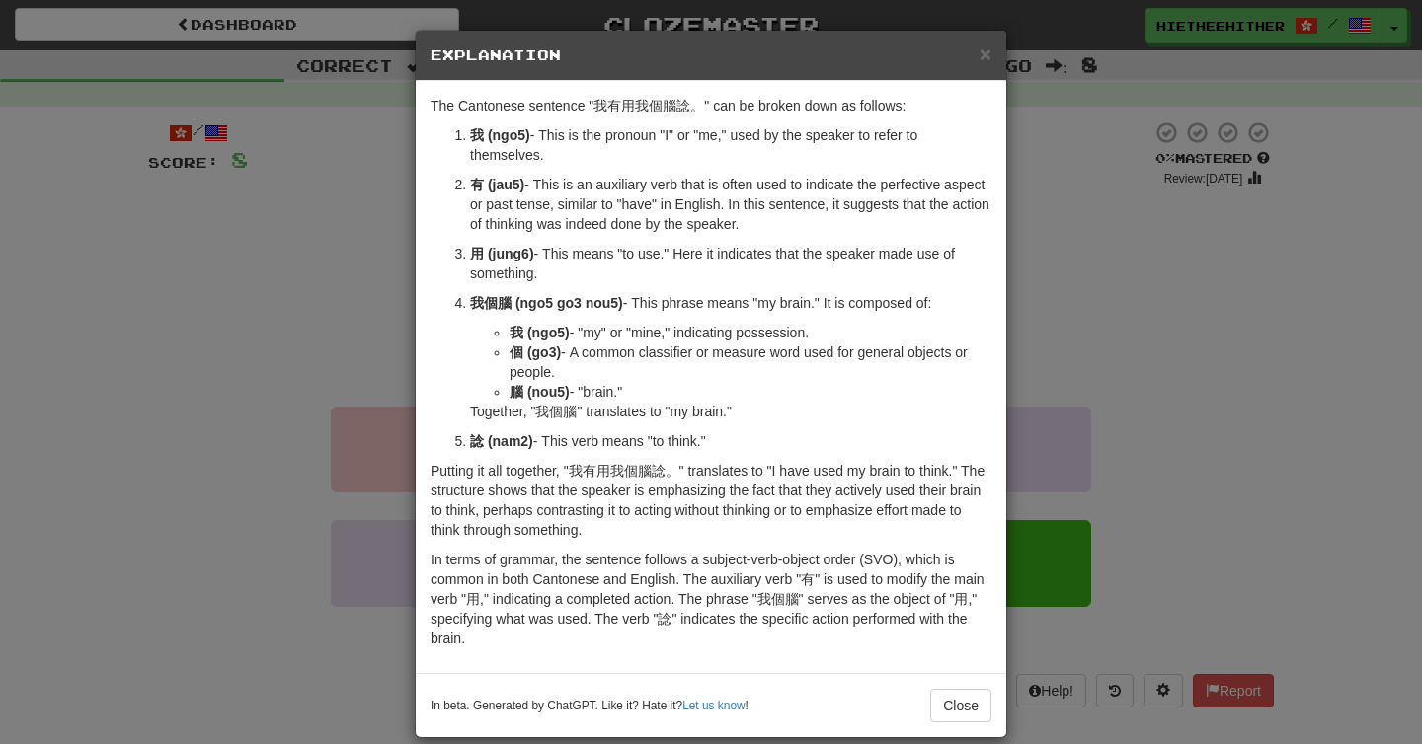
click at [364, 291] on div "× Explanation The Cantonese sentence "我有用我個腦諗。" can be broken down as follows: …" at bounding box center [711, 372] width 1422 height 744
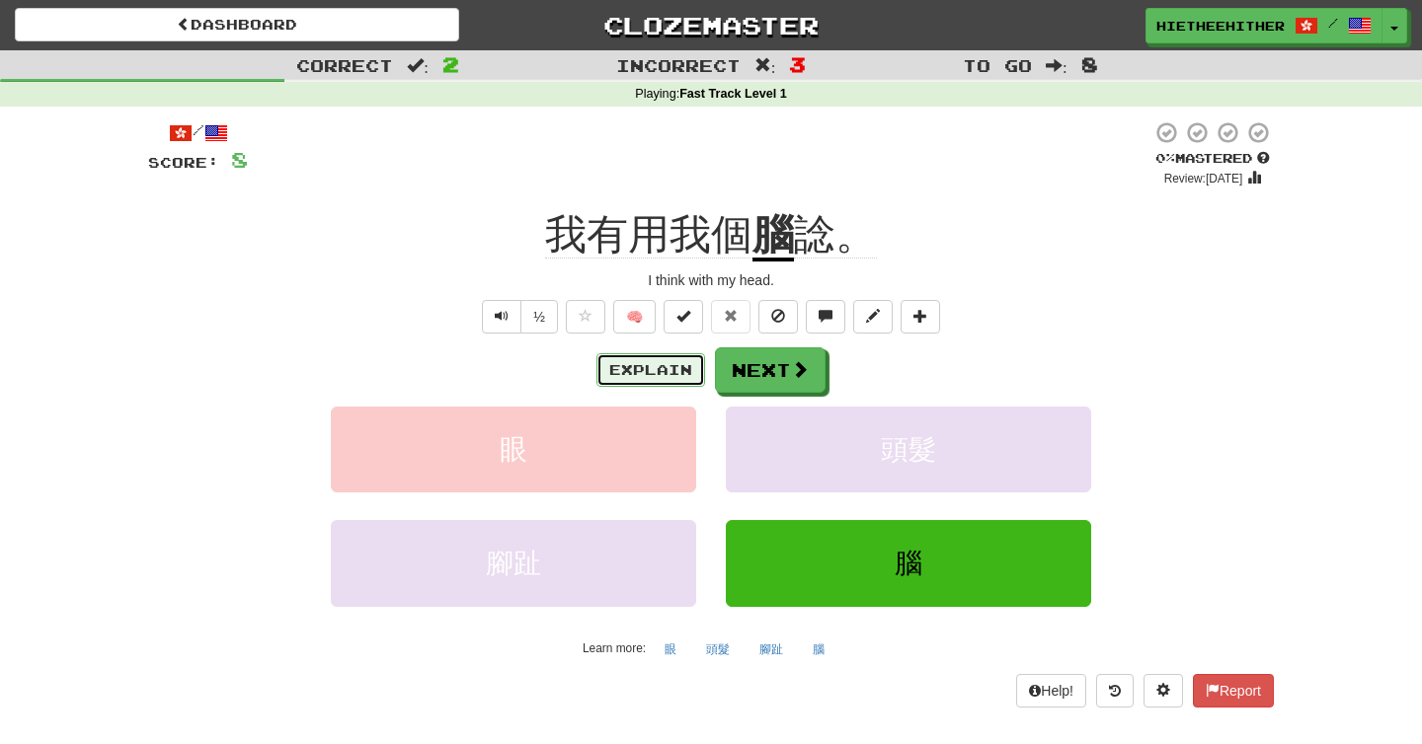
click at [628, 371] on button "Explain" at bounding box center [650, 370] width 109 height 34
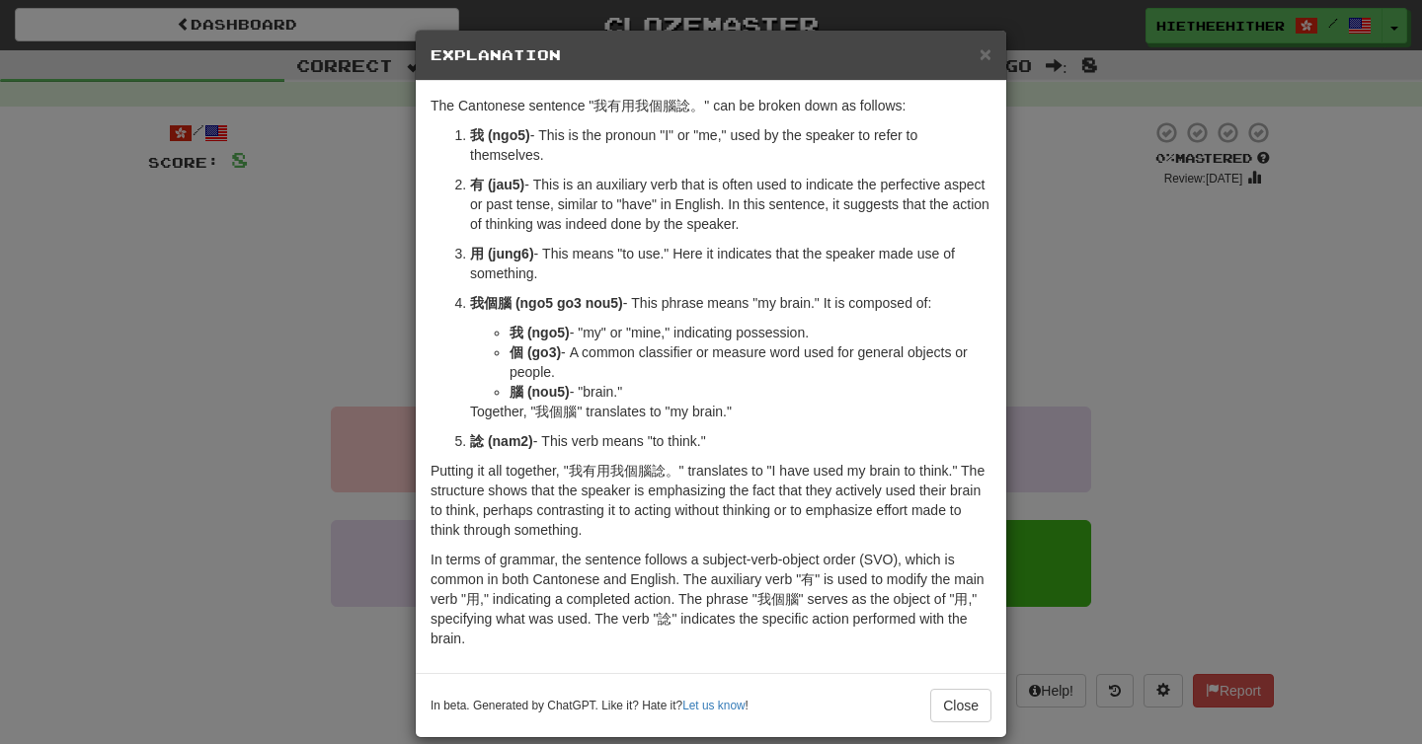
click at [379, 325] on div "× Explanation The Cantonese sentence "我有用我個腦諗。" can be broken down as follows: …" at bounding box center [711, 372] width 1422 height 744
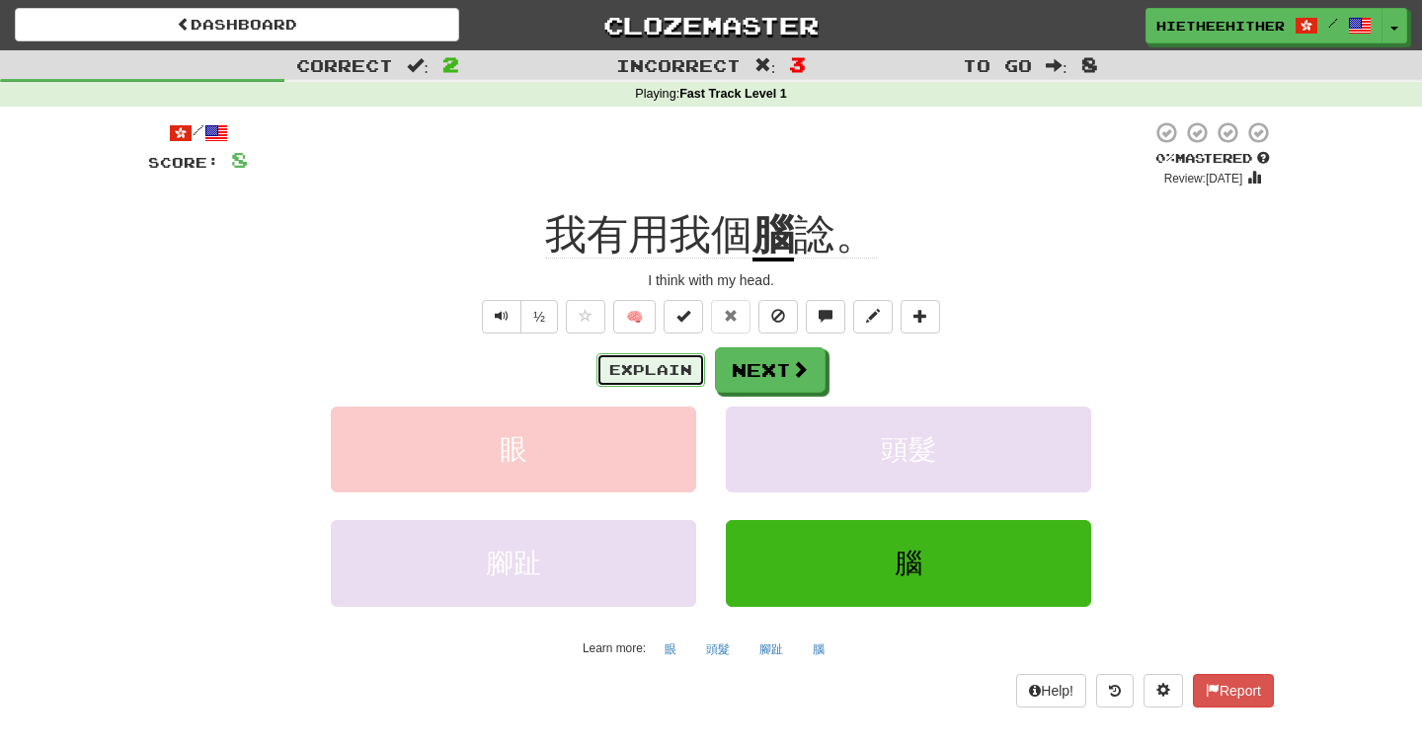
click at [636, 377] on button "Explain" at bounding box center [650, 370] width 109 height 34
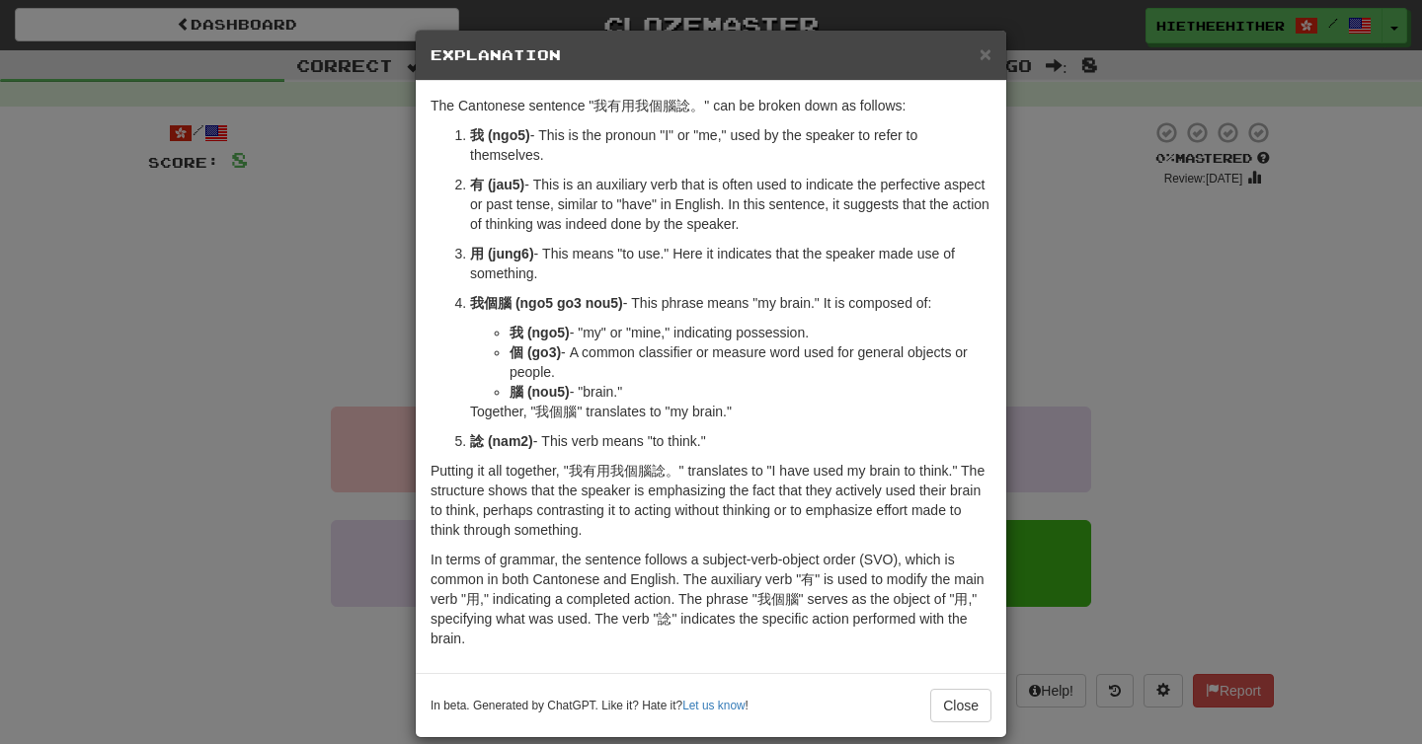
click at [421, 262] on div "The Cantonese sentence "我有用我個腦諗。" can be broken down as follows: 我 (ngo5) - Thi…" at bounding box center [711, 377] width 590 height 592
click at [392, 306] on div "× Explanation The Cantonese sentence "我有用我個腦諗。" can be broken down as follows: …" at bounding box center [711, 372] width 1422 height 744
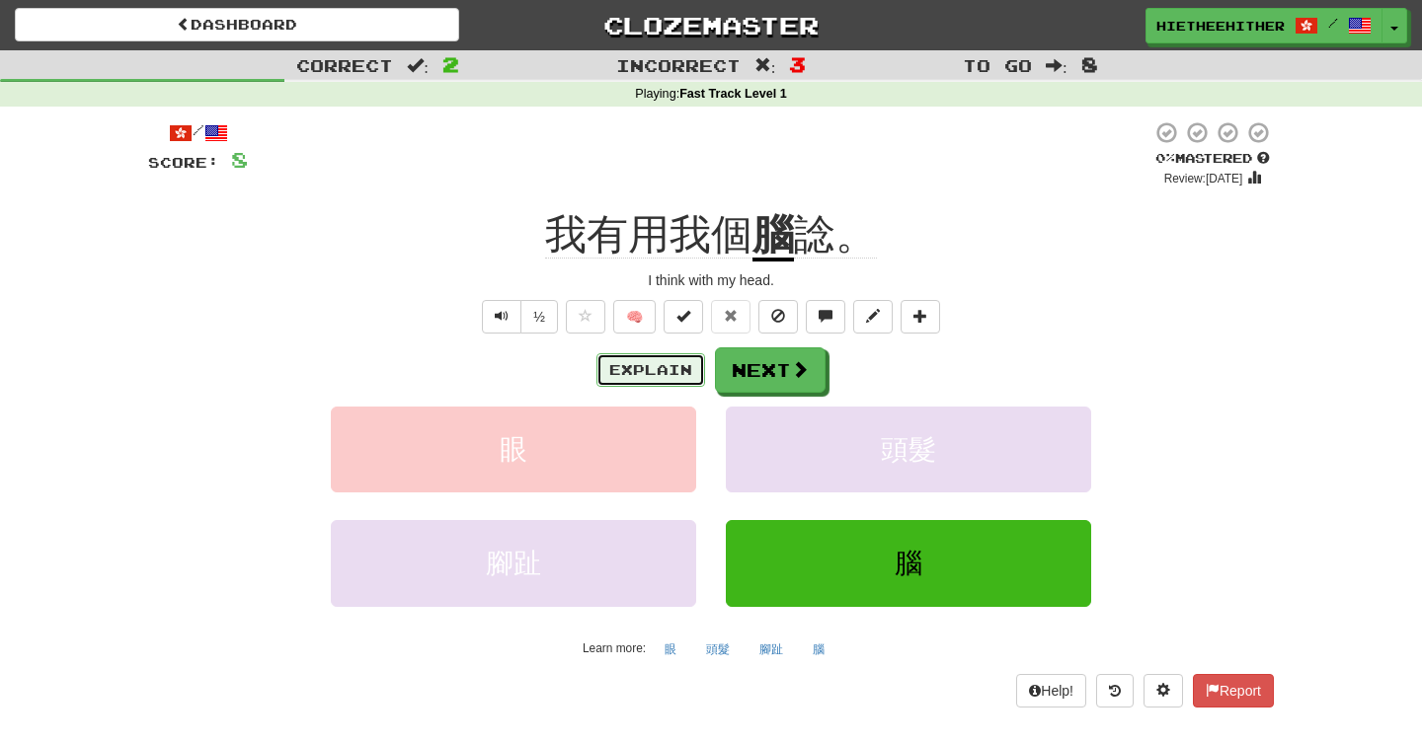
click at [635, 372] on button "Explain" at bounding box center [650, 370] width 109 height 34
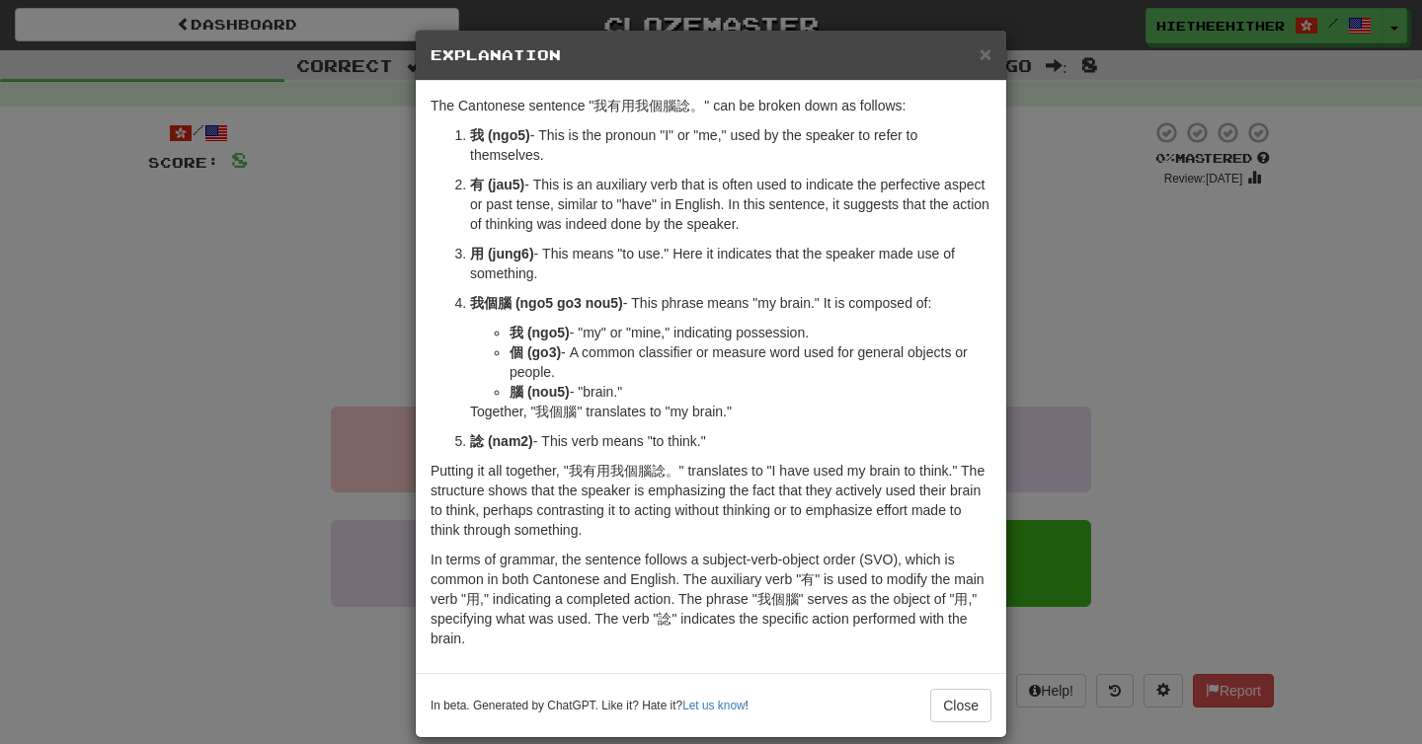
click at [1165, 368] on div "× Explanation The Cantonese sentence "我有用我個腦諗。" can be broken down as follows: …" at bounding box center [711, 372] width 1422 height 744
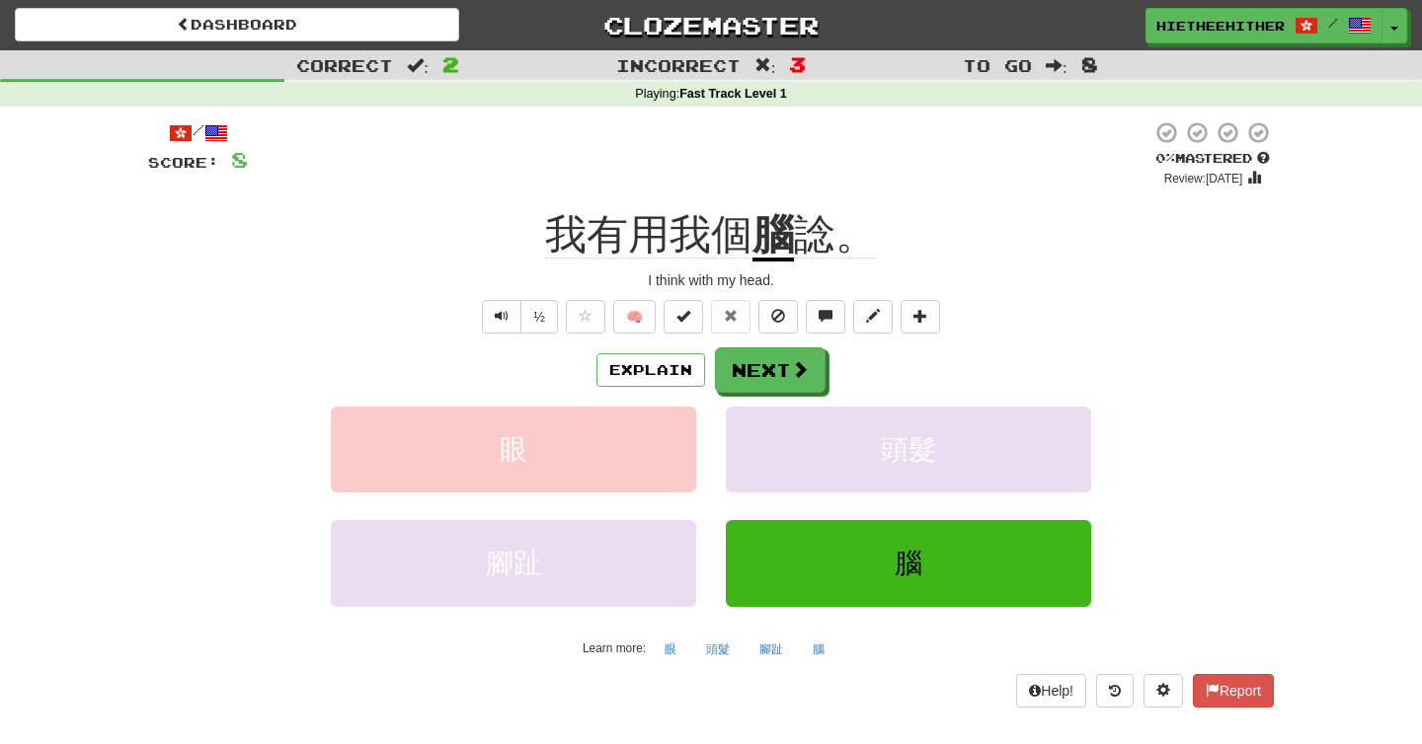
click at [567, 235] on span "我有用我個" at bounding box center [648, 234] width 207 height 47
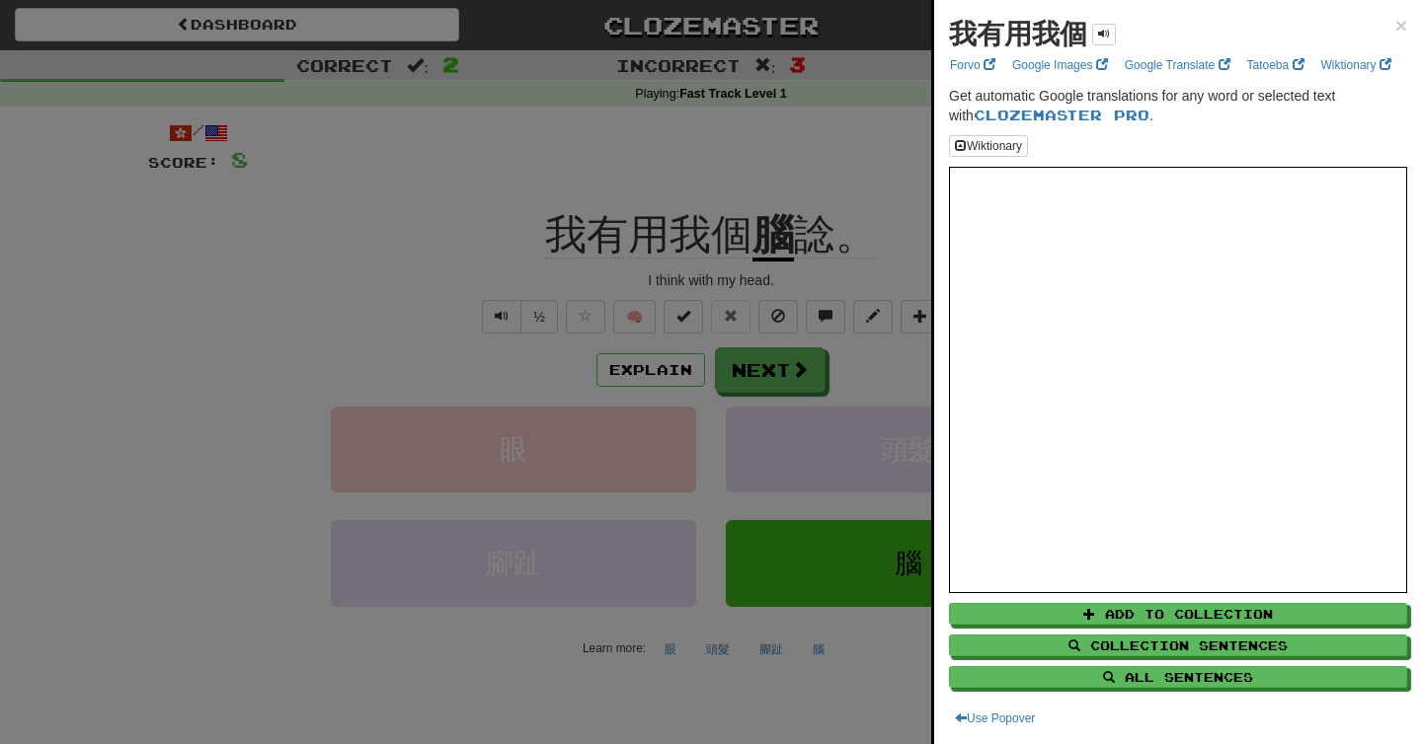
click at [763, 233] on div at bounding box center [711, 372] width 1422 height 744
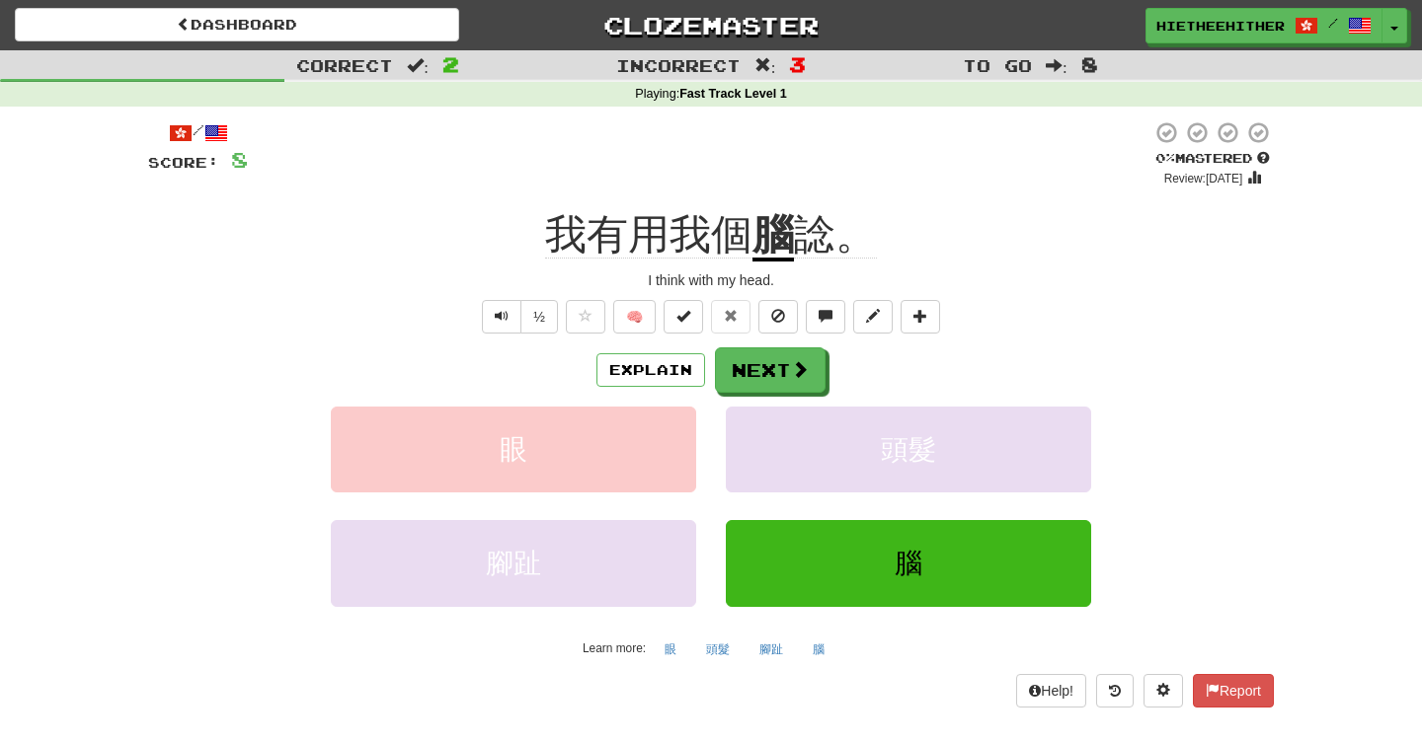
click at [773, 235] on u "腦" at bounding box center [772, 236] width 41 height 50
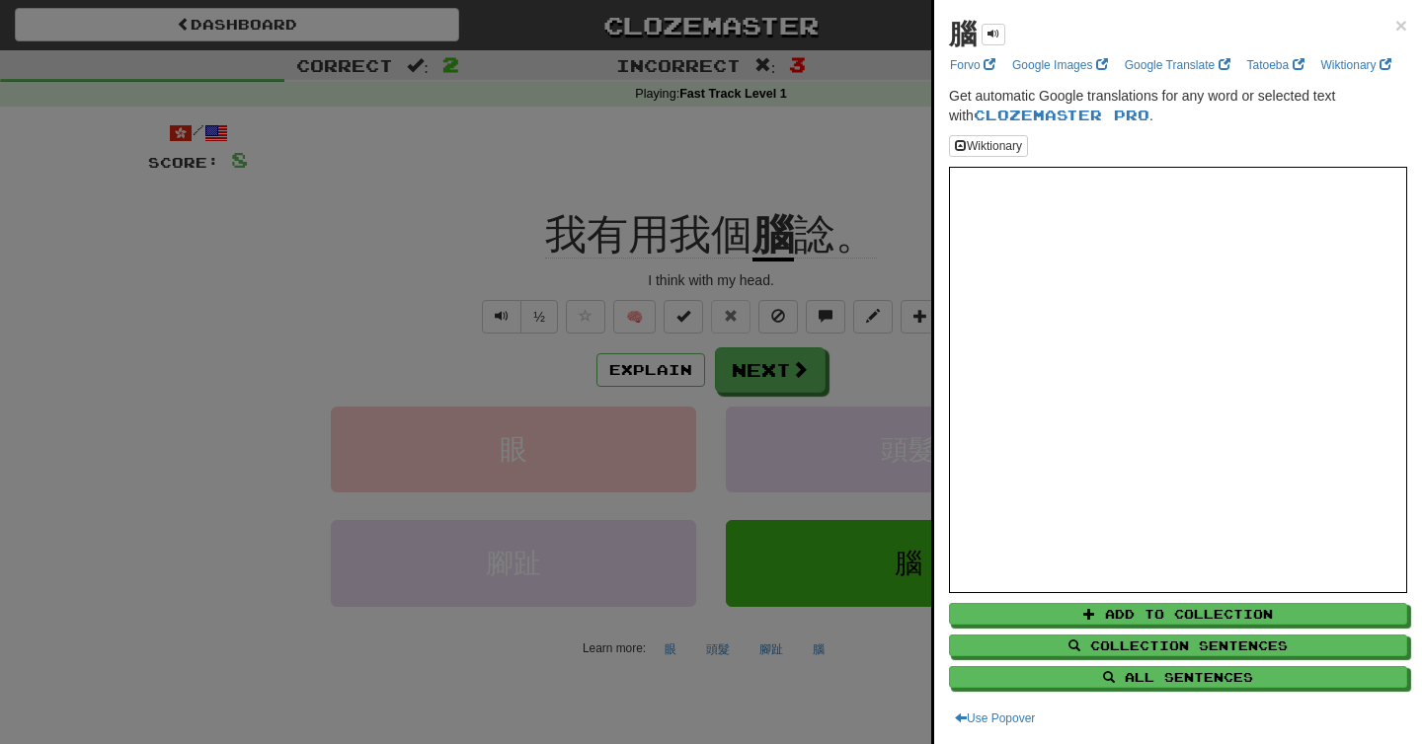
click at [654, 195] on div at bounding box center [711, 372] width 1422 height 744
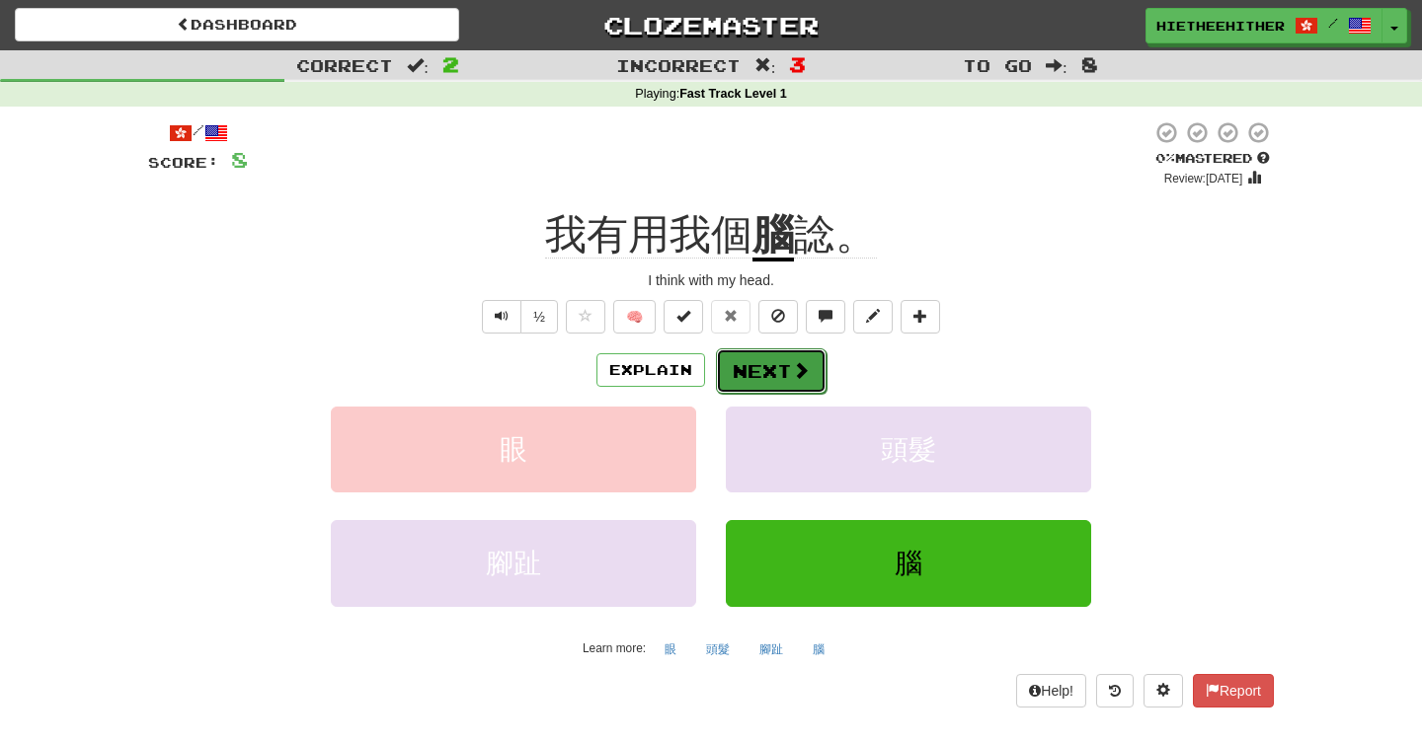
click at [740, 374] on button "Next" at bounding box center [771, 370] width 111 height 45
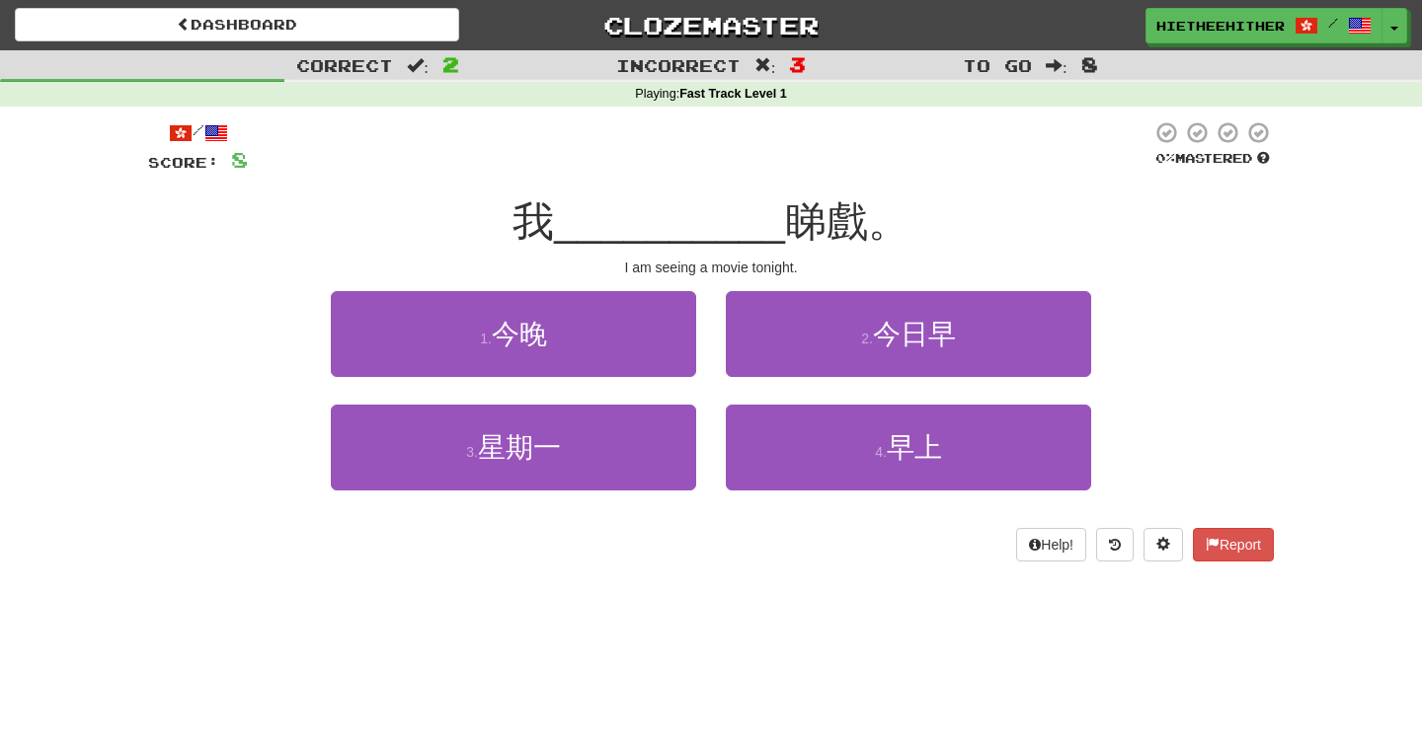
click at [542, 229] on span "我" at bounding box center [532, 221] width 41 height 46
click at [772, 236] on span "__________" at bounding box center [669, 221] width 231 height 46
click at [1053, 547] on button "Help!" at bounding box center [1051, 545] width 70 height 34
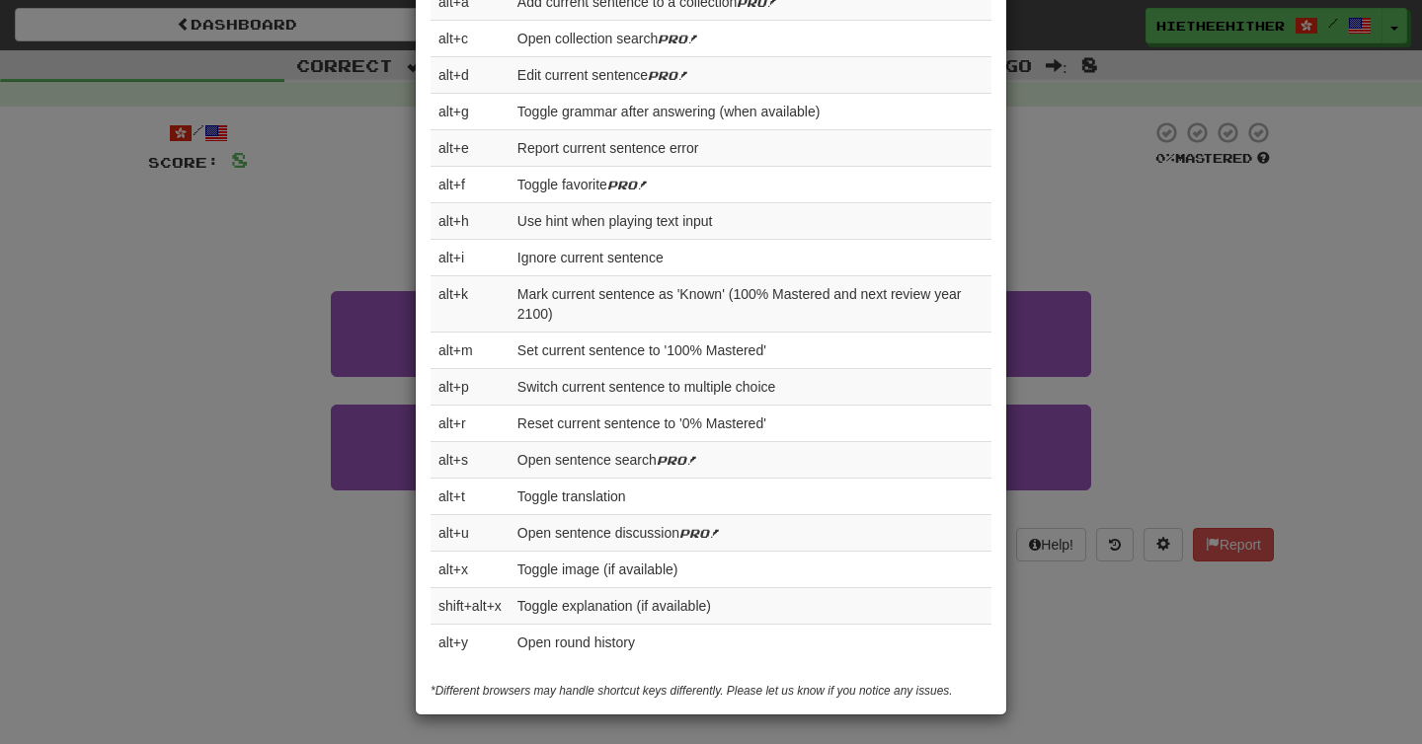
click at [283, 624] on div "× Help Complete the sentence with the correct missing word! 👉 Run Tutorial 👈 Po…" at bounding box center [711, 372] width 1422 height 744
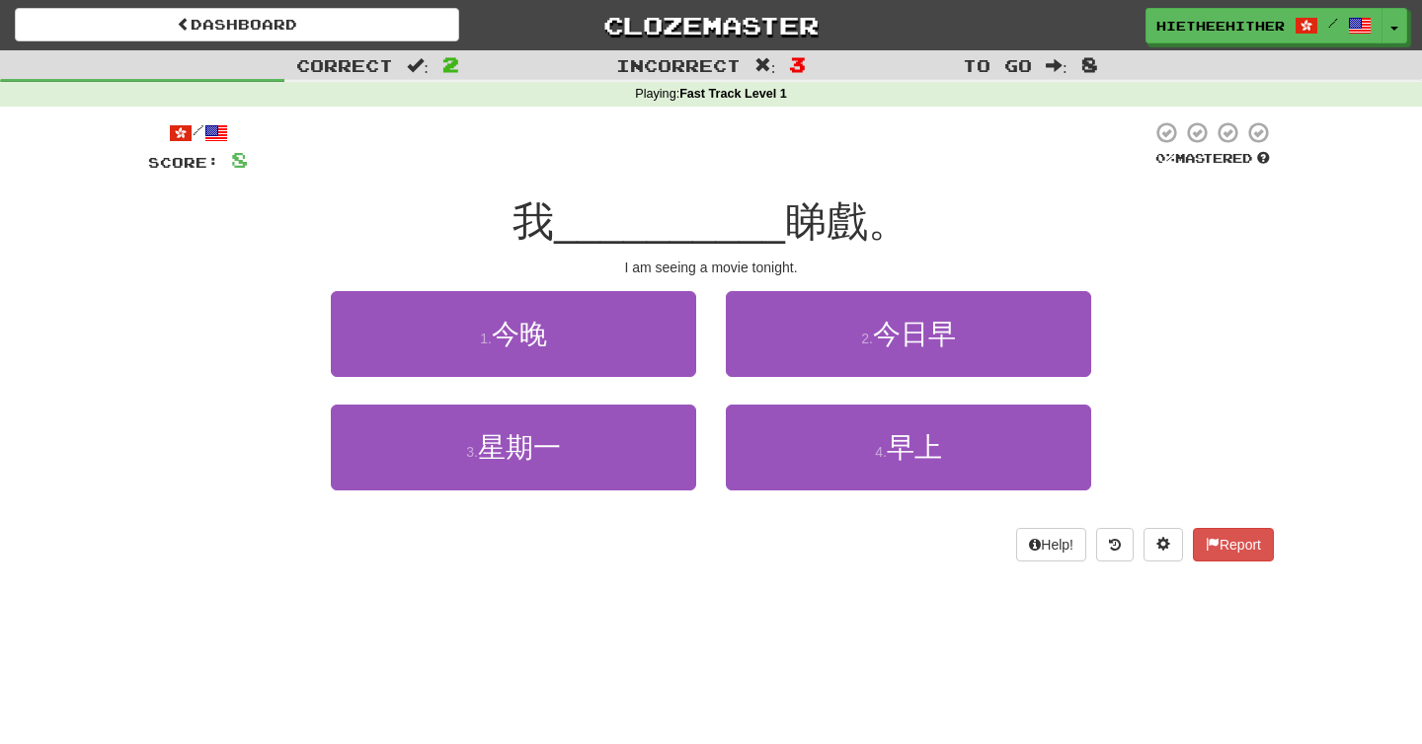
click at [422, 649] on div "Dashboard Clozemaster hietheehither / Toggle Dropdown Dashboard Leaderboard Act…" at bounding box center [711, 372] width 1422 height 744
click at [1041, 541] on button "Help!" at bounding box center [1051, 545] width 70 height 34
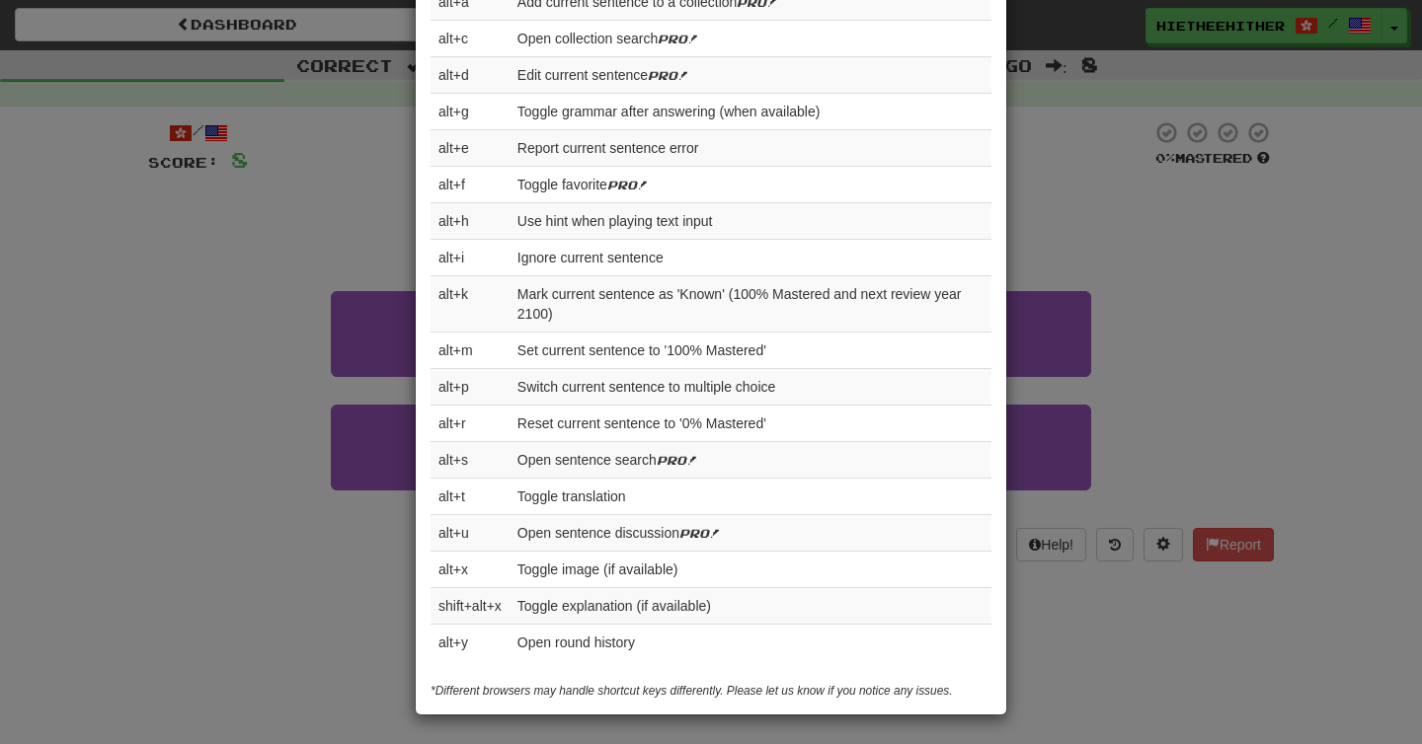
click at [327, 618] on div "× Help Complete the sentence with the correct missing word! 👉 Run Tutorial 👈 Po…" at bounding box center [711, 372] width 1422 height 744
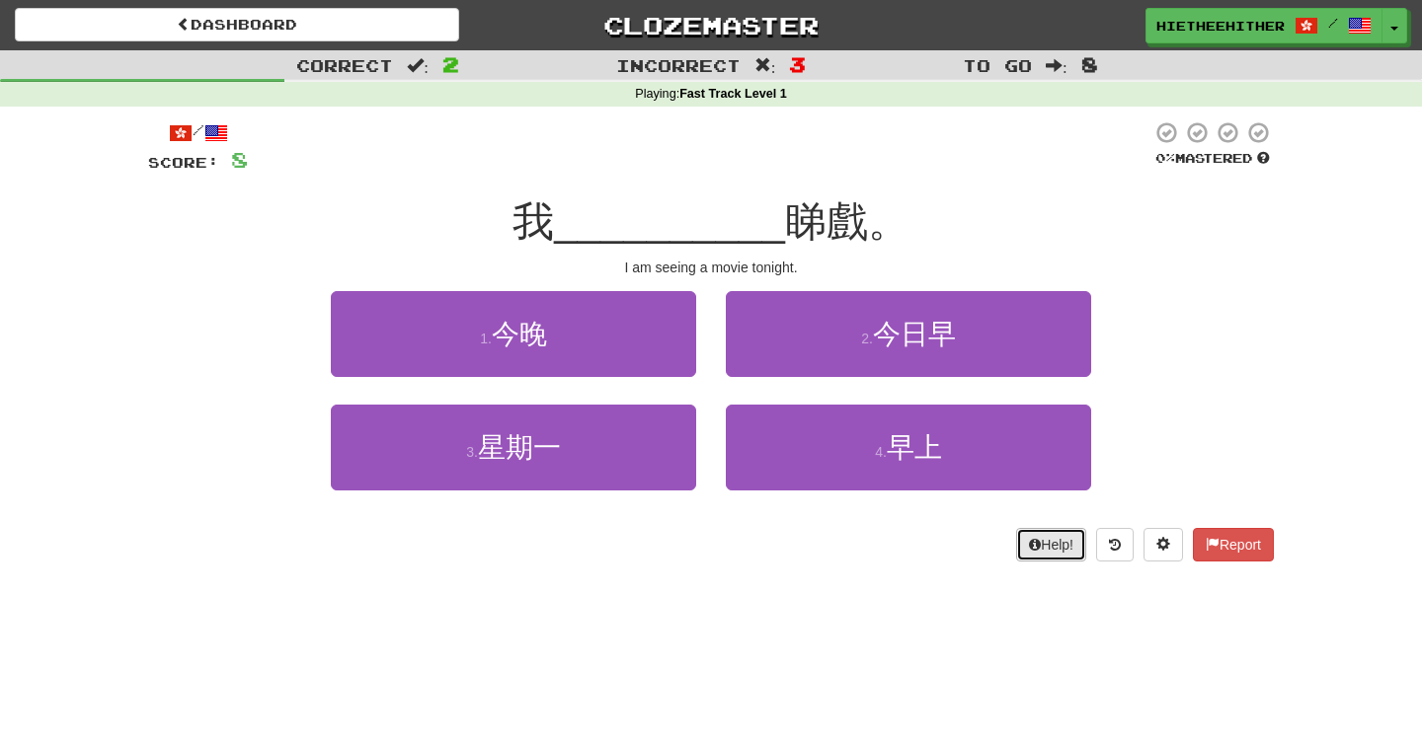
click at [1038, 544] on button "Help!" at bounding box center [1051, 545] width 70 height 34
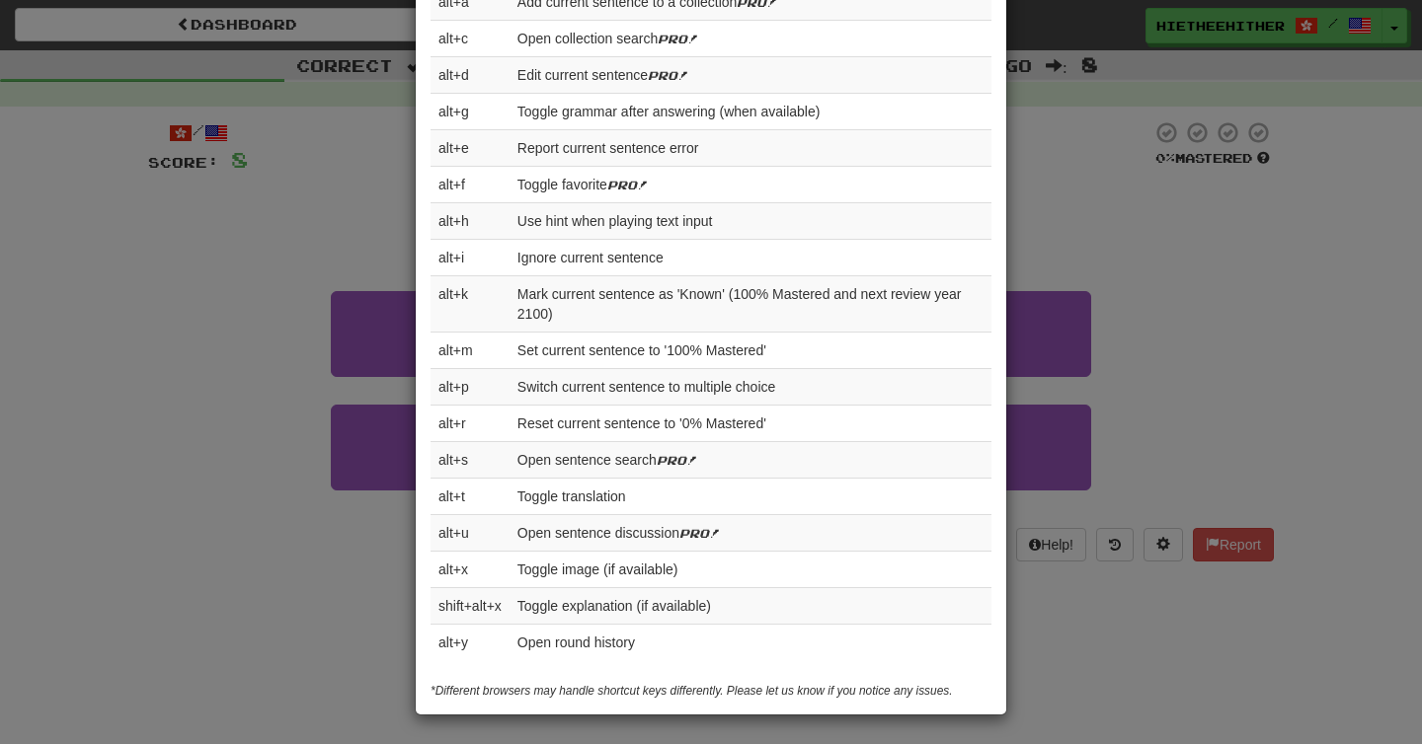
click at [1045, 673] on div "× Help Complete the sentence with the correct missing word! 👉 Run Tutorial 👈 Po…" at bounding box center [711, 372] width 1422 height 744
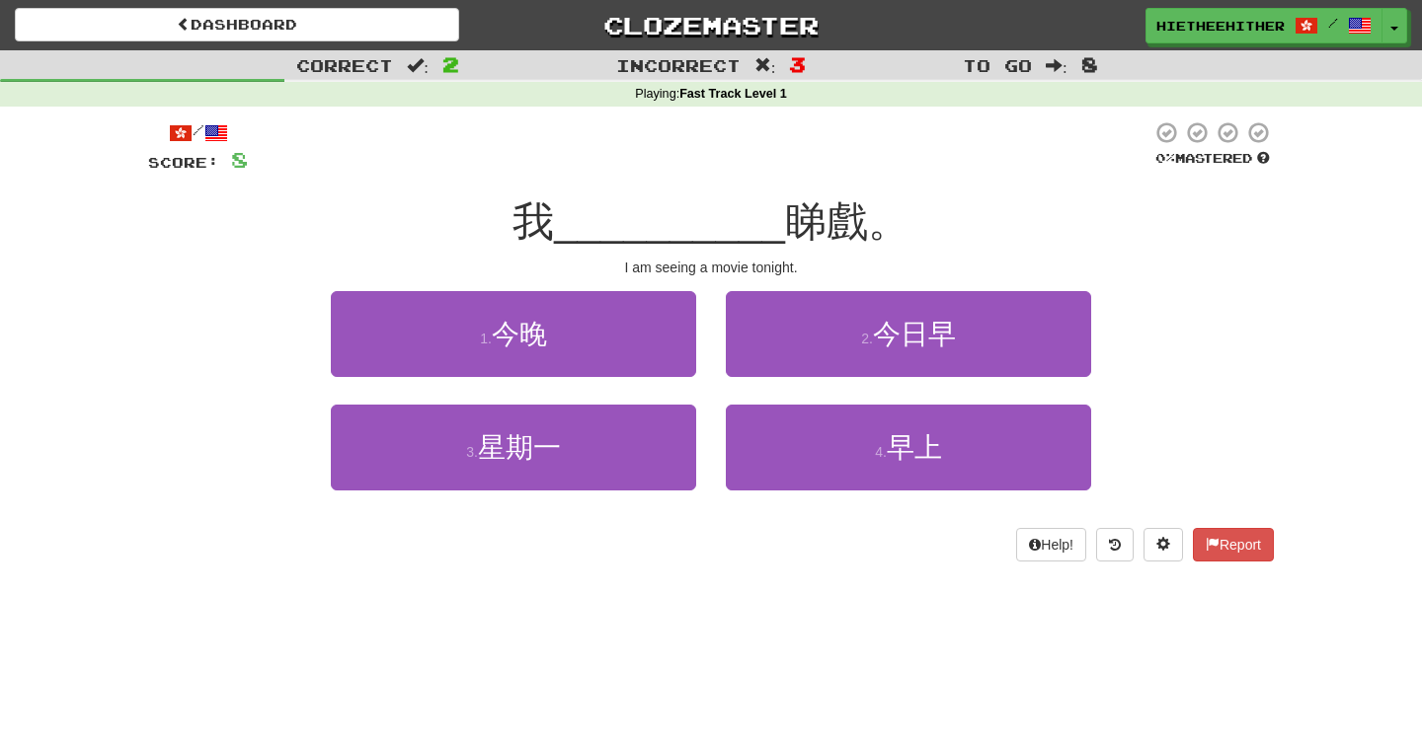
click at [693, 632] on div "Dashboard Clozemaster hietheehither / Toggle Dropdown Dashboard Leaderboard Act…" at bounding box center [711, 372] width 1422 height 744
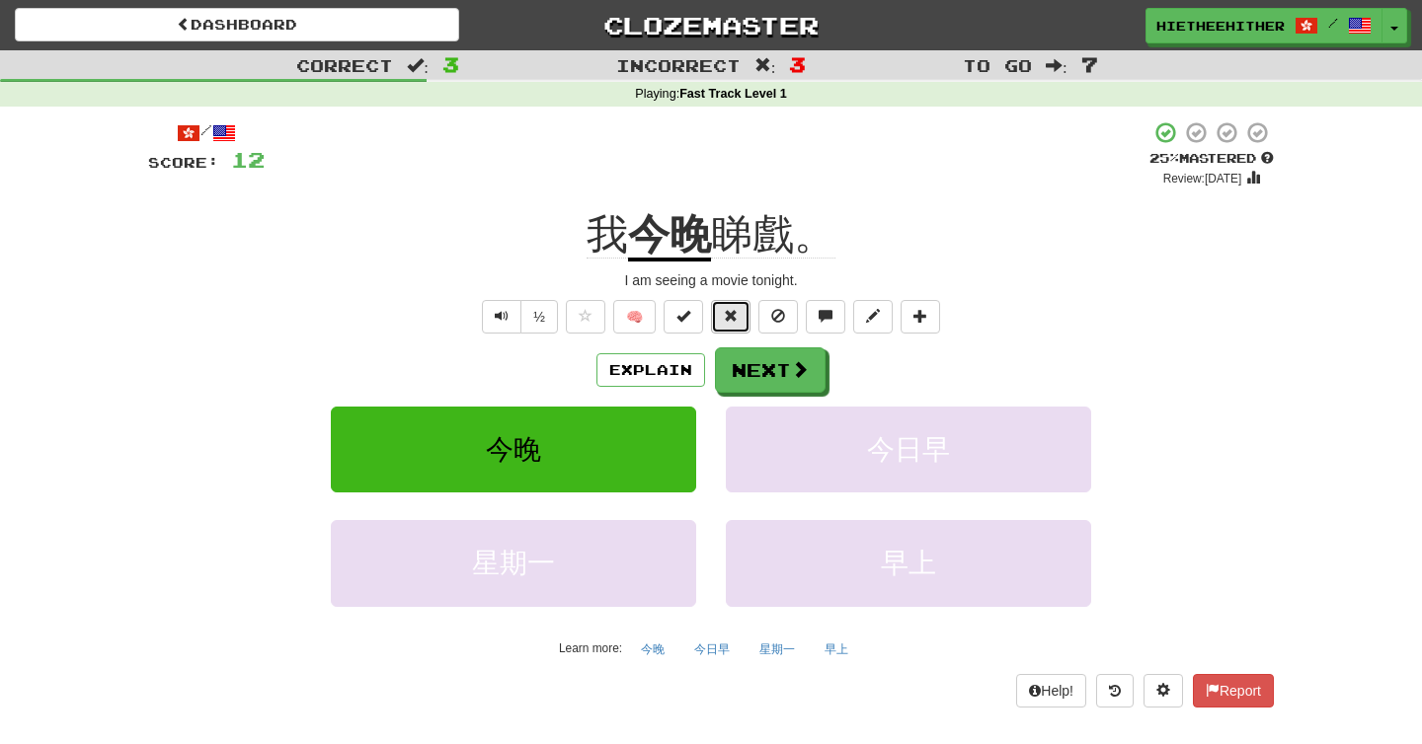
click at [729, 312] on span at bounding box center [731, 316] width 14 height 14
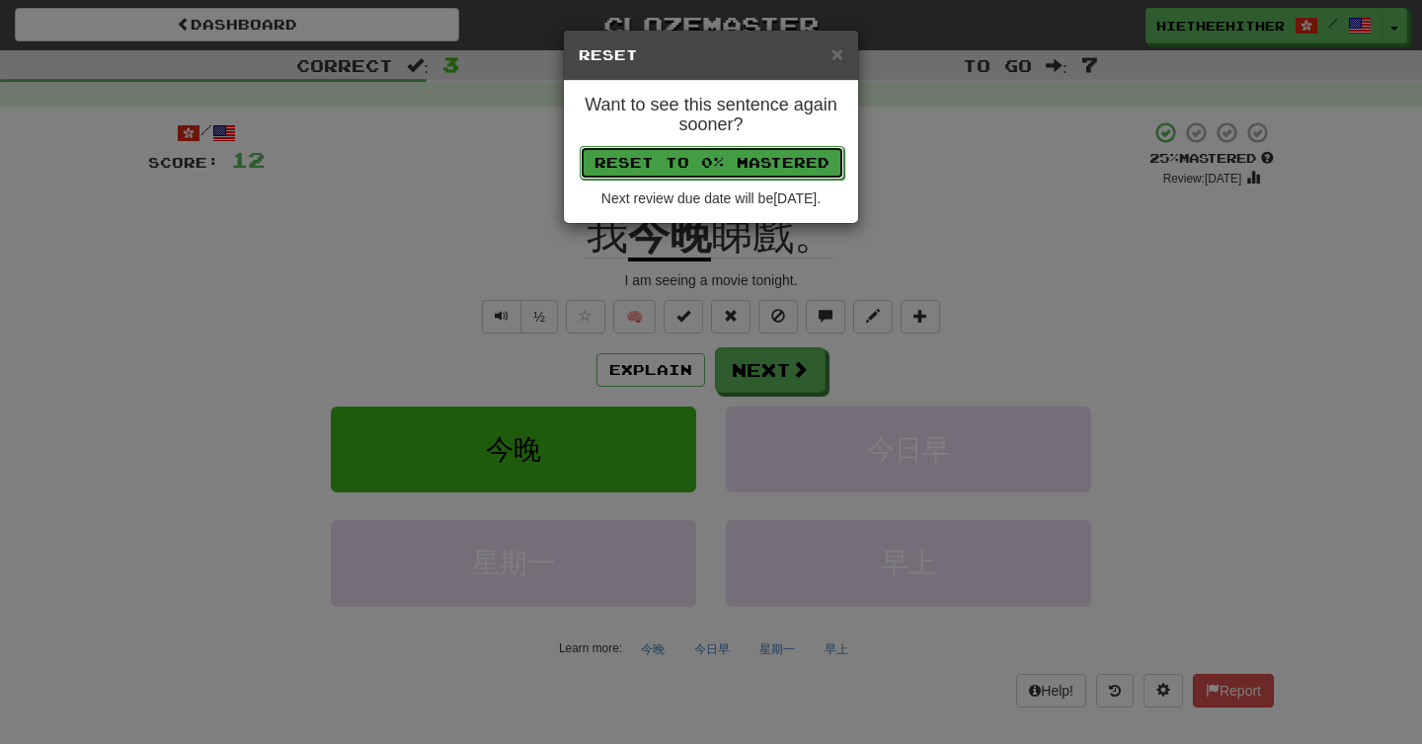
click at [707, 163] on button "Reset to 0% Mastered" at bounding box center [712, 163] width 265 height 34
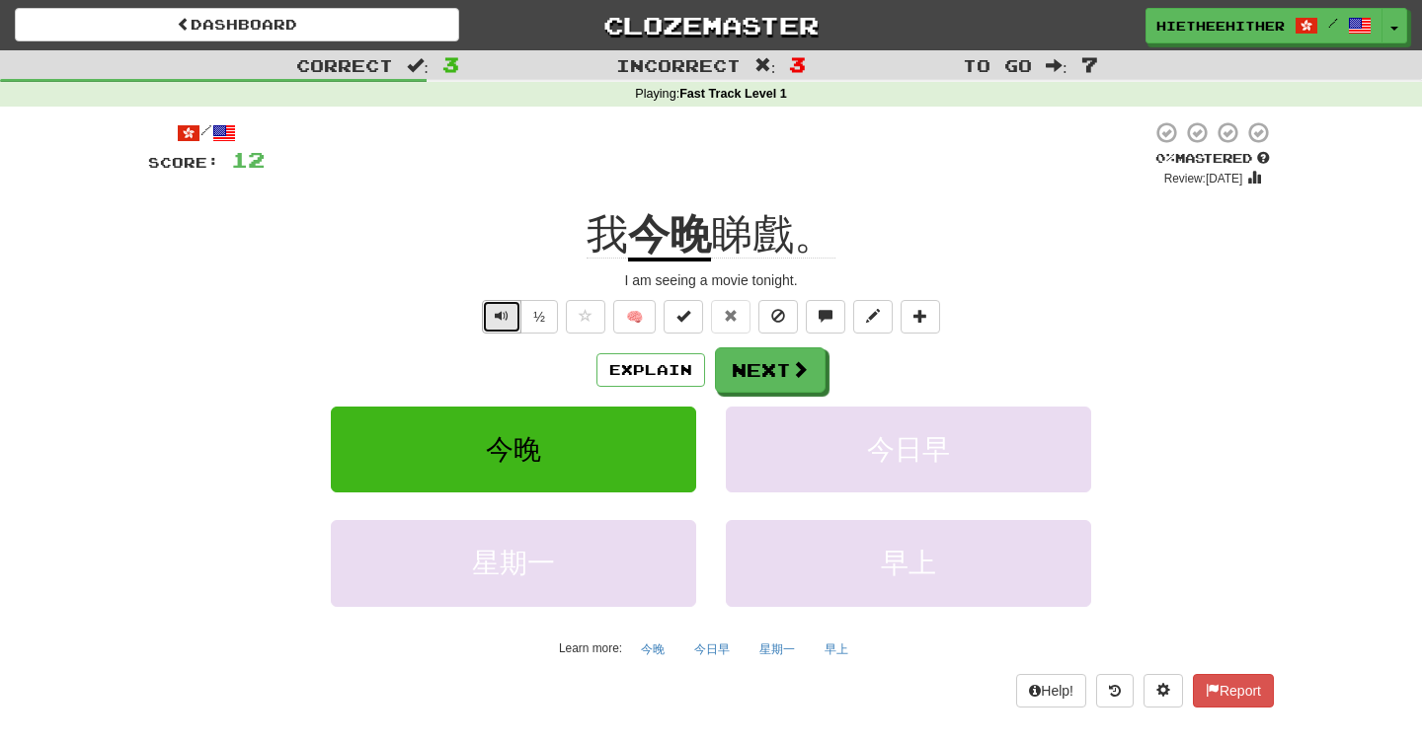
click at [502, 320] on span "Text-to-speech controls" at bounding box center [502, 316] width 14 height 14
click at [433, 340] on div "/ Score: 12 + 4 0 % Mastered Review: 2025-09-21 我 今晚 睇戲。 I am seeing a movie to…" at bounding box center [710, 413] width 1125 height 586
click at [632, 370] on button "Explain" at bounding box center [650, 370] width 109 height 34
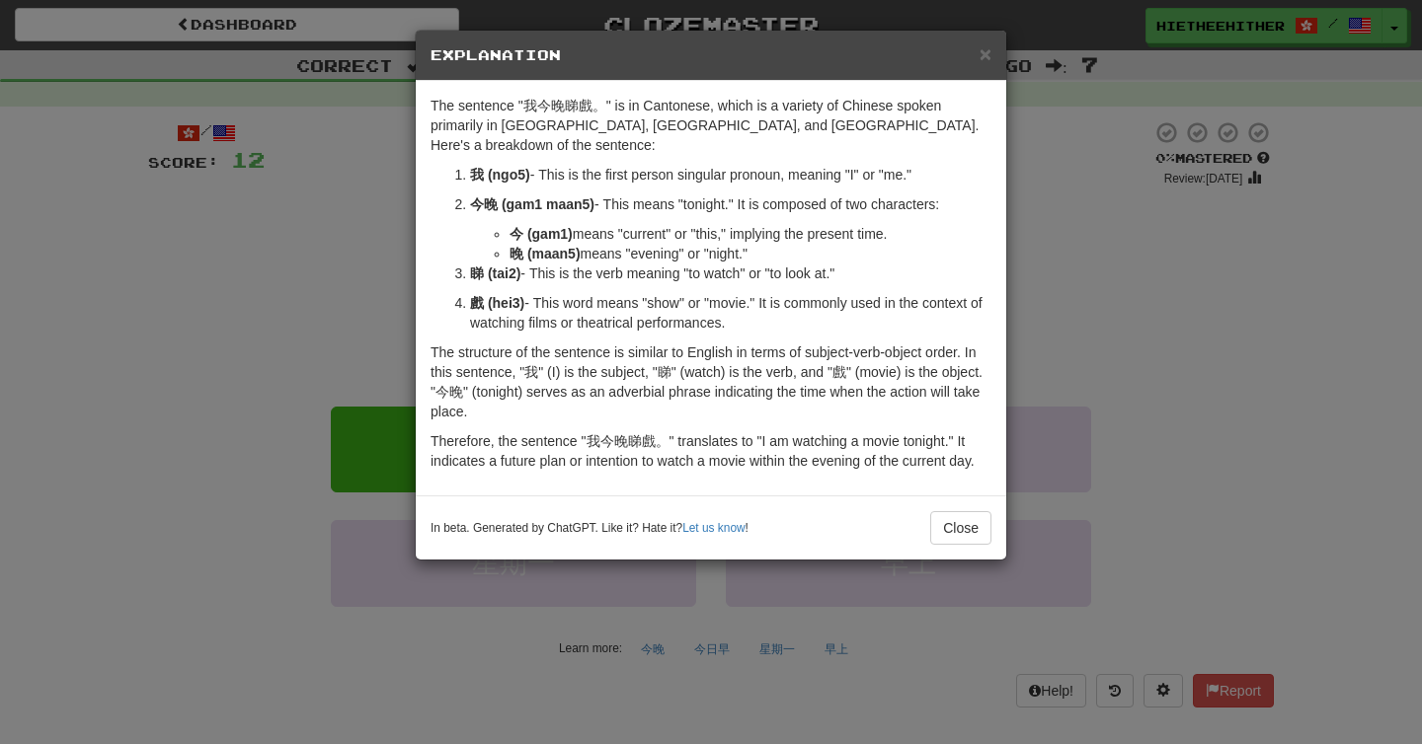
click at [381, 310] on div "× Explanation The sentence "我今晚睇戲。" is in Cantonese, which is a variety of Chin…" at bounding box center [711, 372] width 1422 height 744
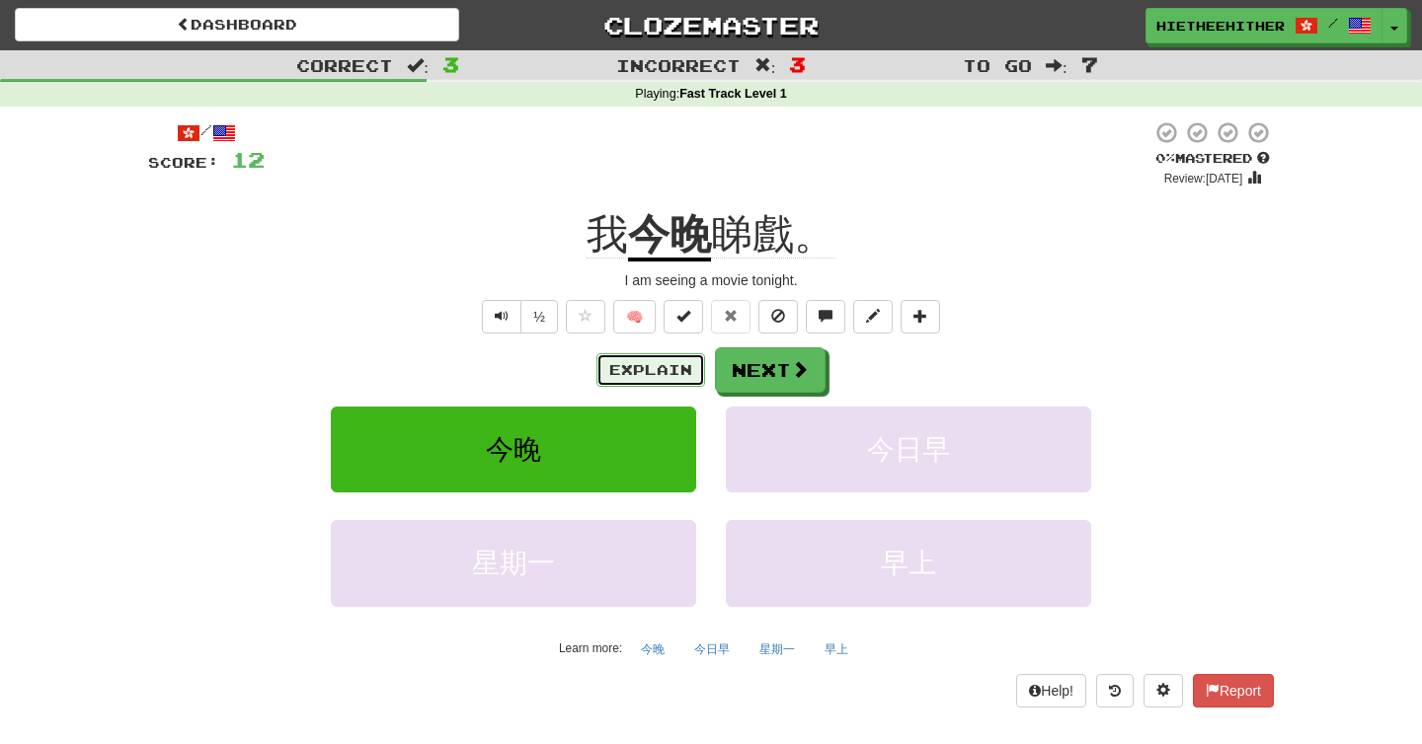
click at [612, 368] on button "Explain" at bounding box center [650, 370] width 109 height 34
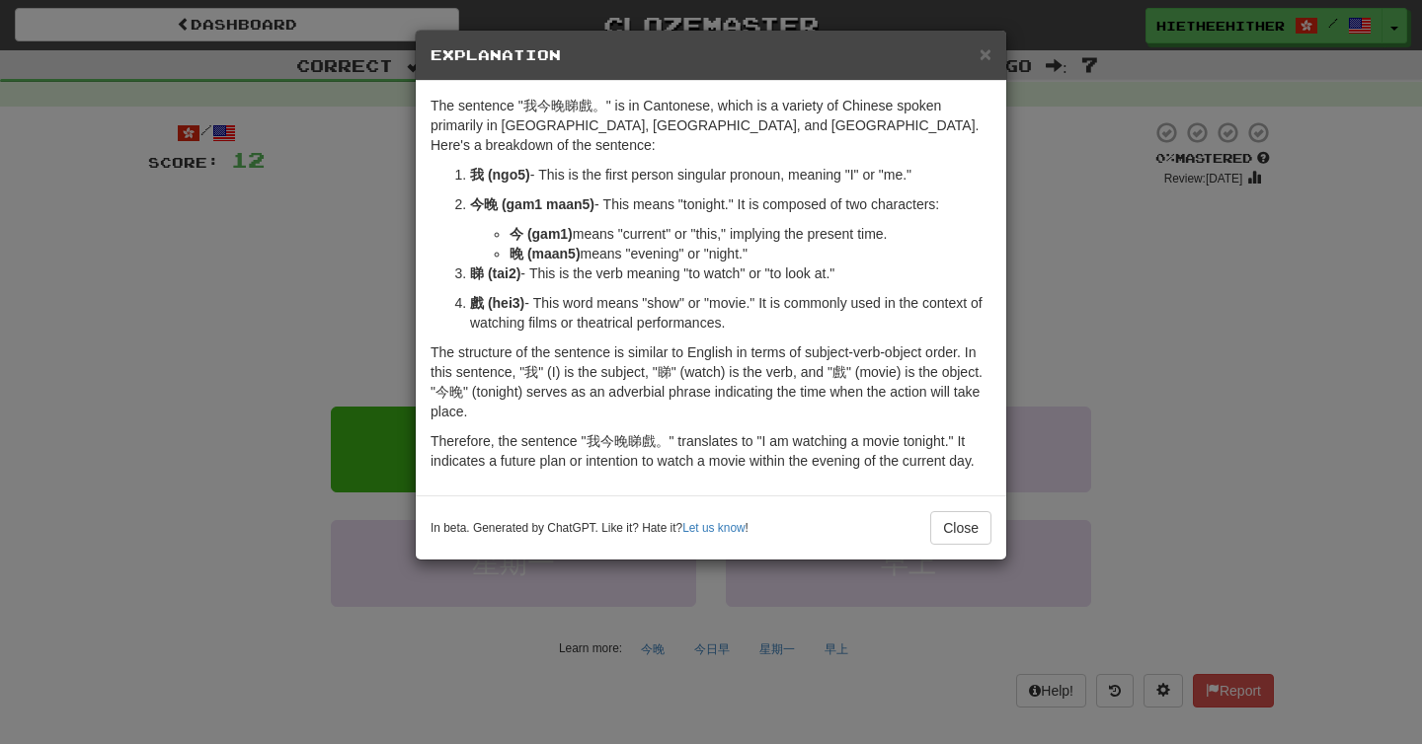
click at [388, 301] on div "× Explanation The sentence "我今晚睇戲。" is in Cantonese, which is a variety of Chin…" at bounding box center [711, 372] width 1422 height 744
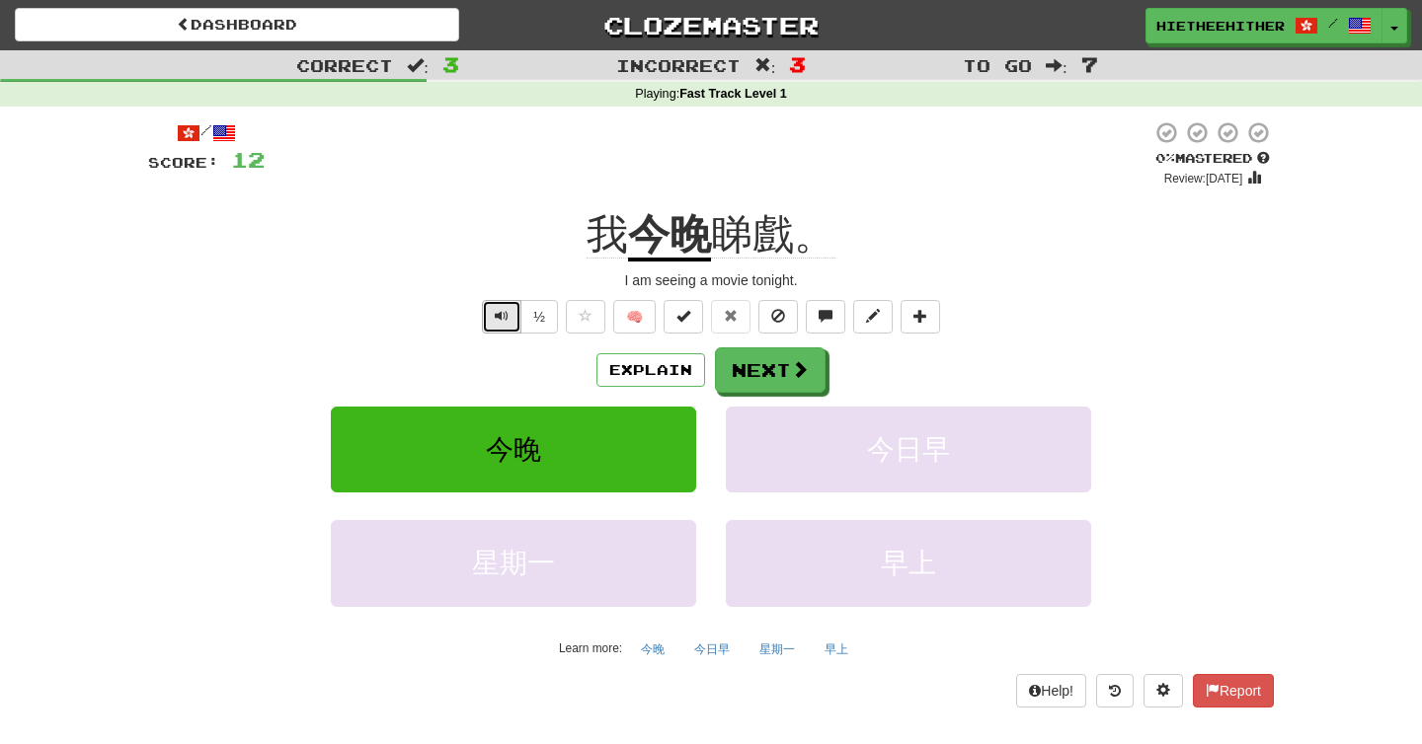
click at [503, 319] on span "Text-to-speech controls" at bounding box center [502, 316] width 14 height 14
click at [613, 364] on button "Explain" at bounding box center [650, 370] width 109 height 34
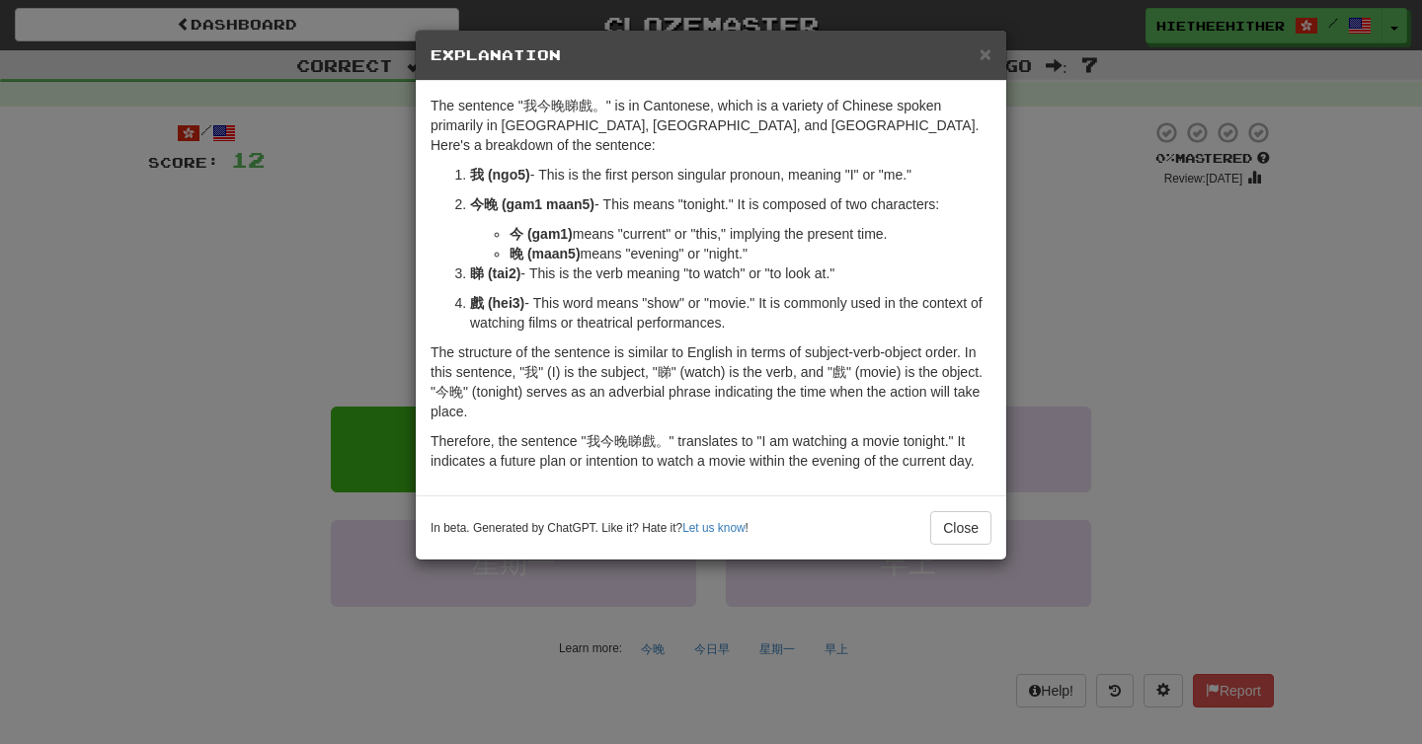
click at [374, 267] on div "× Explanation The sentence "我今晚睇戲。" is in Cantonese, which is a variety of Chin…" at bounding box center [711, 372] width 1422 height 744
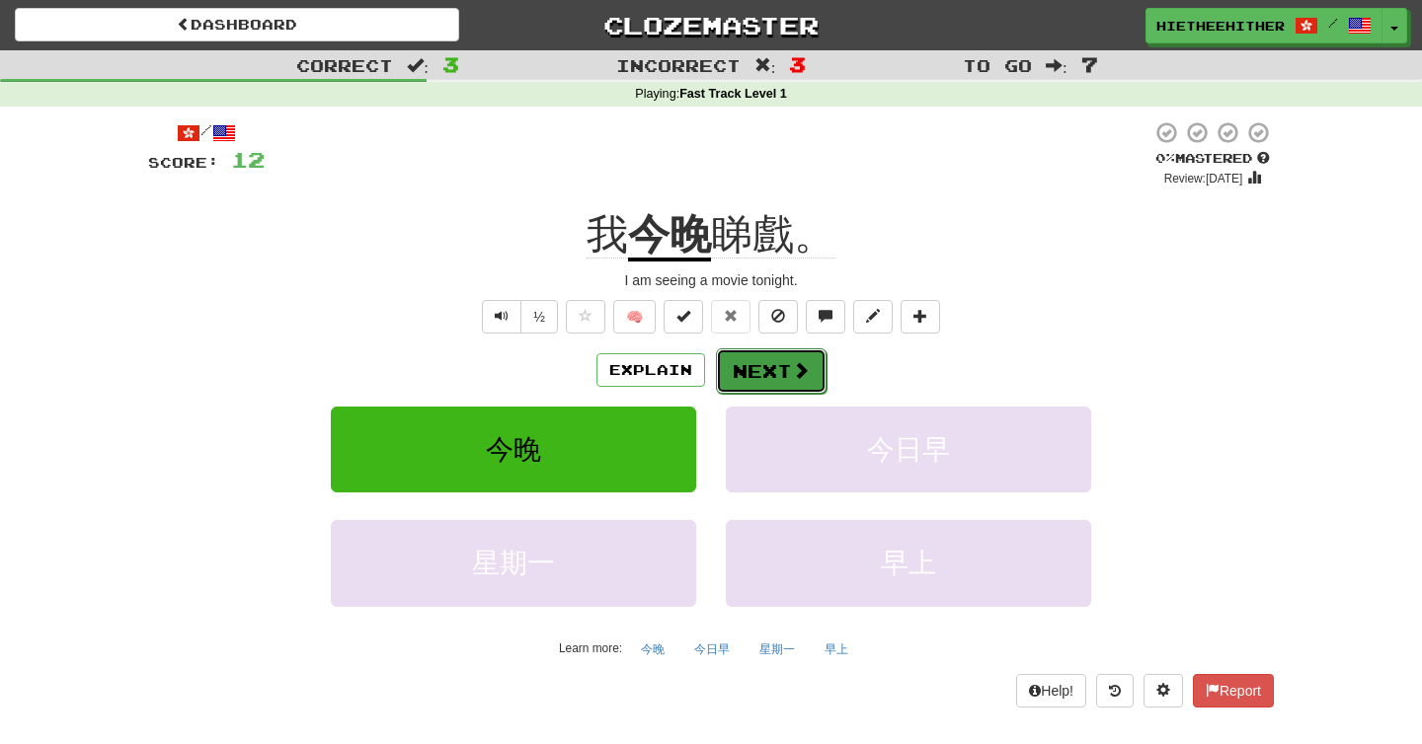
click at [765, 367] on button "Next" at bounding box center [771, 370] width 111 height 45
